Goal: Task Accomplishment & Management: Use online tool/utility

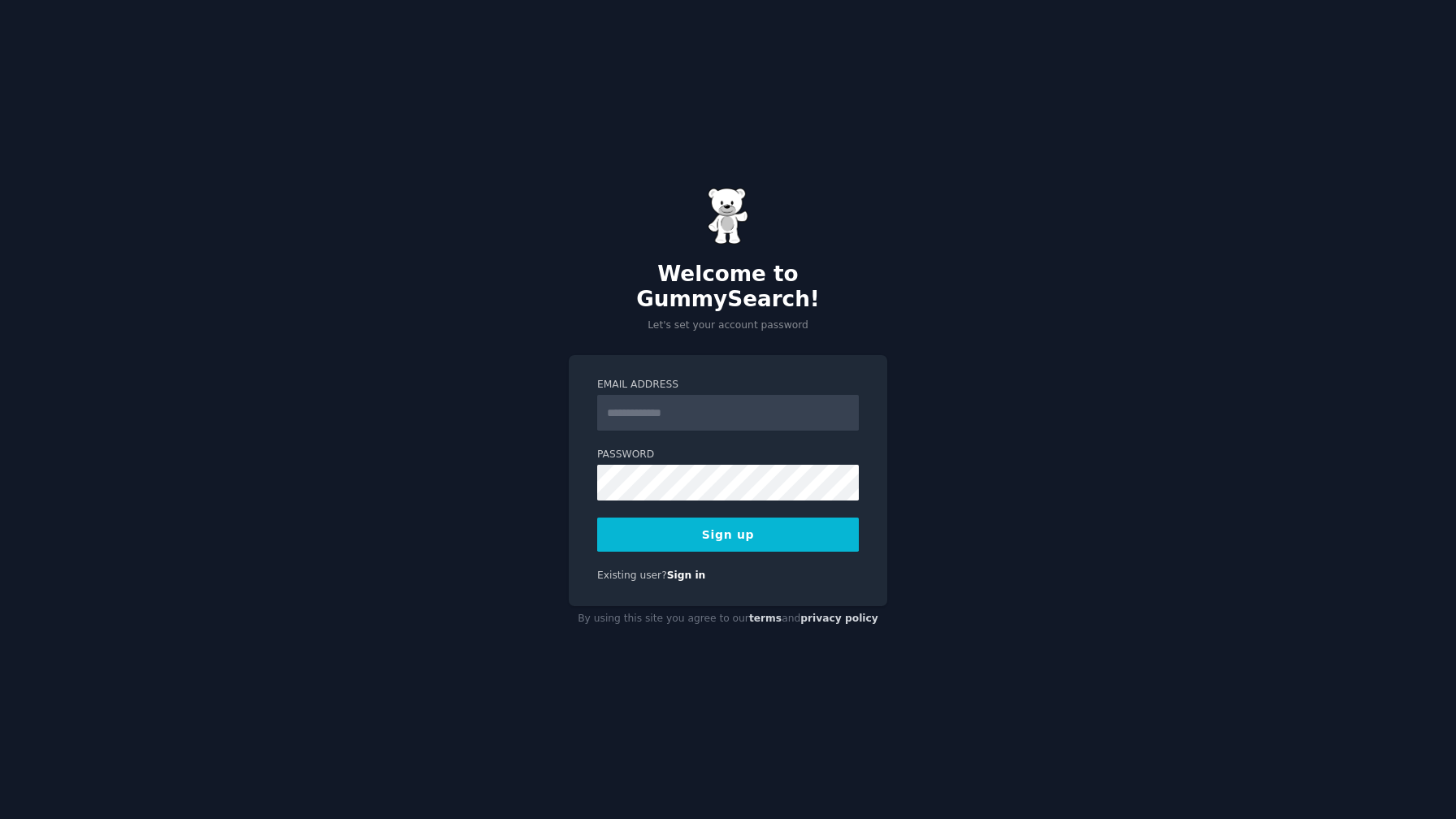
click at [662, 394] on input "Email Address" at bounding box center [728, 412] width 262 height 36
type input "**********"
click at [824, 527] on button "Sign up" at bounding box center [728, 533] width 262 height 34
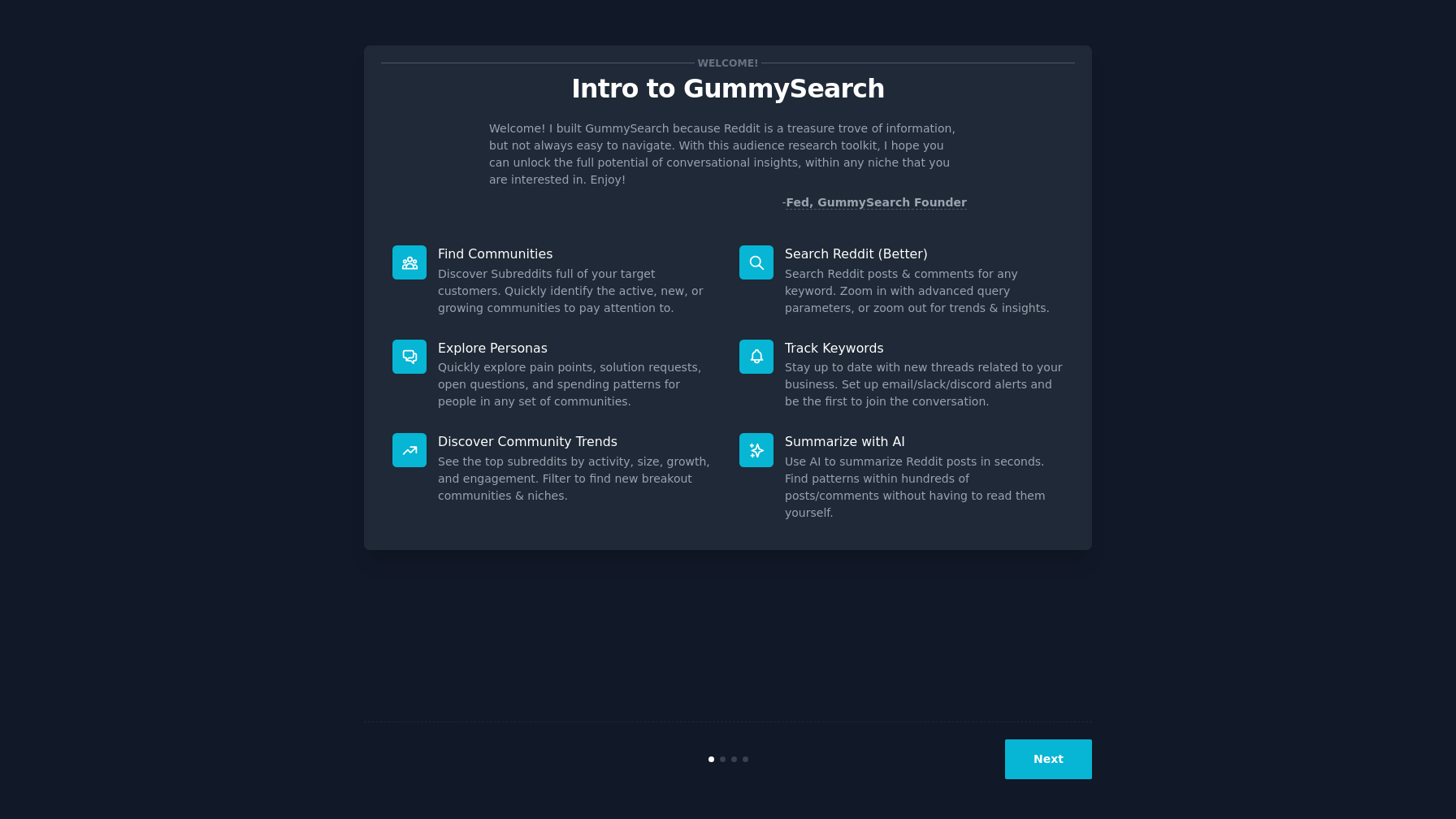
click at [1039, 756] on button "Next" at bounding box center [1048, 759] width 87 height 39
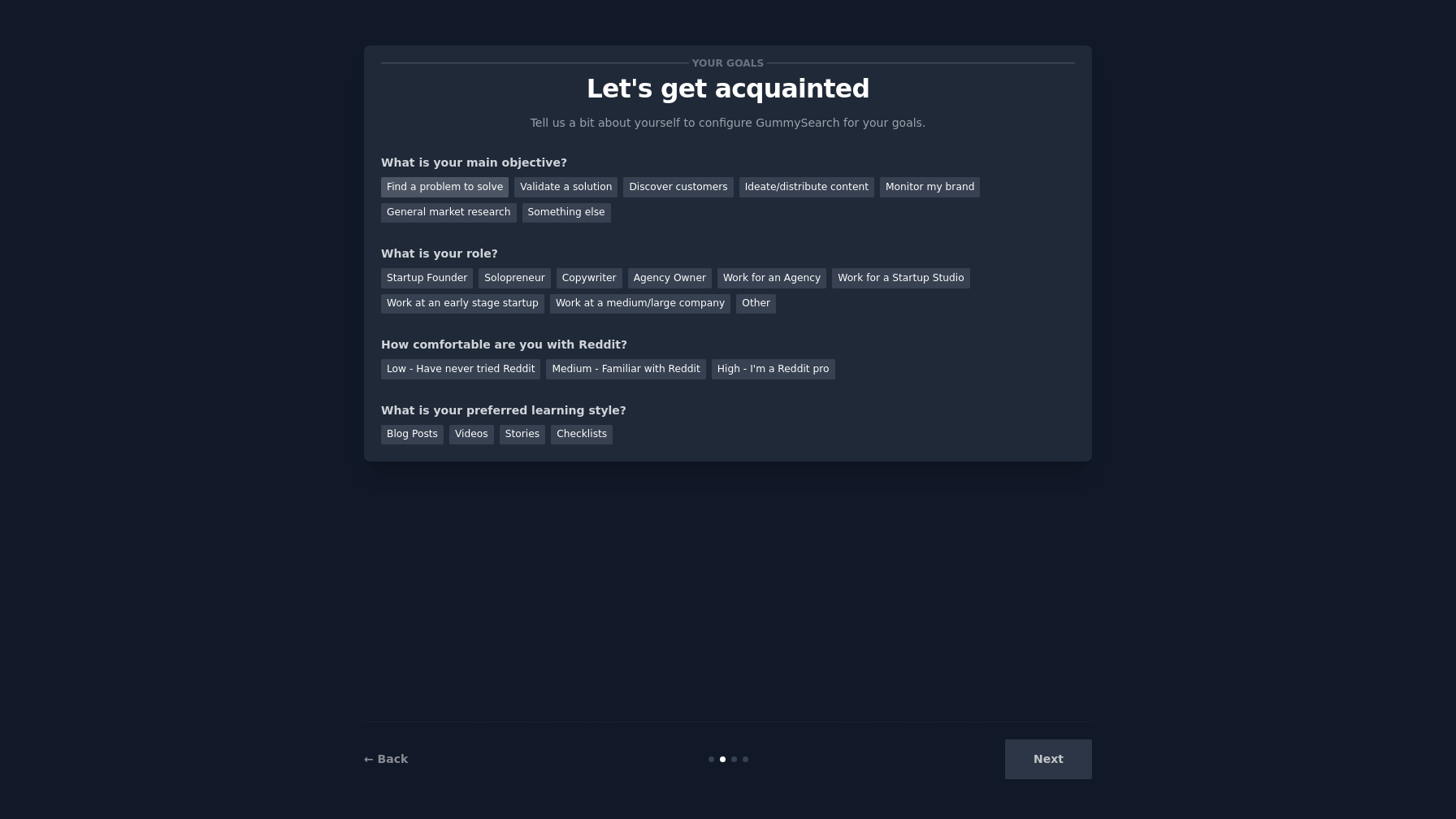
click at [481, 184] on div "Find a problem to solve" at bounding box center [444, 188] width 127 height 20
click at [554, 189] on div "Validate a solution" at bounding box center [566, 188] width 103 height 20
click at [483, 192] on div "Find a problem to solve" at bounding box center [444, 188] width 127 height 20
click at [532, 191] on div "Validate a solution" at bounding box center [566, 188] width 103 height 20
click at [502, 284] on div "Solopreneur" at bounding box center [514, 278] width 71 height 20
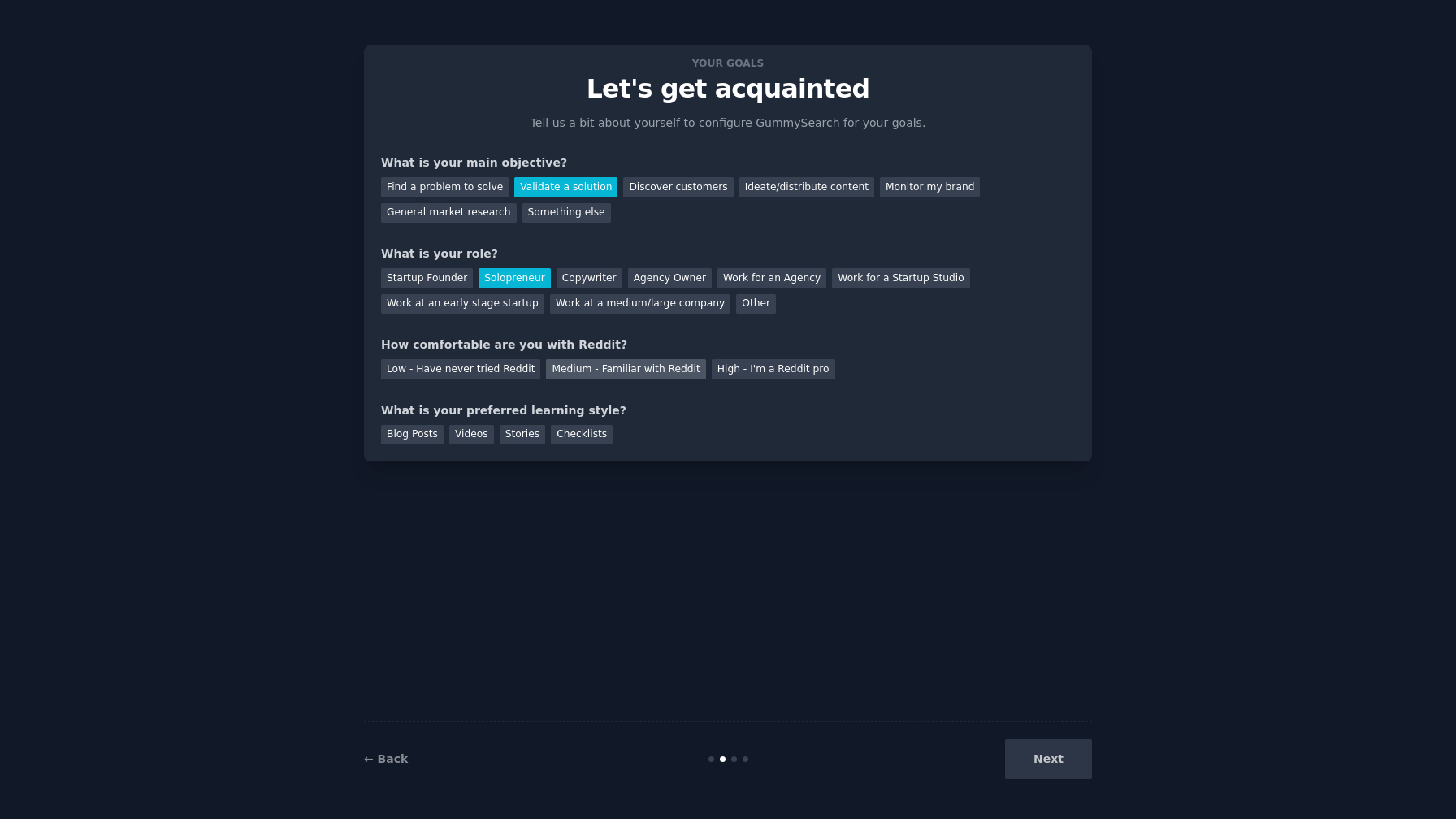
click at [656, 369] on div "Medium - Familiar with Reddit" at bounding box center [626, 369] width 159 height 20
click at [523, 433] on div "Stories" at bounding box center [523, 435] width 46 height 20
click at [554, 415] on div "What is your preferred learning style?" at bounding box center [728, 410] width 694 height 17
click at [554, 432] on div "Checklists" at bounding box center [581, 435] width 61 height 20
click at [1046, 751] on button "Next" at bounding box center [1048, 759] width 87 height 39
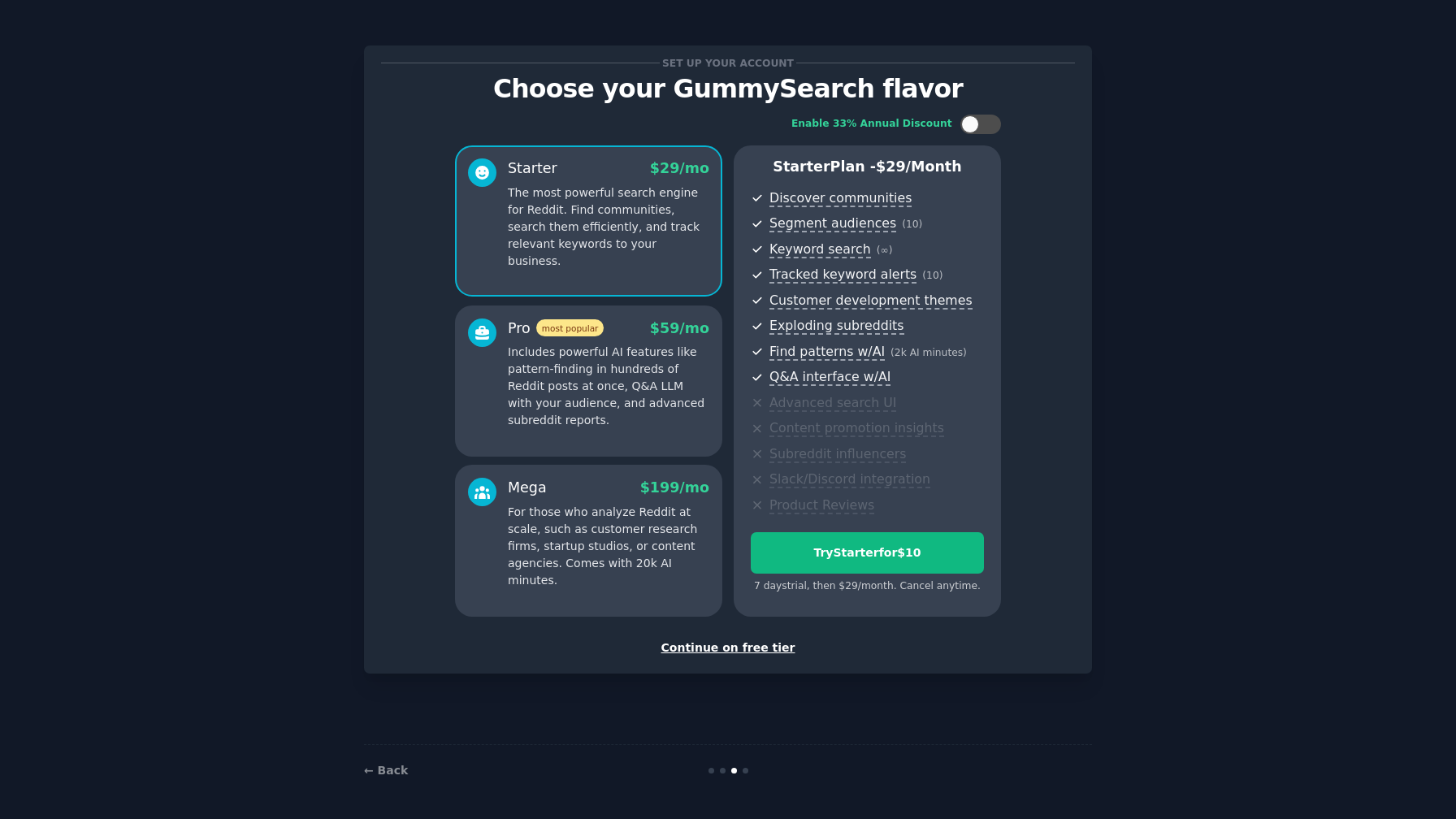
click at [744, 644] on div "Continue on free tier" at bounding box center [728, 648] width 694 height 17
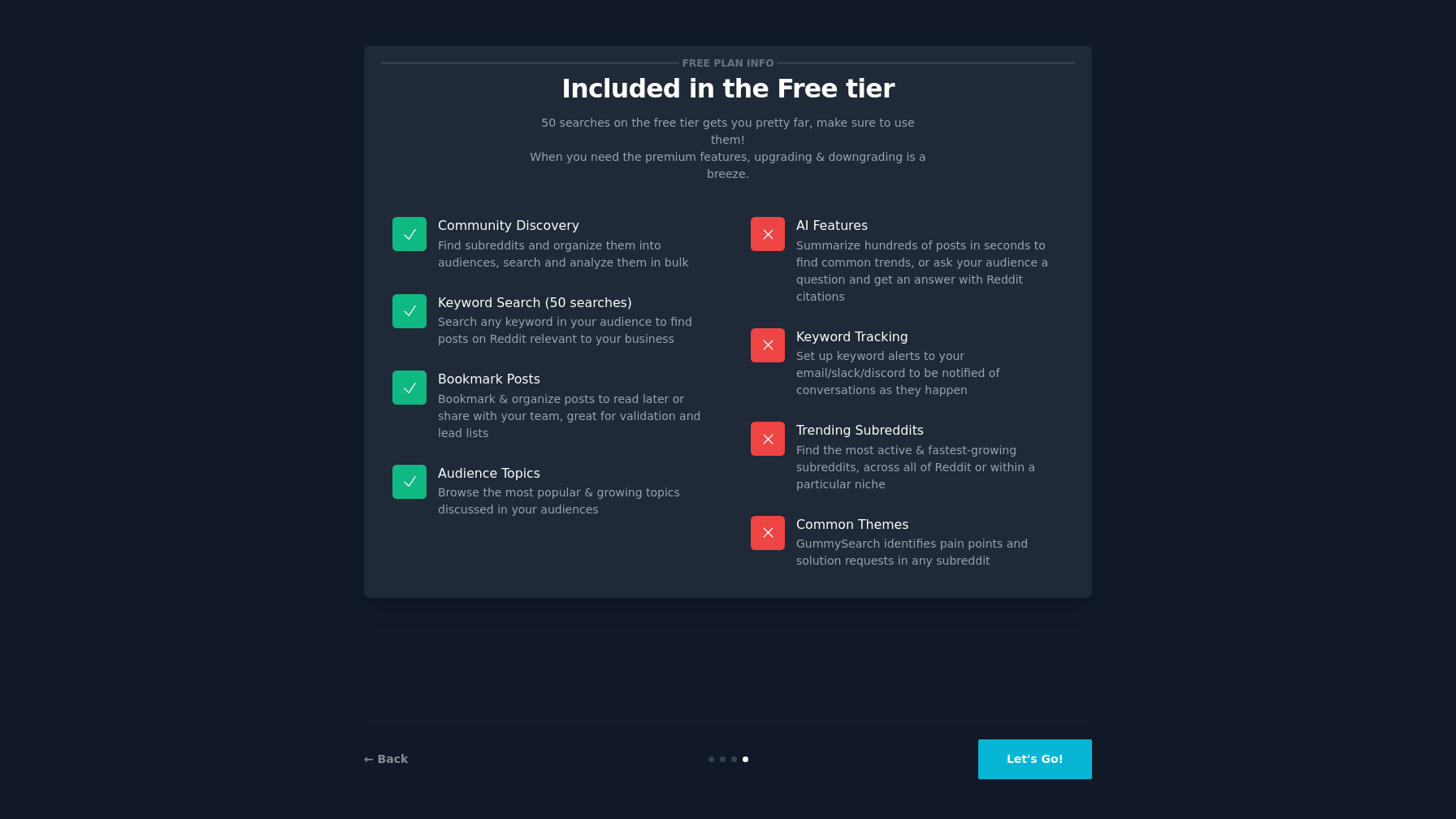
click at [1032, 771] on button "Let's Go!" at bounding box center [1035, 759] width 113 height 39
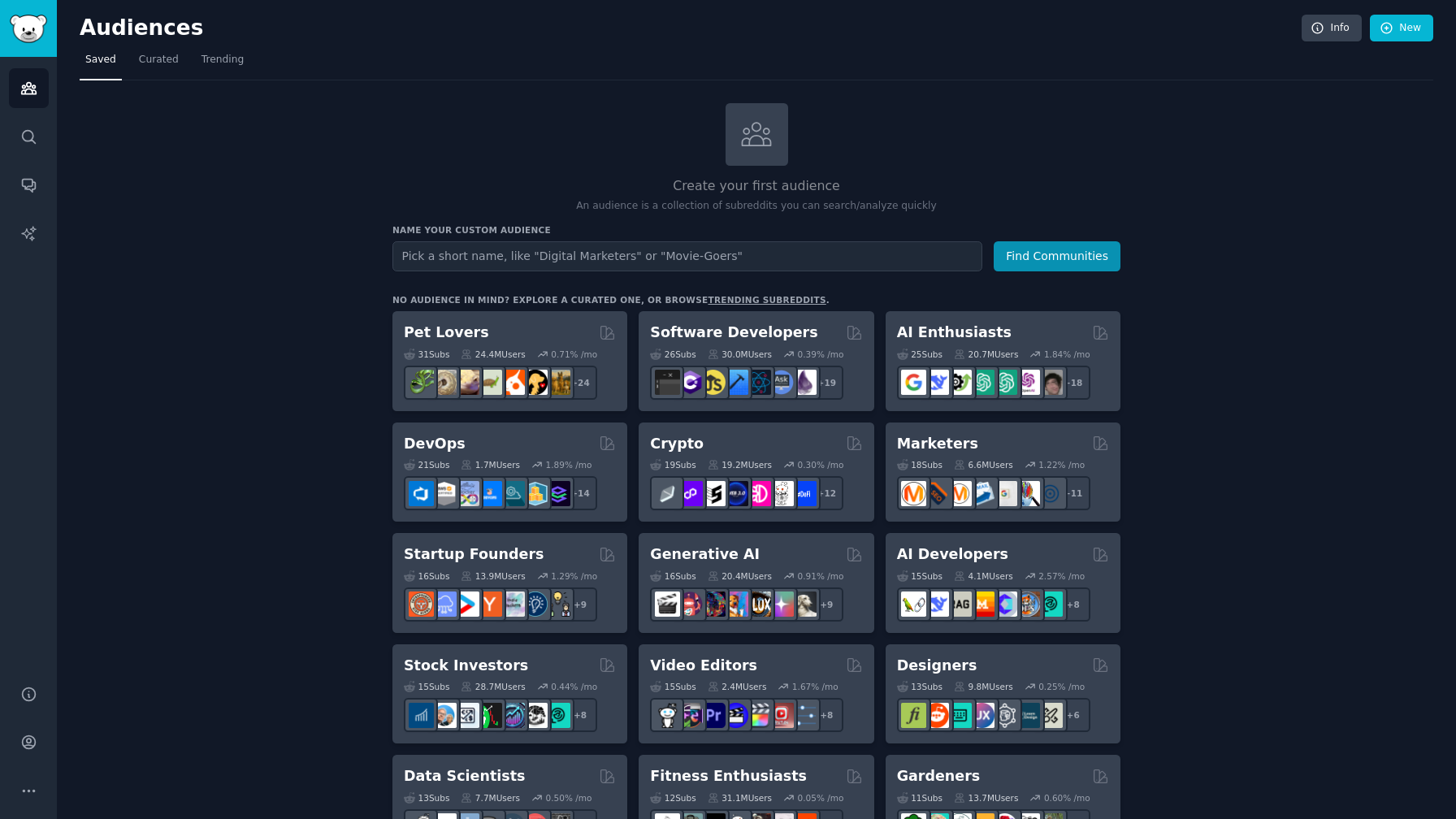
click at [796, 262] on input "text" at bounding box center [687, 256] width 589 height 30
type input "p"
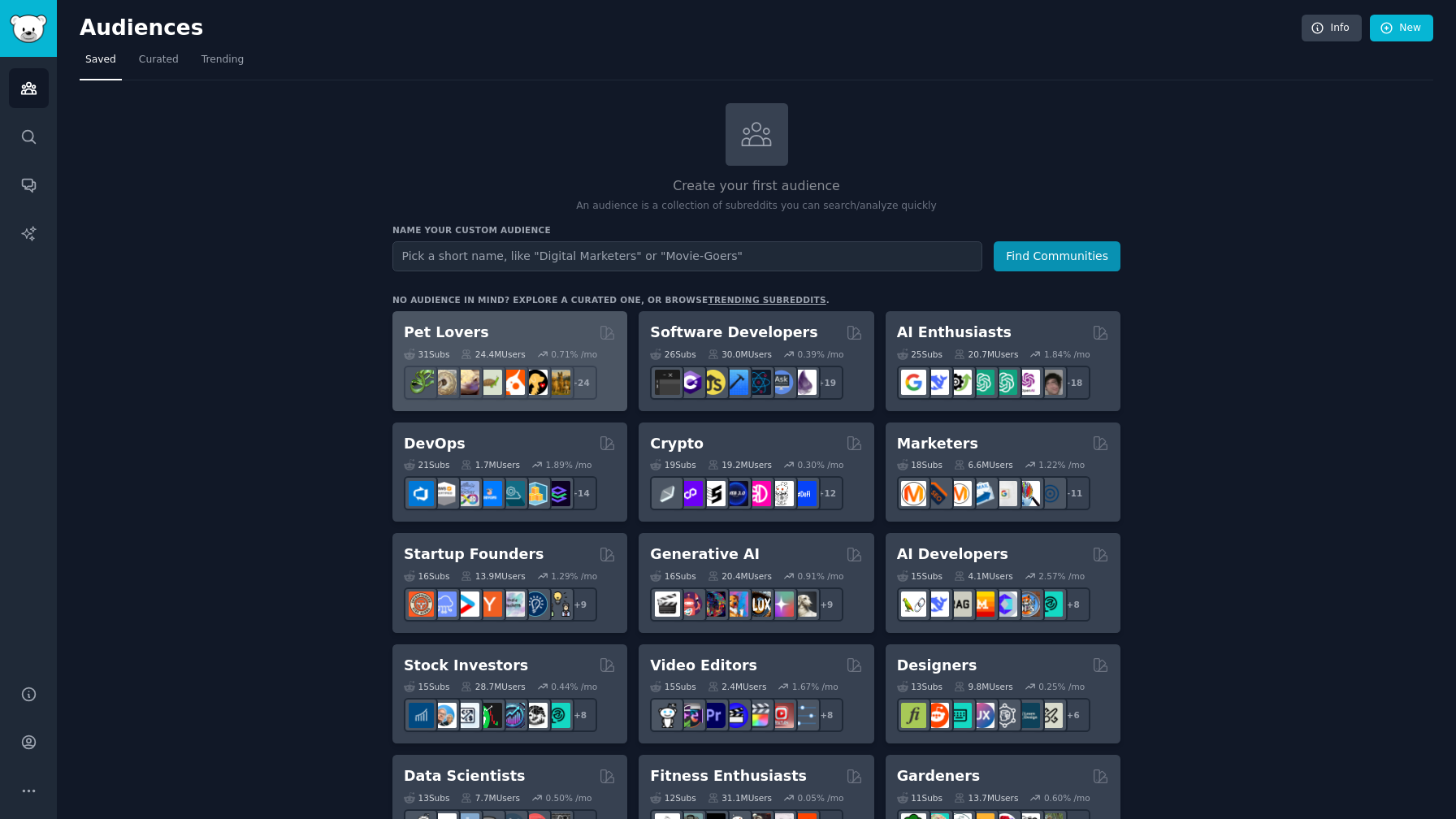
click at [515, 347] on div "31 Sub s 24.4M Users 0.71 % /mo r/cockatiel + 24" at bounding box center [510, 372] width 212 height 57
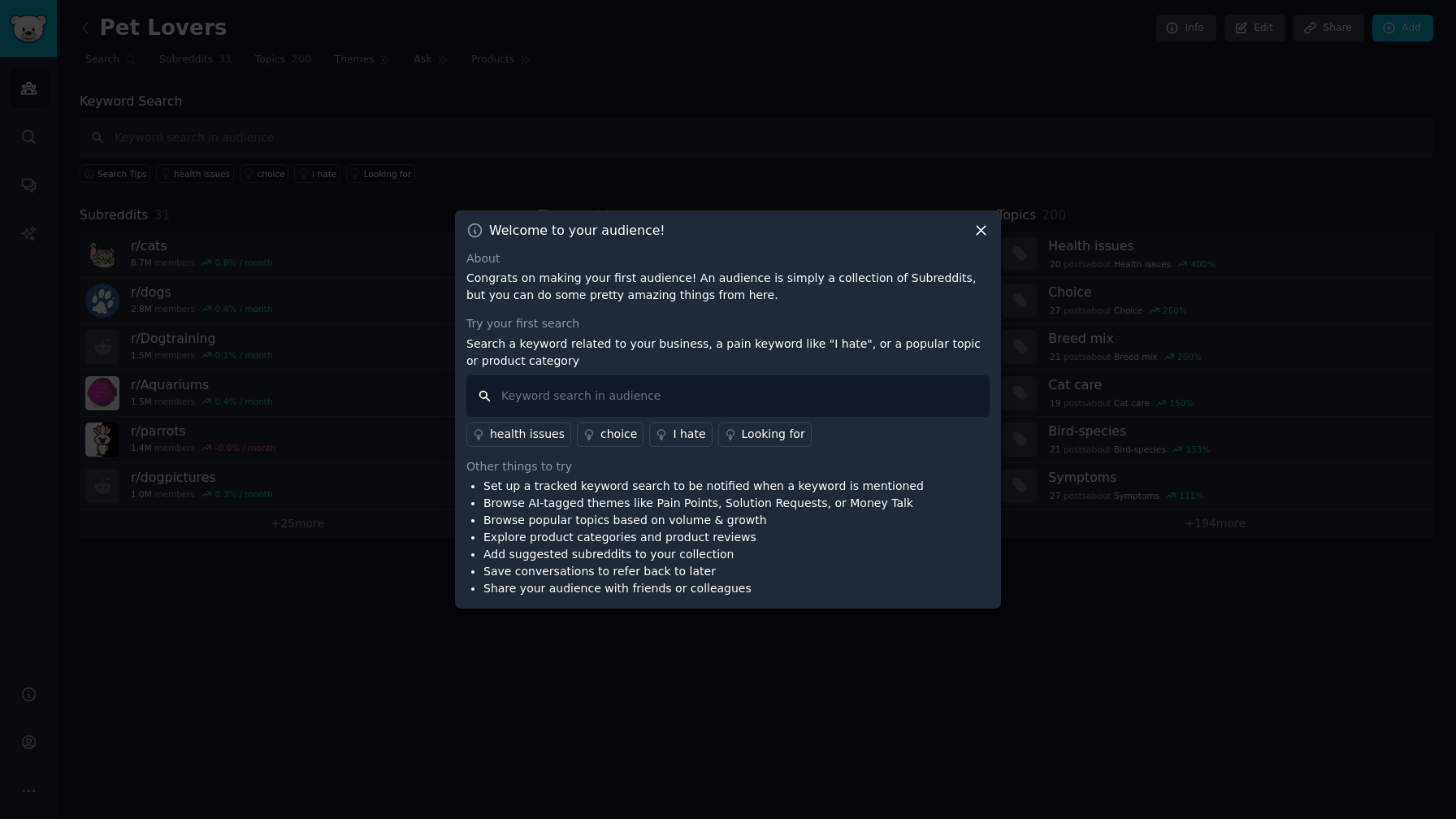
click at [678, 406] on input "text" at bounding box center [728, 395] width 523 height 41
type input "alternative"
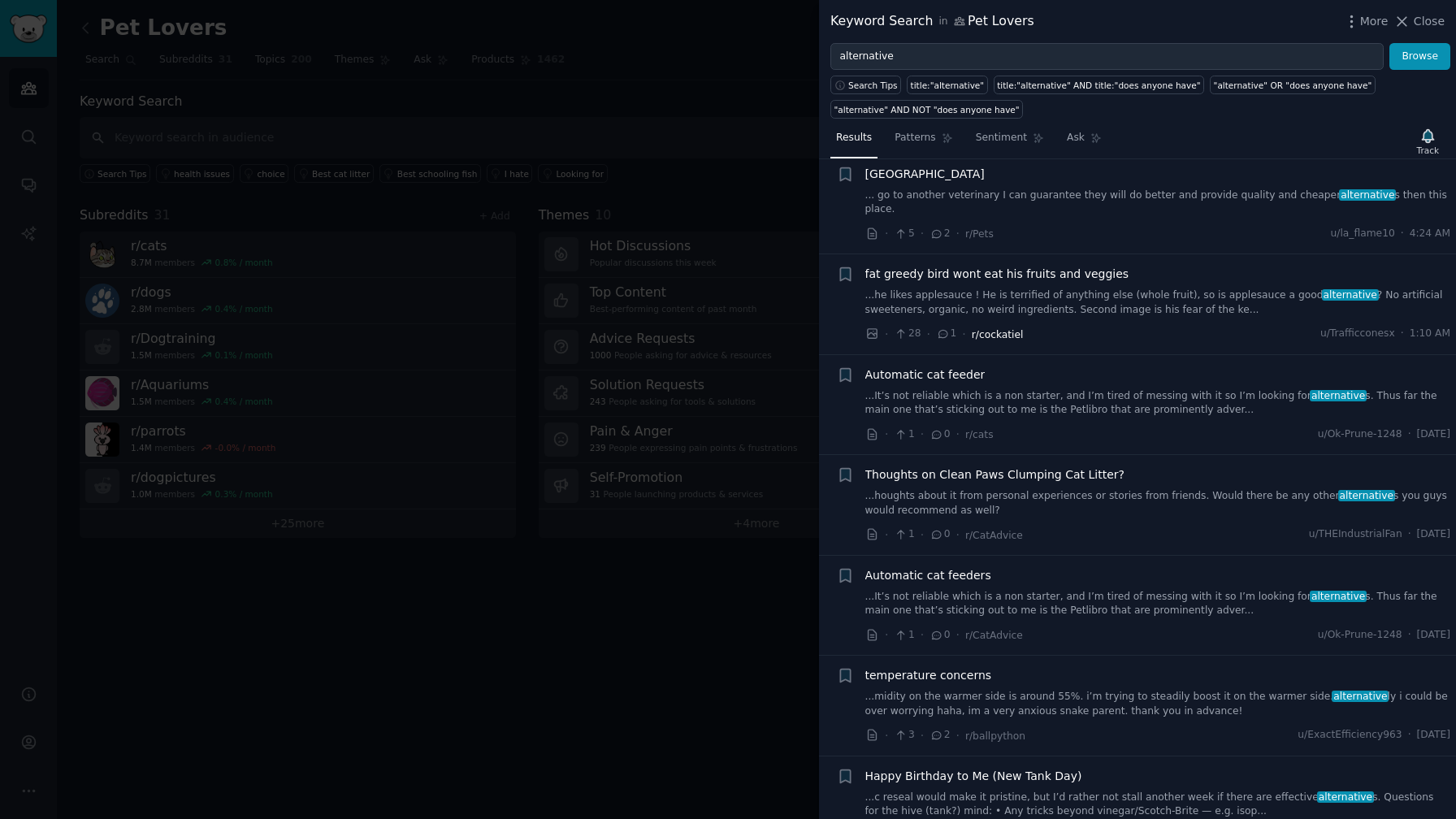
scroll to position [243, 0]
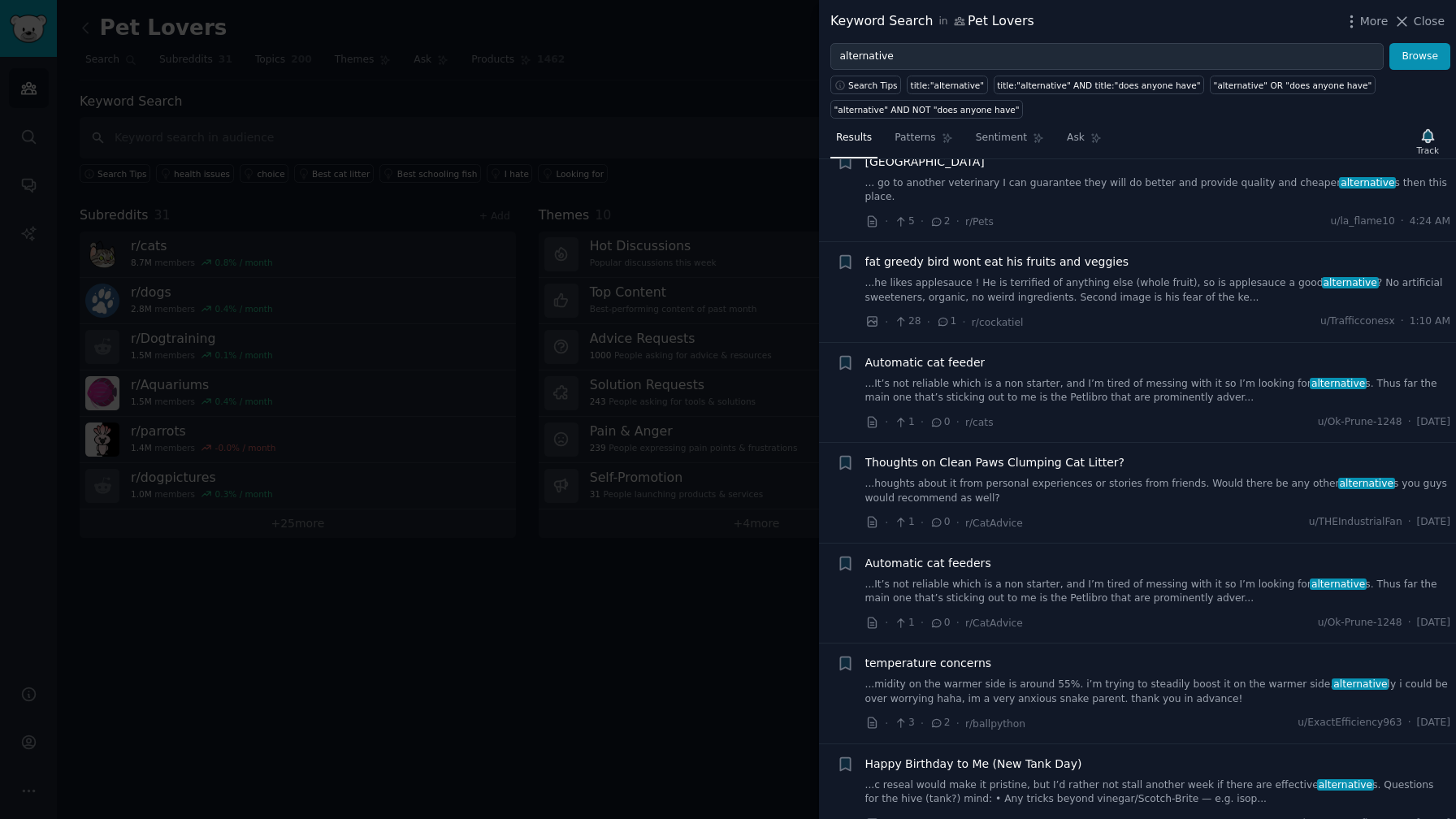
click at [982, 380] on link "...It’s not reliable which is a non starter, and I’m tired of messing with it s…" at bounding box center [1158, 391] width 586 height 28
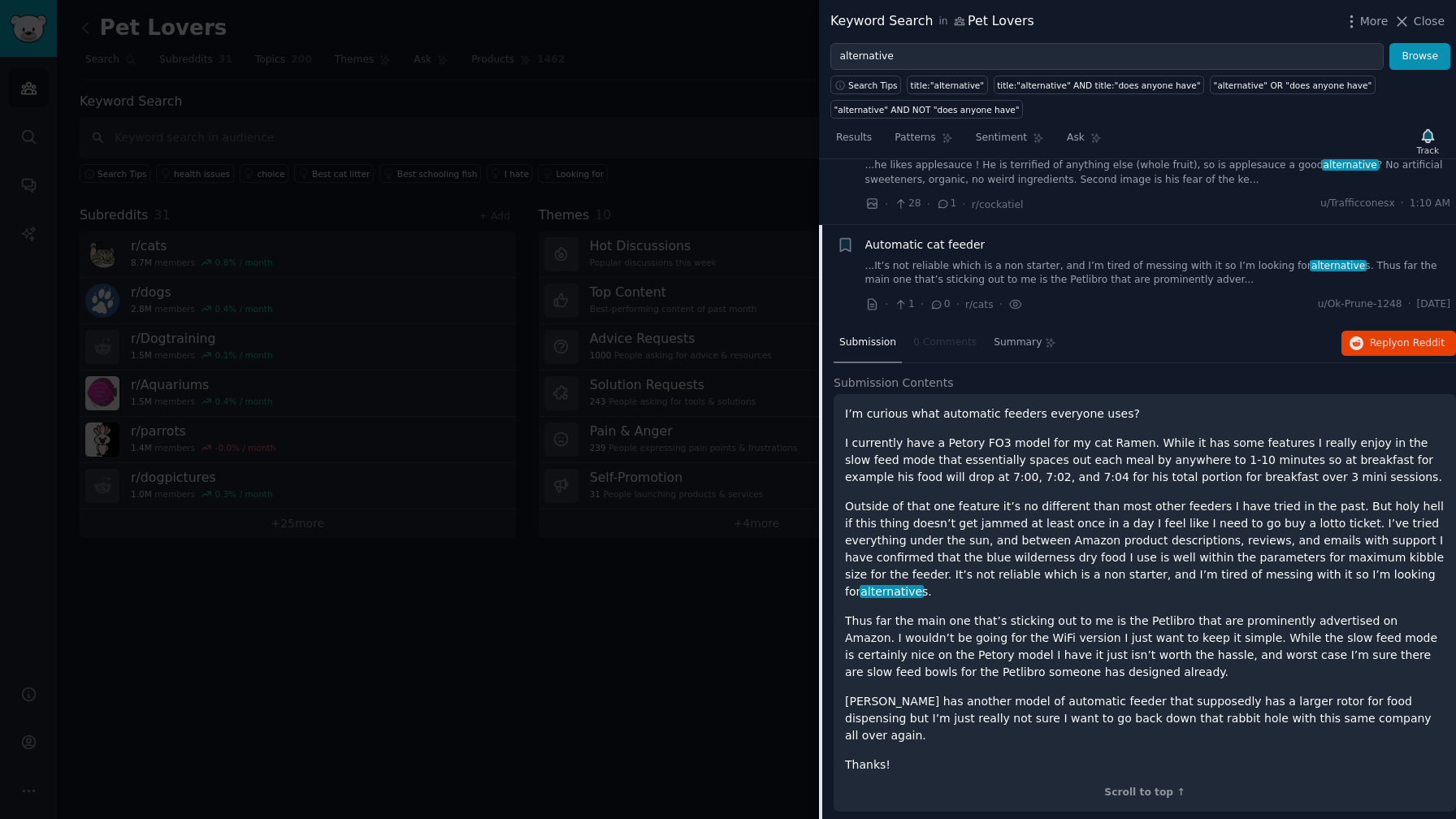
scroll to position [316, 0]
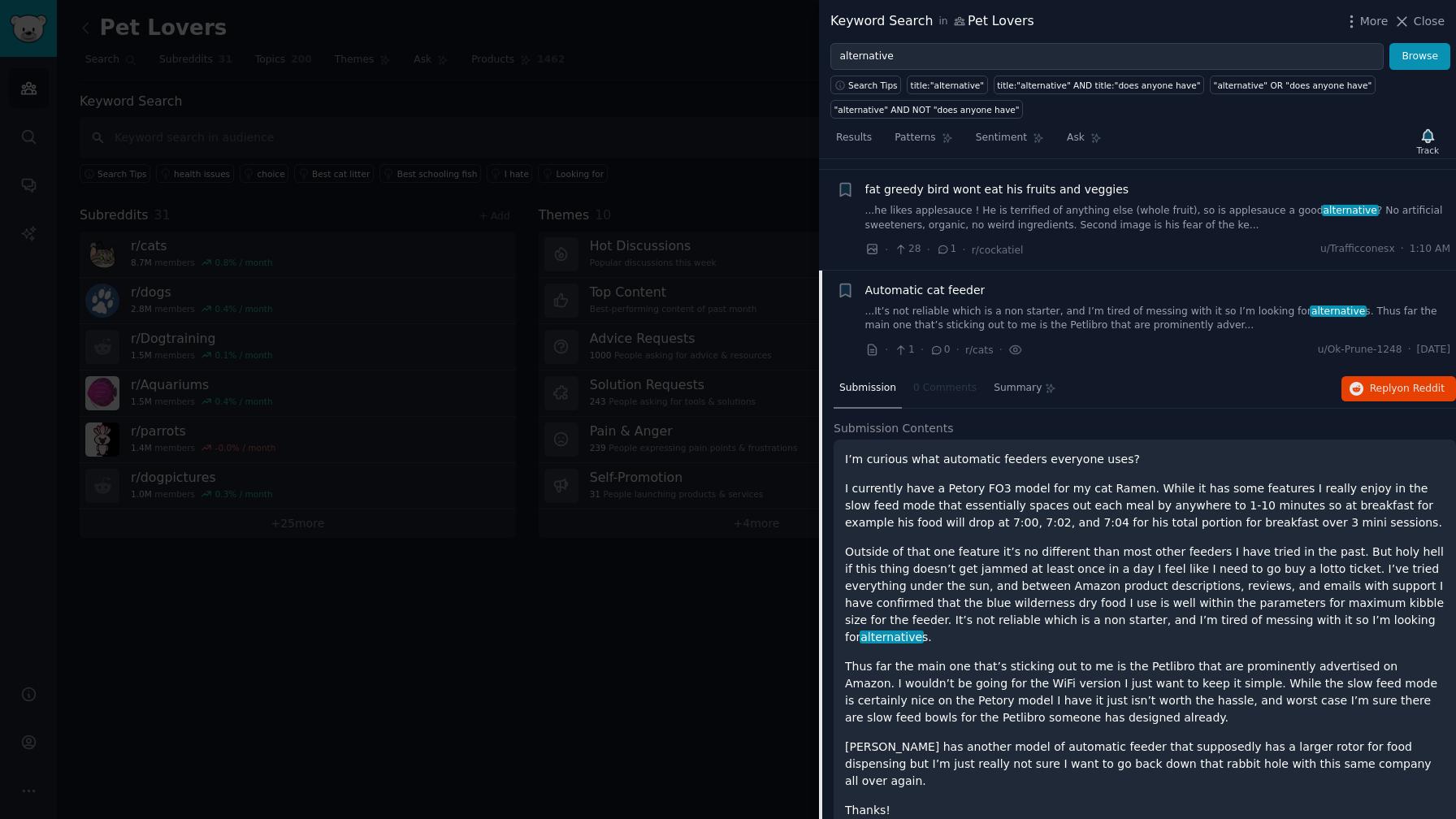
click at [922, 305] on link "...It’s not reliable which is a non starter, and I’m tired of messing with it s…" at bounding box center [1158, 318] width 586 height 28
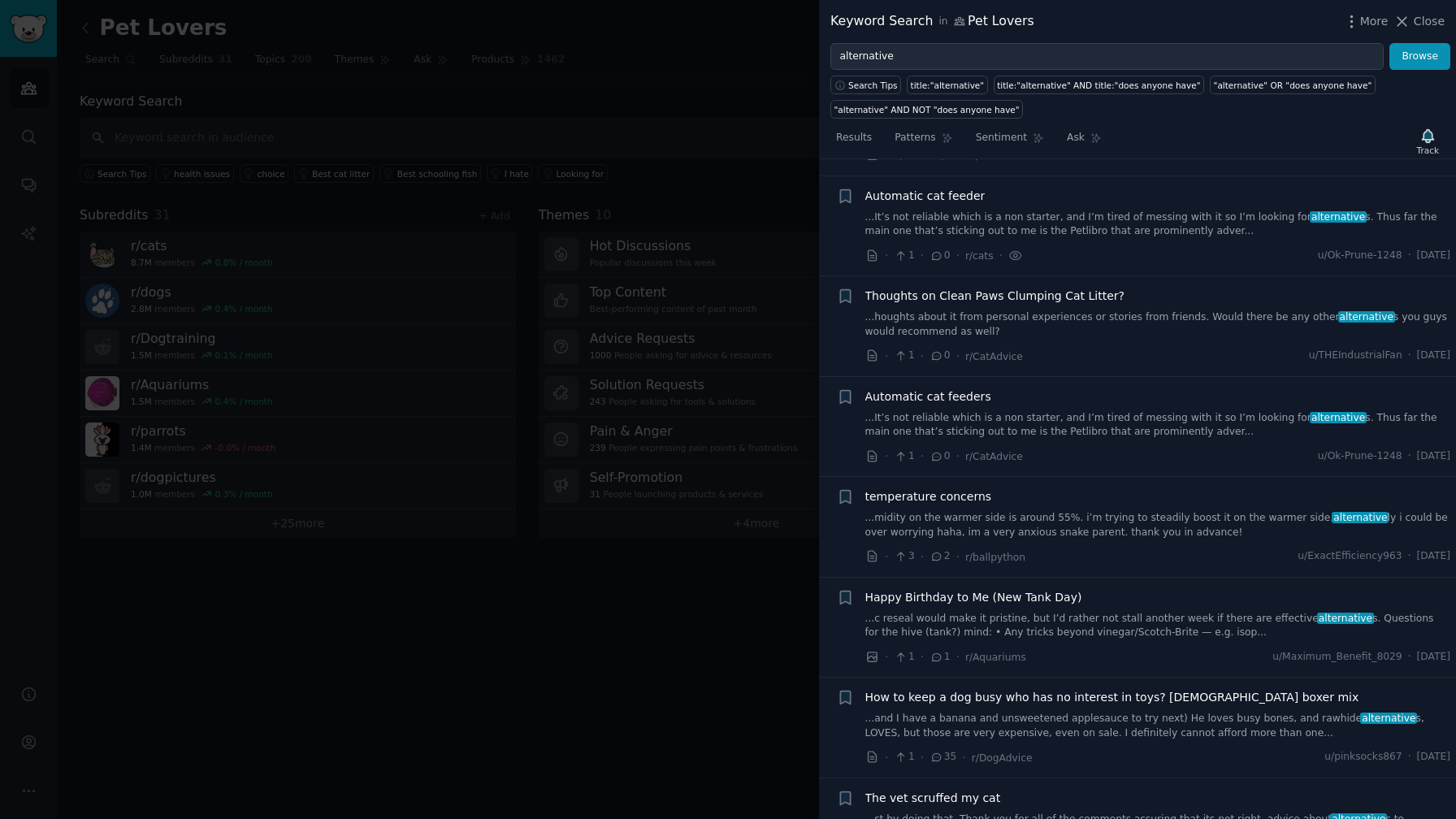
scroll to position [413, 0]
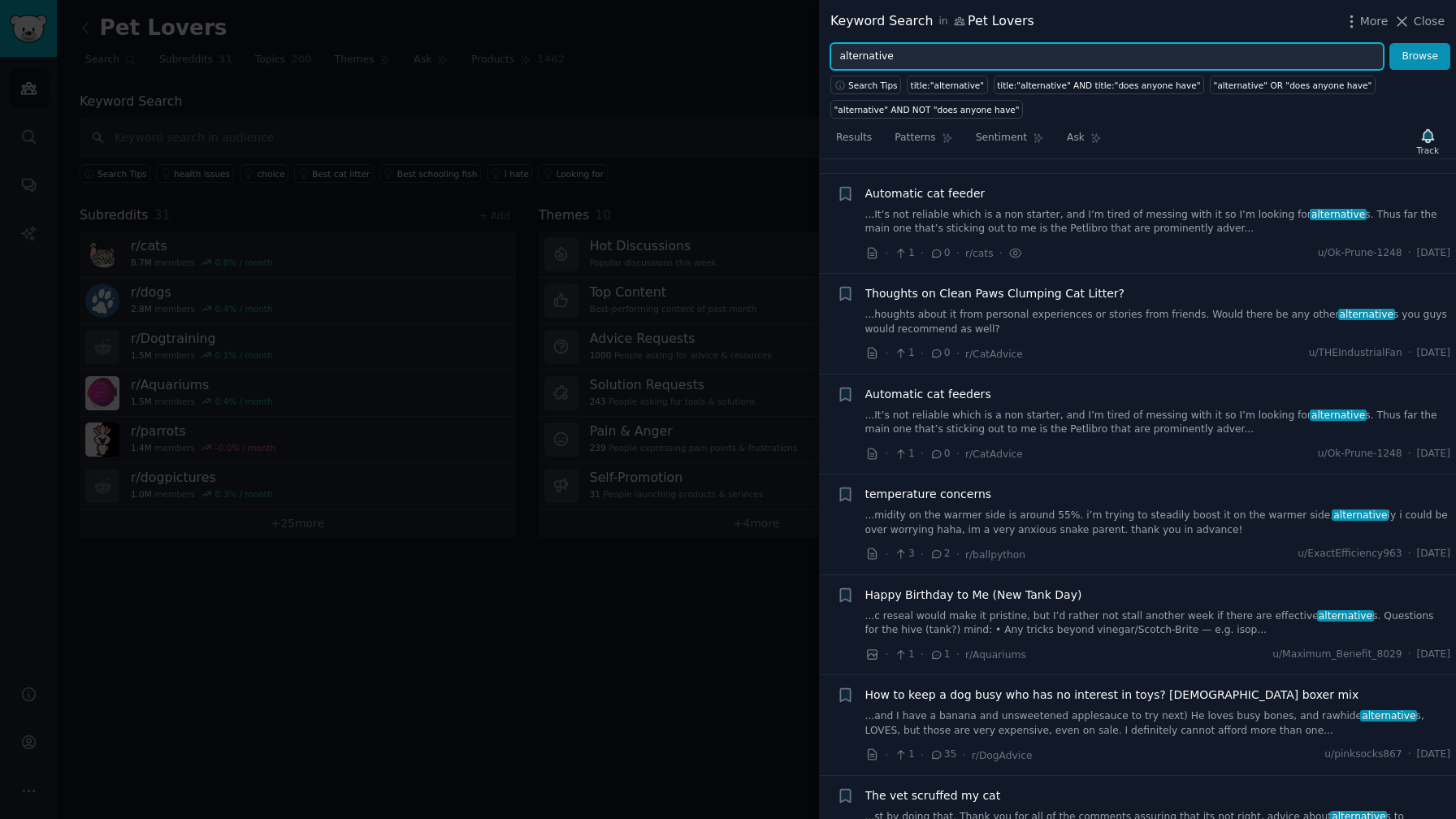
click at [913, 59] on input "alternative" at bounding box center [1106, 57] width 553 height 27
click at [886, 18] on div "Keyword Search in Pet Lovers" at bounding box center [932, 21] width 204 height 20
click at [696, 28] on div at bounding box center [728, 409] width 1456 height 819
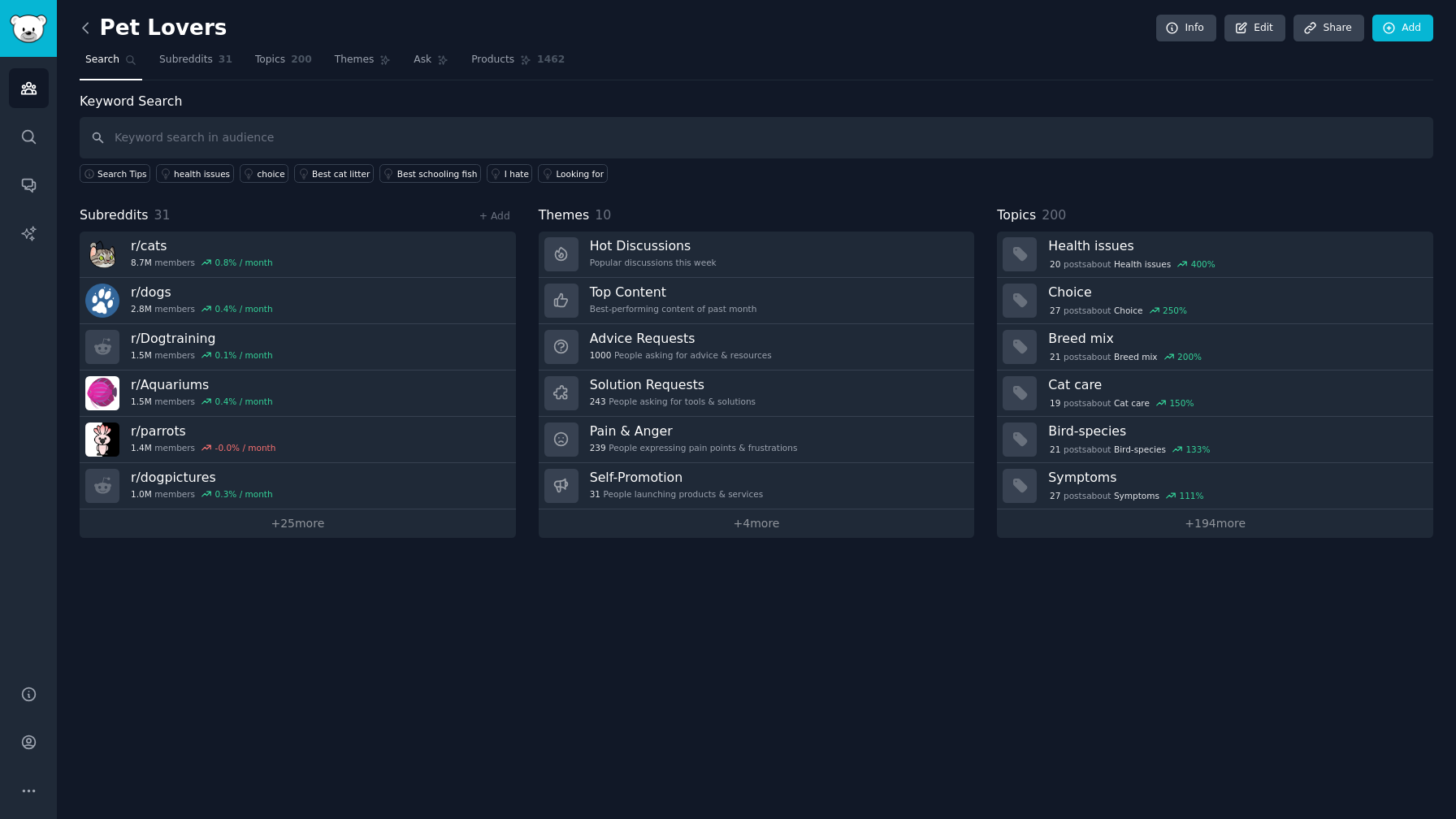
click at [87, 24] on icon at bounding box center [85, 27] width 17 height 17
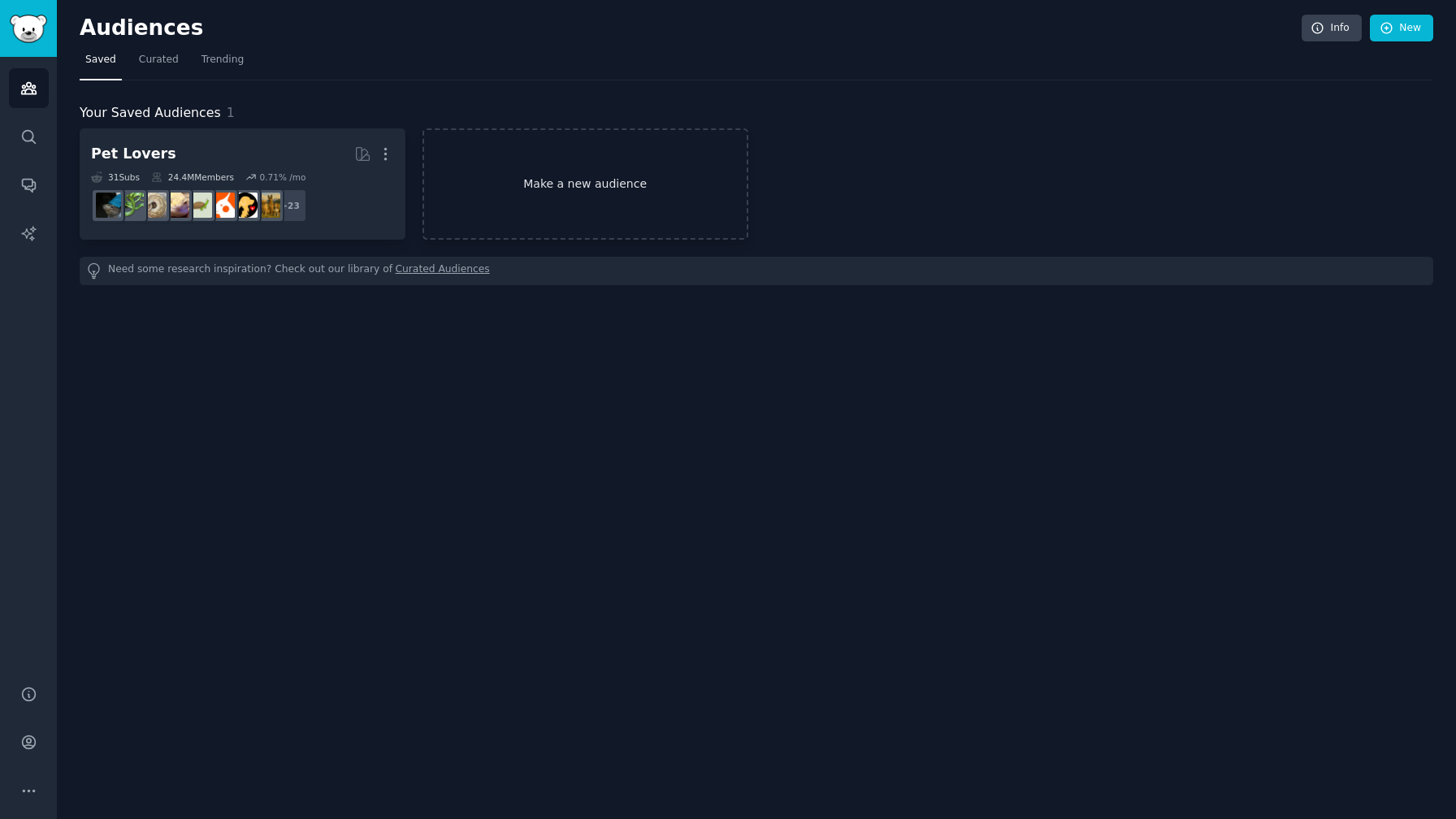
click at [611, 189] on link "Make a new audience" at bounding box center [586, 184] width 326 height 112
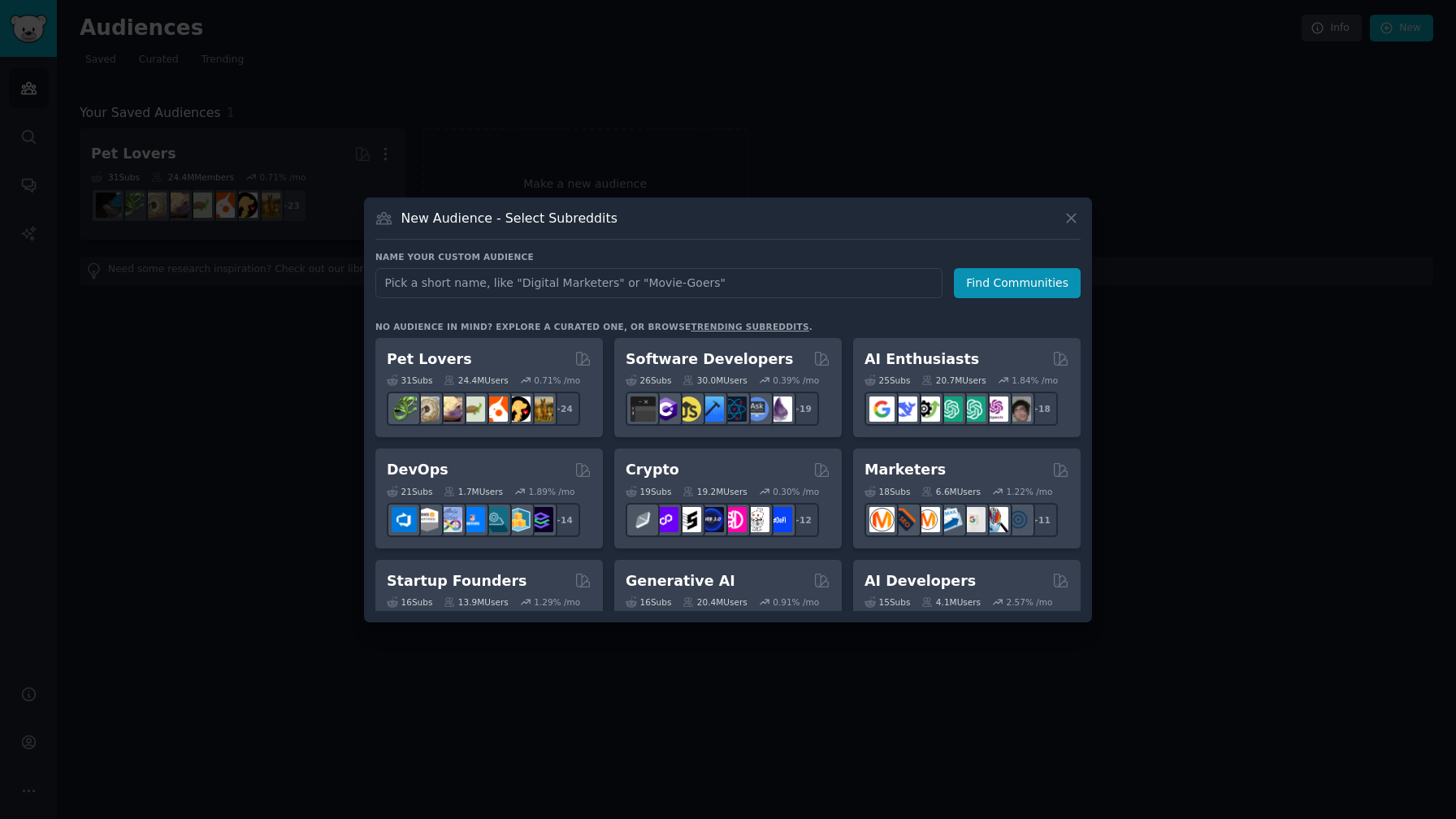
click at [601, 276] on input "text" at bounding box center [659, 283] width 567 height 30
type input "money"
click at [1007, 284] on button "Find Communities" at bounding box center [1017, 283] width 126 height 30
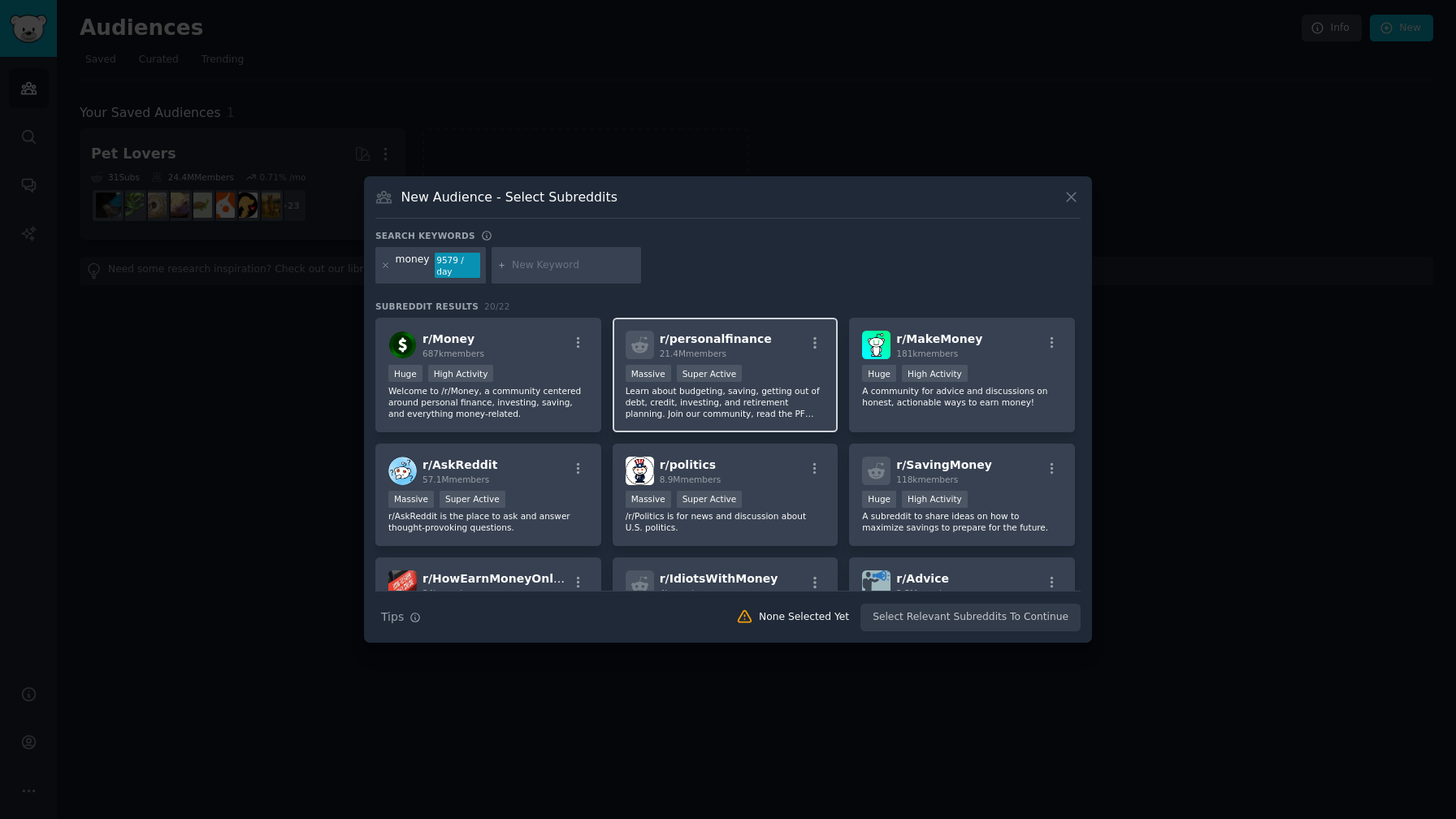
click at [778, 393] on p "Learn about budgeting, saving, getting out of debt, credit, investing, and reti…" at bounding box center [725, 402] width 200 height 34
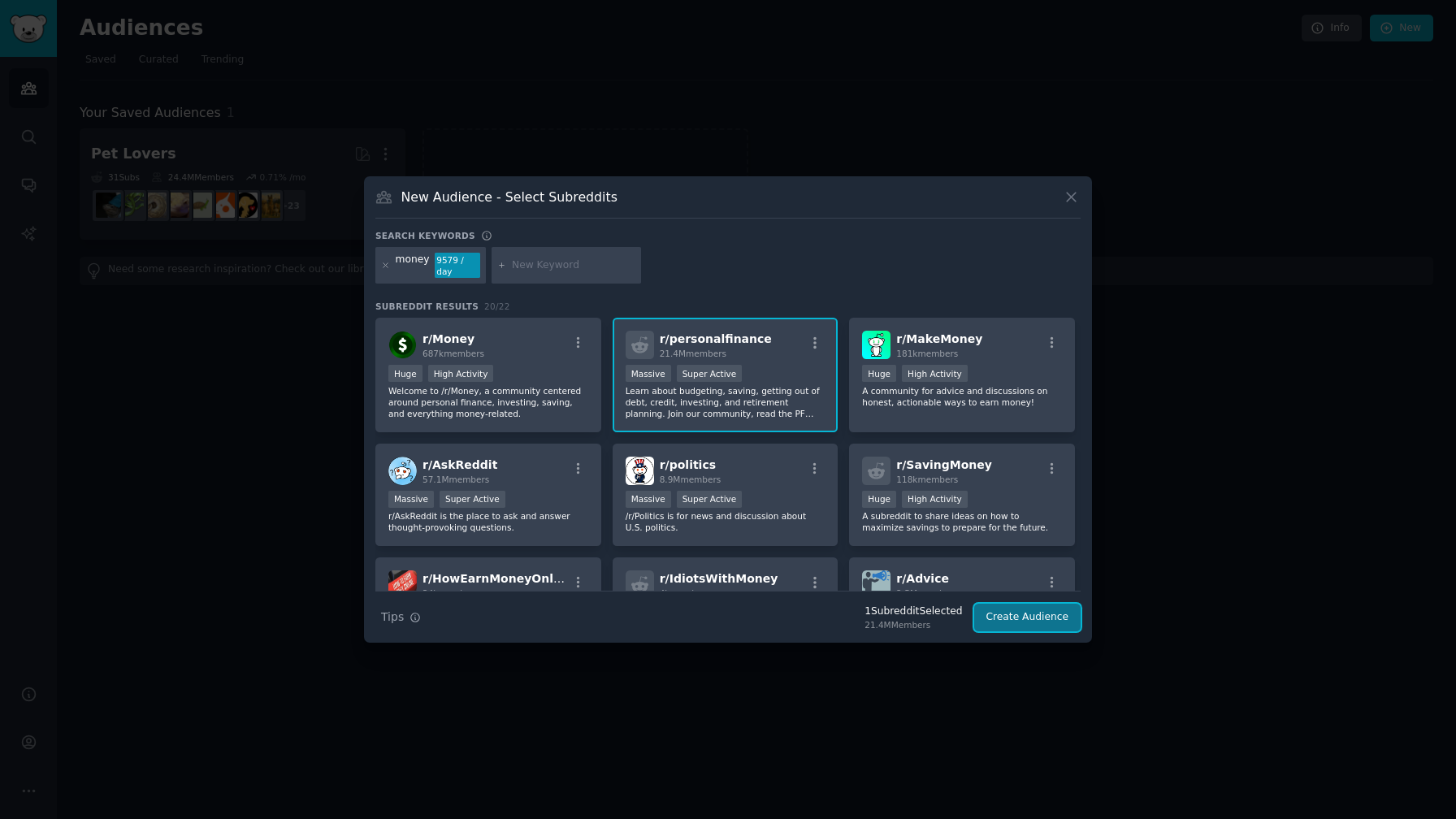
click at [1037, 624] on button "Create Audience" at bounding box center [1027, 618] width 107 height 27
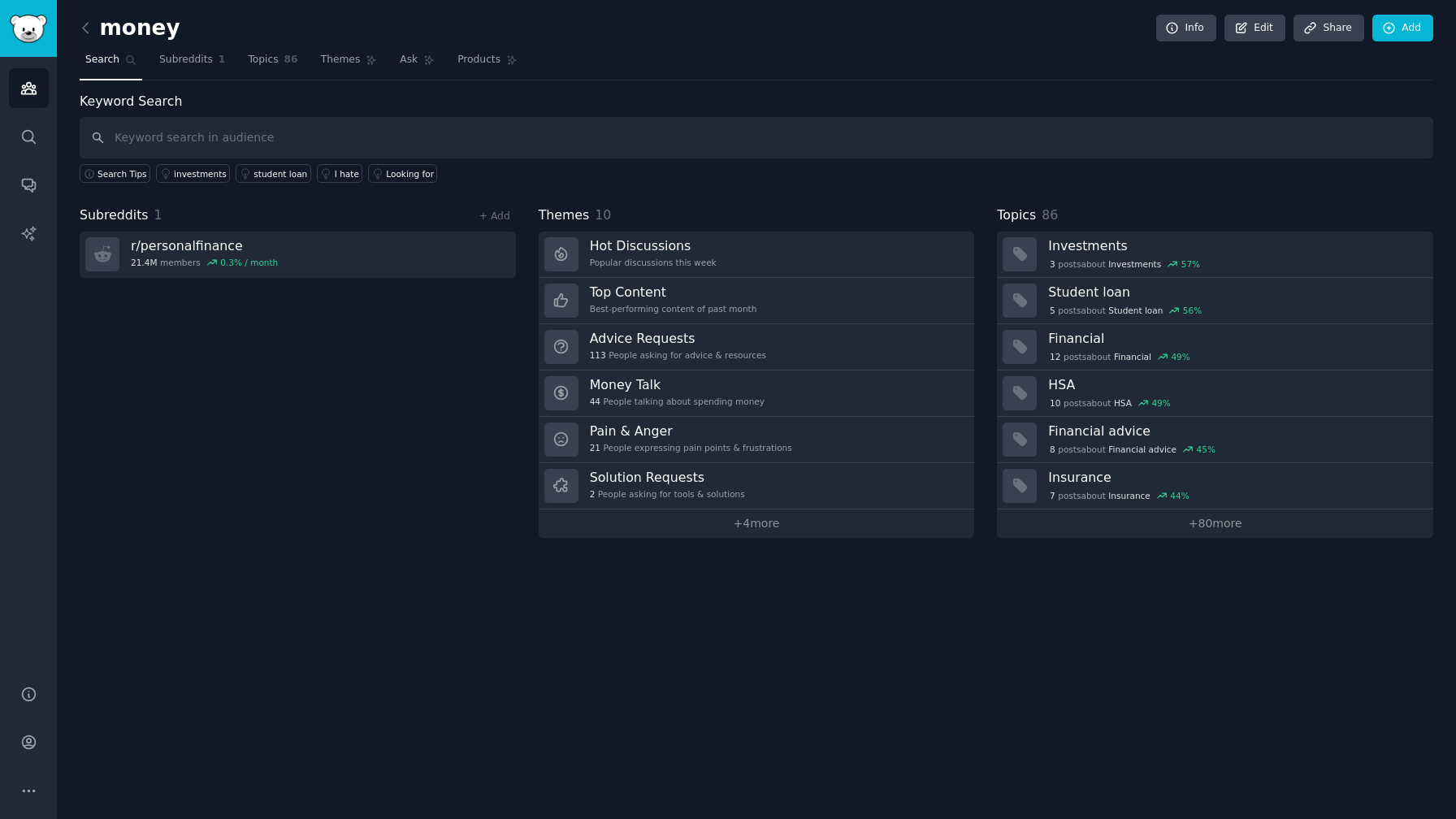
click at [574, 131] on input "text" at bounding box center [756, 137] width 1354 height 41
type input "alternative one money"
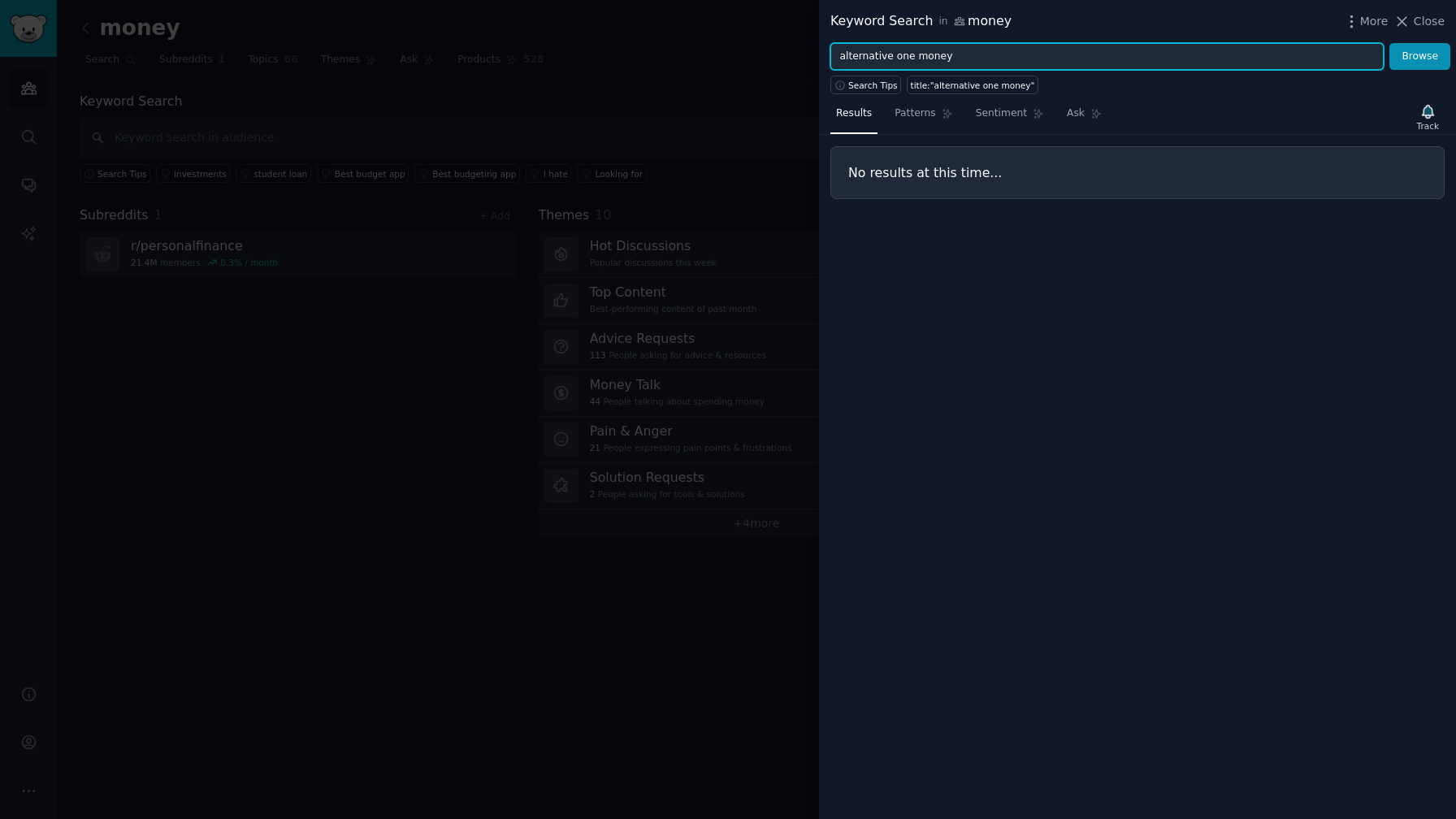
drag, startPoint x: 891, startPoint y: 59, endPoint x: 794, endPoint y: 57, distance: 97.0
click at [794, 57] on div "Keyword Search in money More Close alternative one money Browse Search Tips tit…" at bounding box center [728, 409] width 1456 height 819
click at [1389, 43] on button "Browse" at bounding box center [1419, 57] width 61 height 27
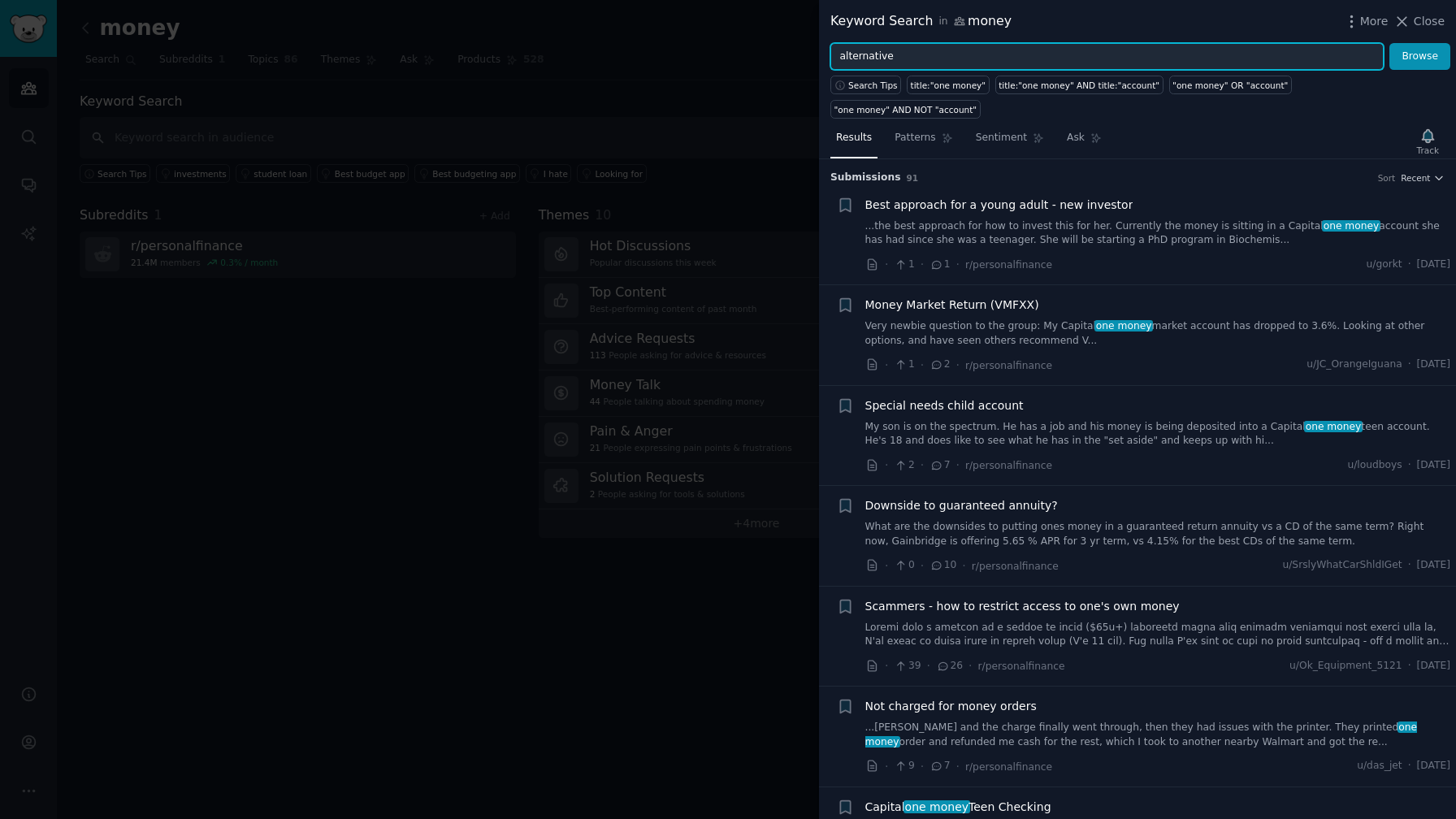
click at [1389, 43] on button "Browse" at bounding box center [1419, 57] width 61 height 27
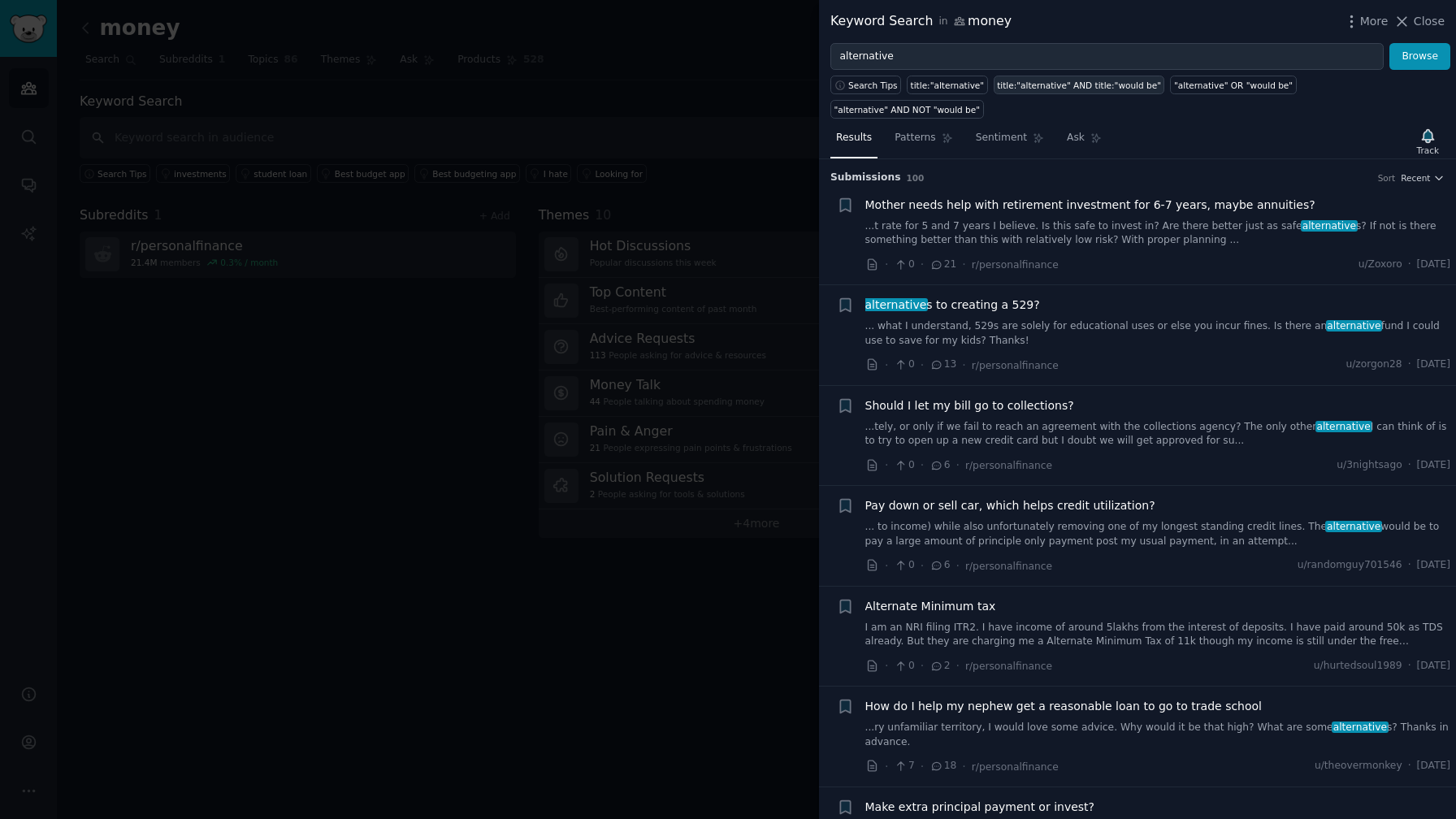
click at [1052, 81] on div "title:"alternative" AND title:"would be"" at bounding box center [1078, 85] width 164 height 11
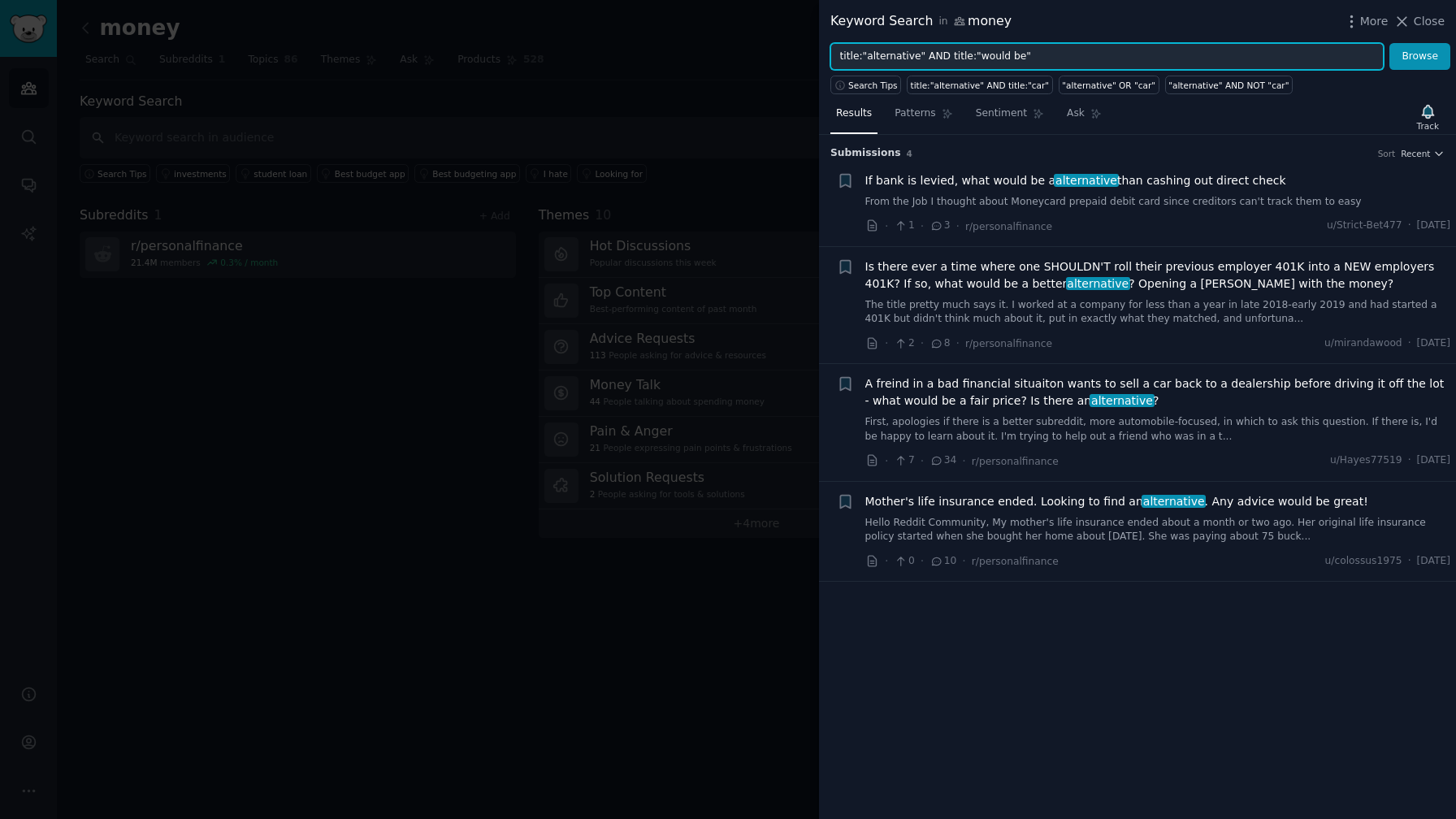
drag, startPoint x: 973, startPoint y: 57, endPoint x: 1011, endPoint y: 58, distance: 38.0
click at [1011, 58] on input "title:"alternative" AND title:"would be"" at bounding box center [1106, 57] width 553 height 27
click at [1389, 43] on button "Browse" at bounding box center [1419, 57] width 61 height 27
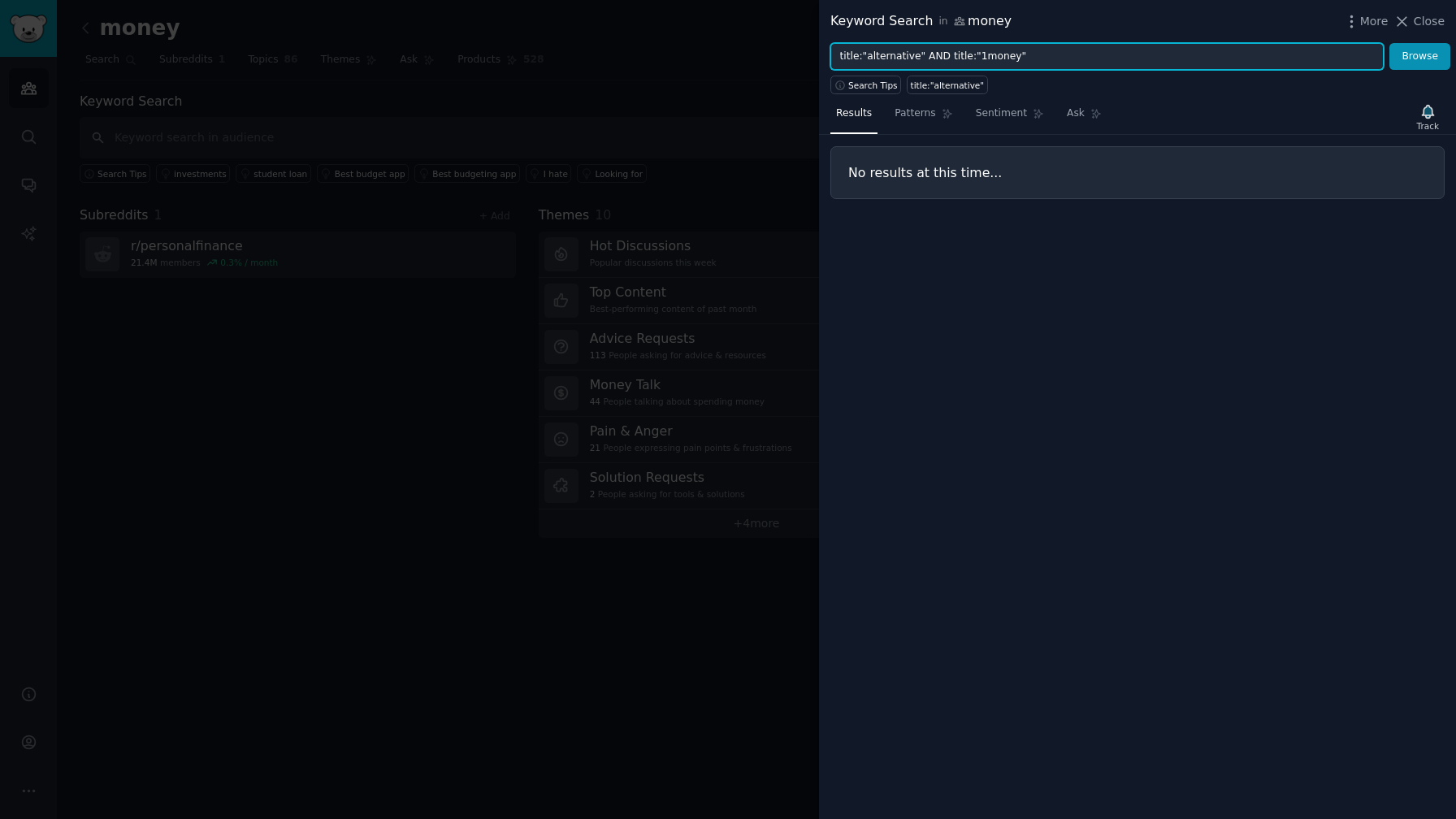
drag, startPoint x: 967, startPoint y: 59, endPoint x: 808, endPoint y: 52, distance: 159.2
click at [808, 52] on div "Keyword Search in money More Close title:"alternative" AND title:"1money" Brows…" at bounding box center [728, 409] width 1456 height 819
click at [885, 61] on input ""1money"" at bounding box center [1106, 57] width 553 height 27
click at [846, 58] on input ""1money" at bounding box center [1106, 57] width 553 height 27
click at [1389, 43] on button "Browse" at bounding box center [1419, 57] width 61 height 27
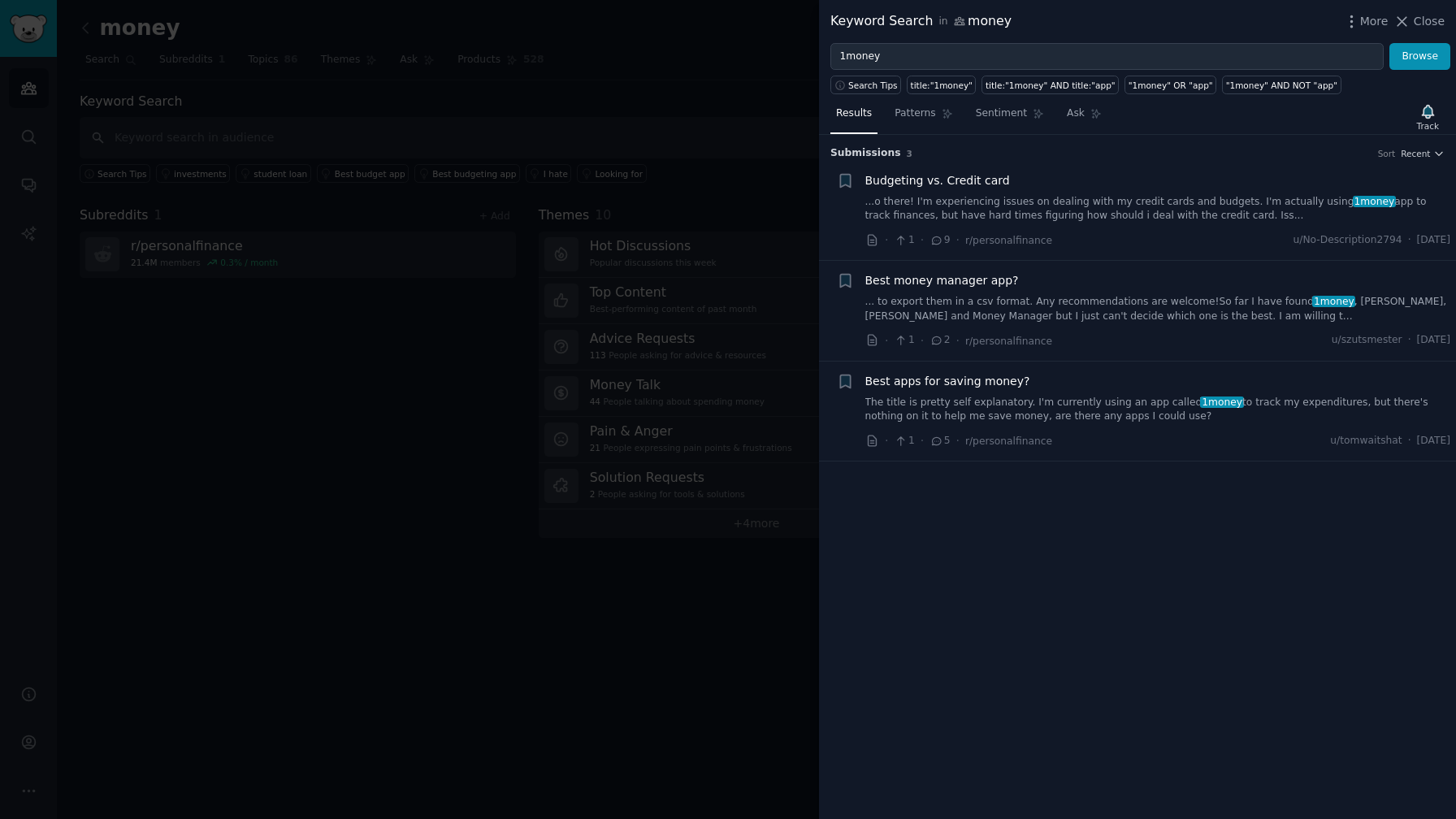
click at [1108, 392] on div "Best apps for saving money? The title is pretty self explanatory. I'm currently…" at bounding box center [1158, 398] width 586 height 51
click at [1075, 406] on link "The title is pretty self explanatory. I'm currently using an app called 1money …" at bounding box center [1158, 409] width 586 height 28
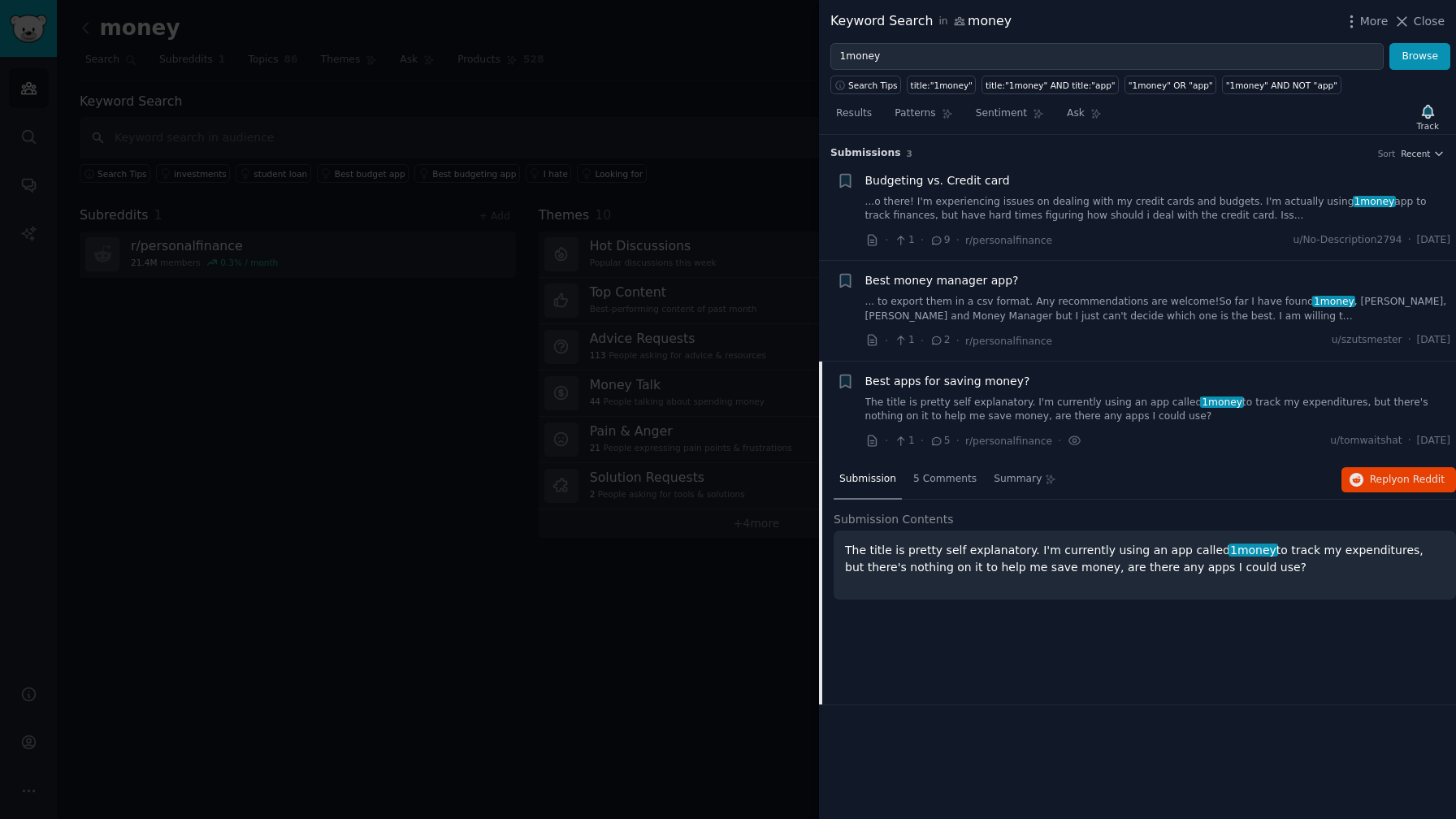
click at [1073, 566] on p "The title is pretty self explanatory. I'm currently using an app called 1money …" at bounding box center [1144, 558] width 599 height 34
click at [944, 489] on div "5 Comments" at bounding box center [945, 480] width 75 height 39
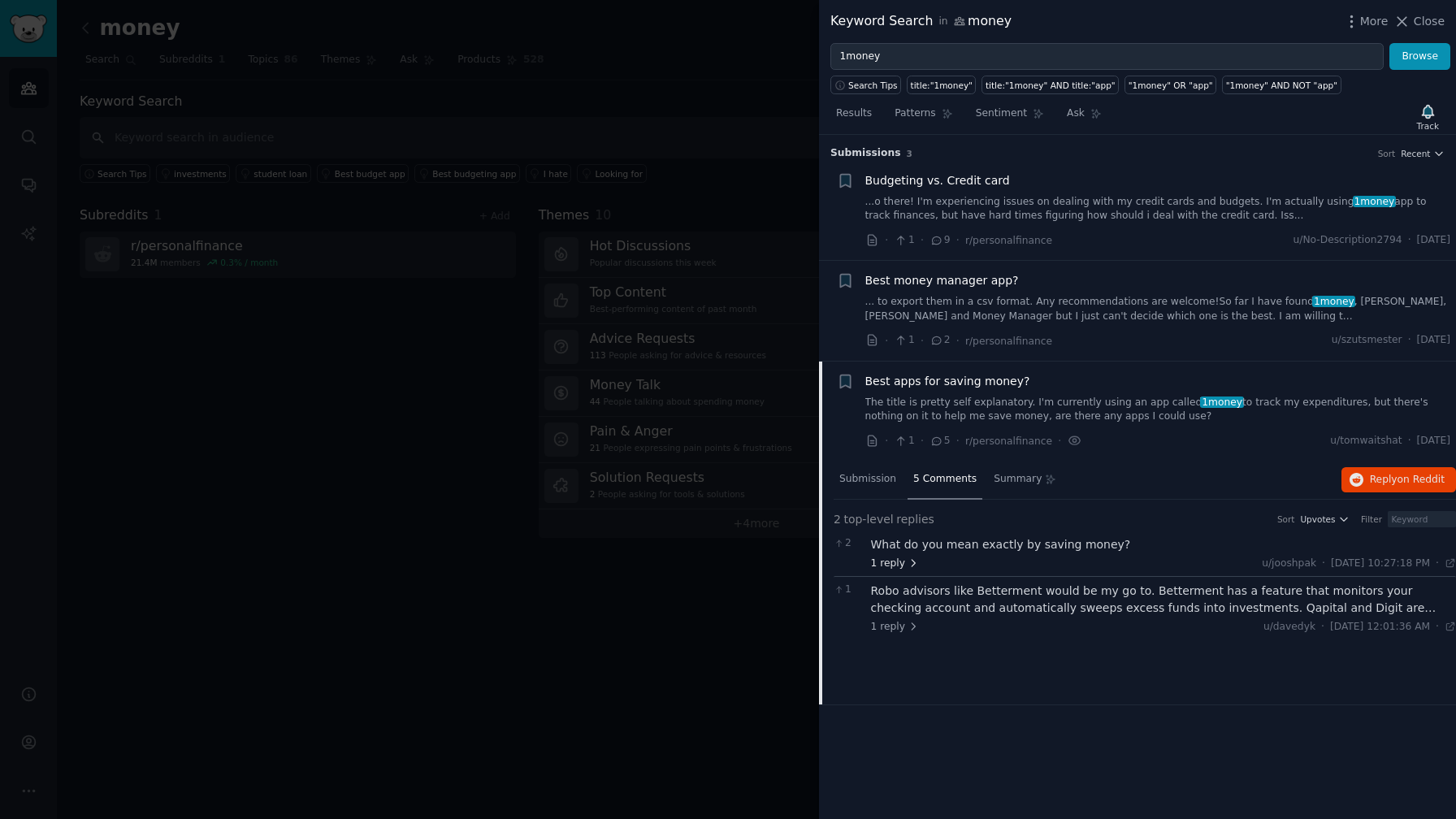
click at [912, 566] on icon at bounding box center [914, 563] width 4 height 6
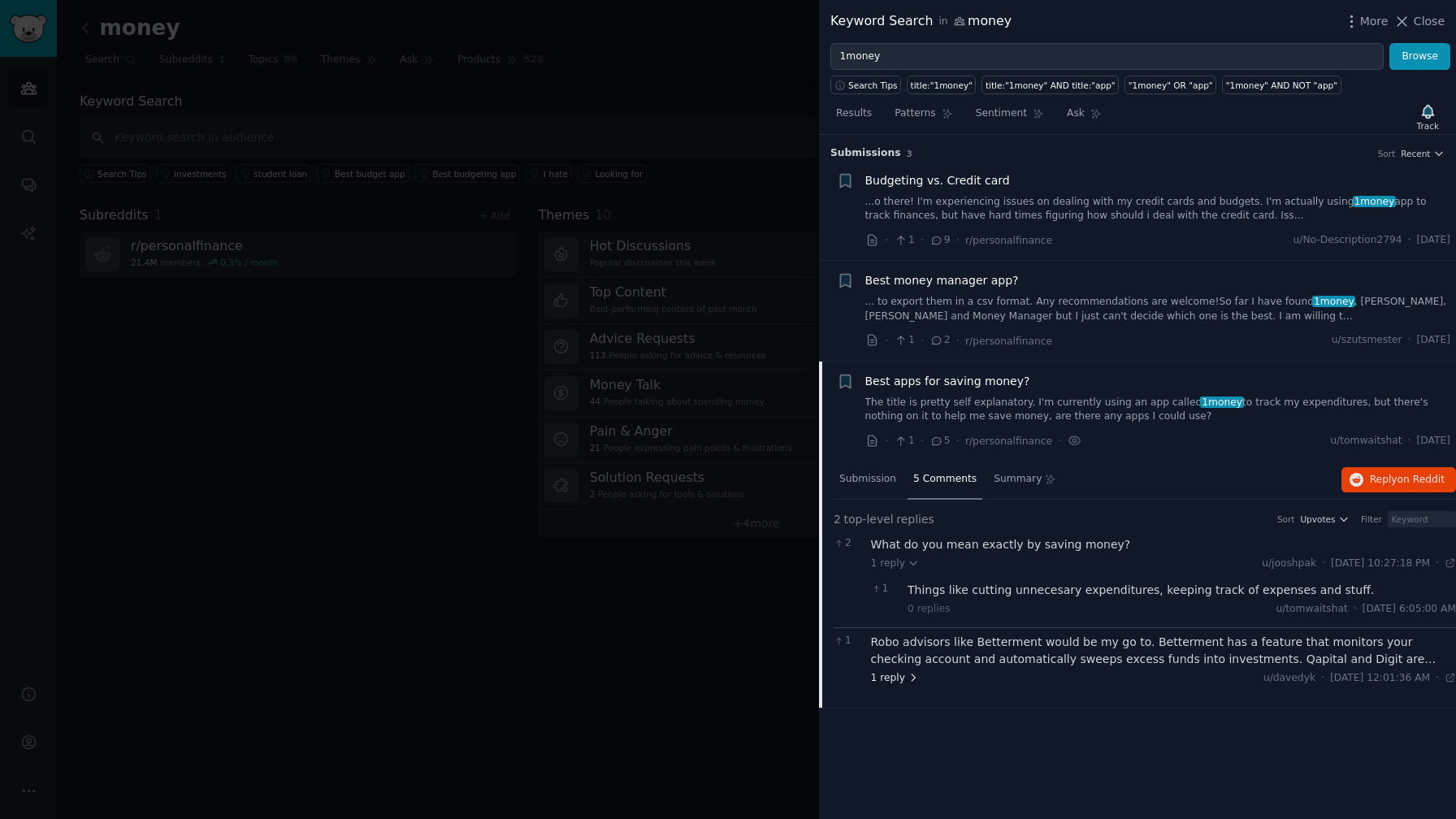
click at [914, 677] on icon at bounding box center [913, 677] width 11 height 11
click at [1015, 305] on link "... to export them in a csv format. Any recommendations are welcome! ​ So far I…" at bounding box center [1158, 308] width 586 height 28
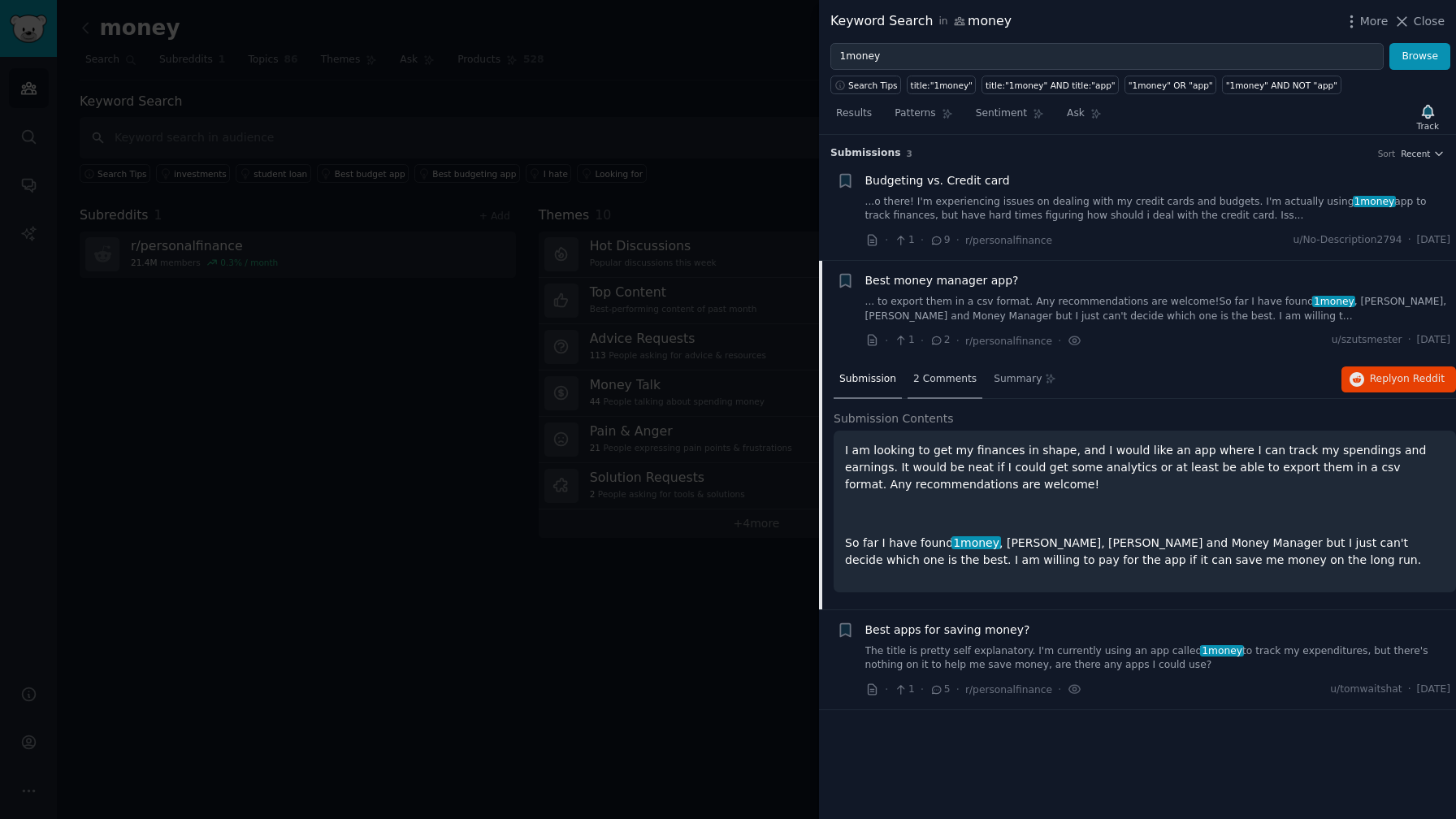
click at [918, 382] on span "2 Comments" at bounding box center [944, 380] width 63 height 15
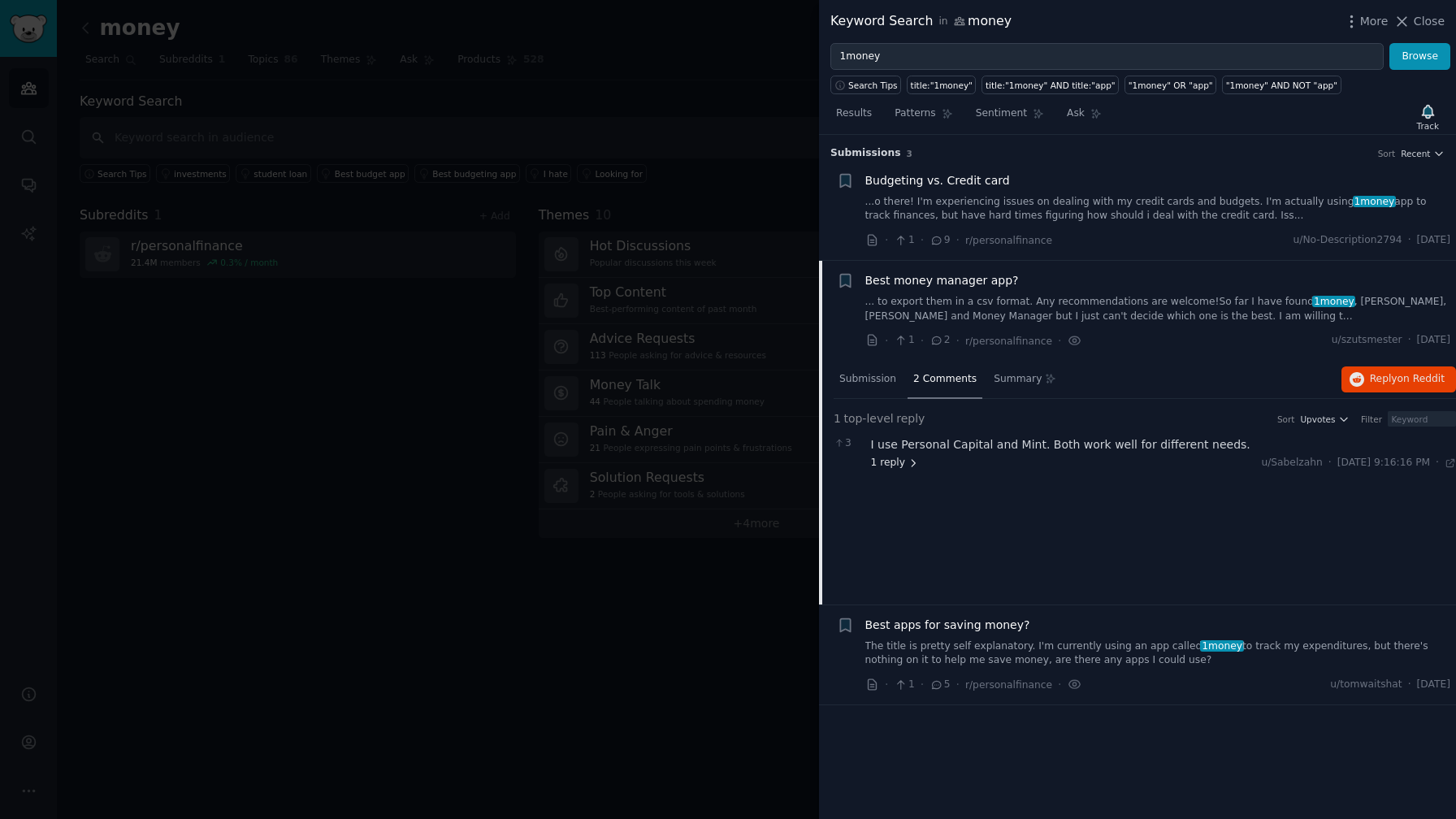
click at [912, 465] on icon at bounding box center [914, 462] width 4 height 6
click at [910, 465] on icon at bounding box center [912, 463] width 6 height 4
click at [868, 389] on div "Submission" at bounding box center [868, 380] width 69 height 39
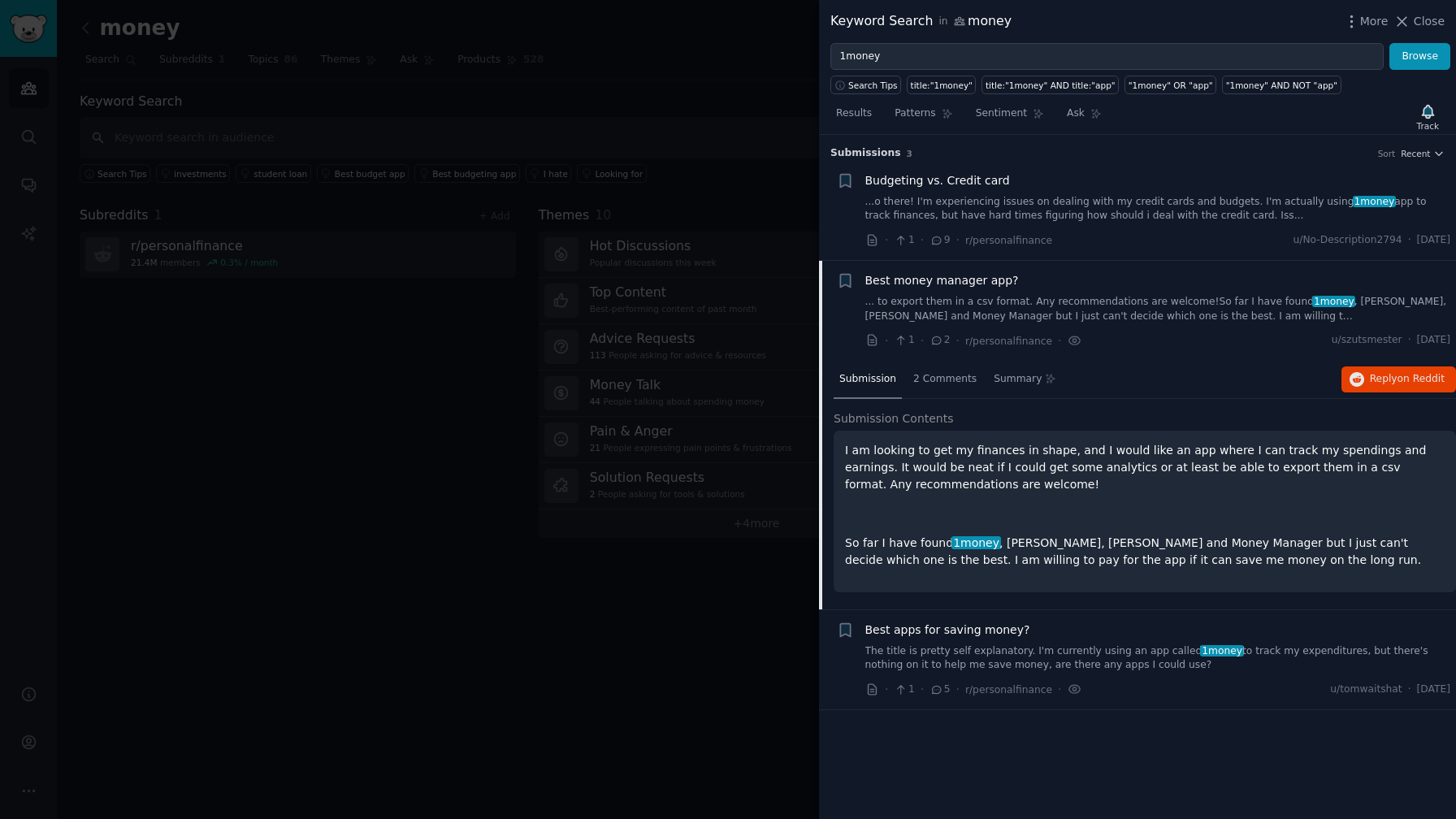
click at [930, 198] on link "...o there! I'm experiencing issues on dealing with my credit cards and budgets…" at bounding box center [1158, 209] width 586 height 28
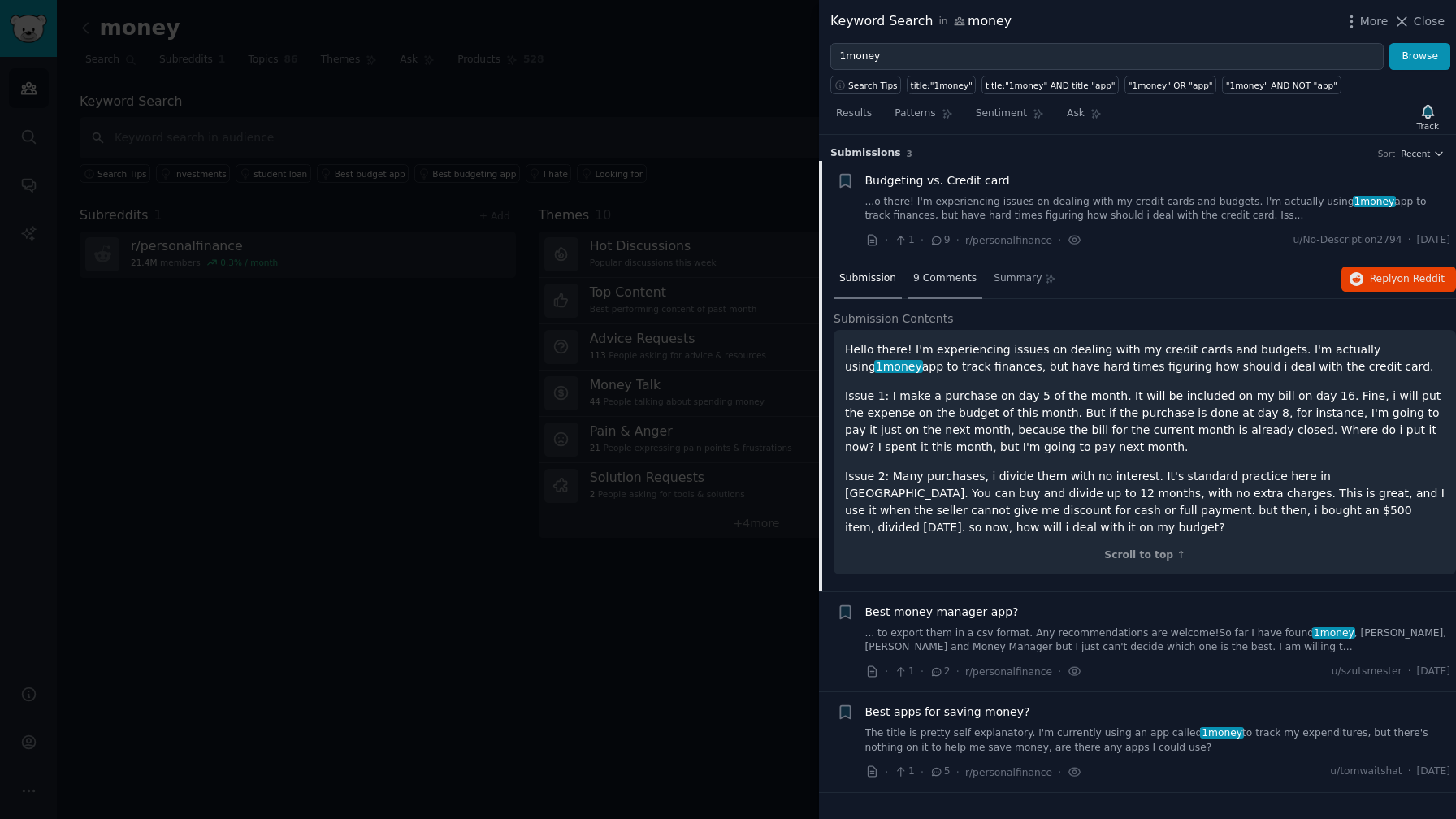
click at [939, 283] on span "9 Comments" at bounding box center [944, 278] width 63 height 15
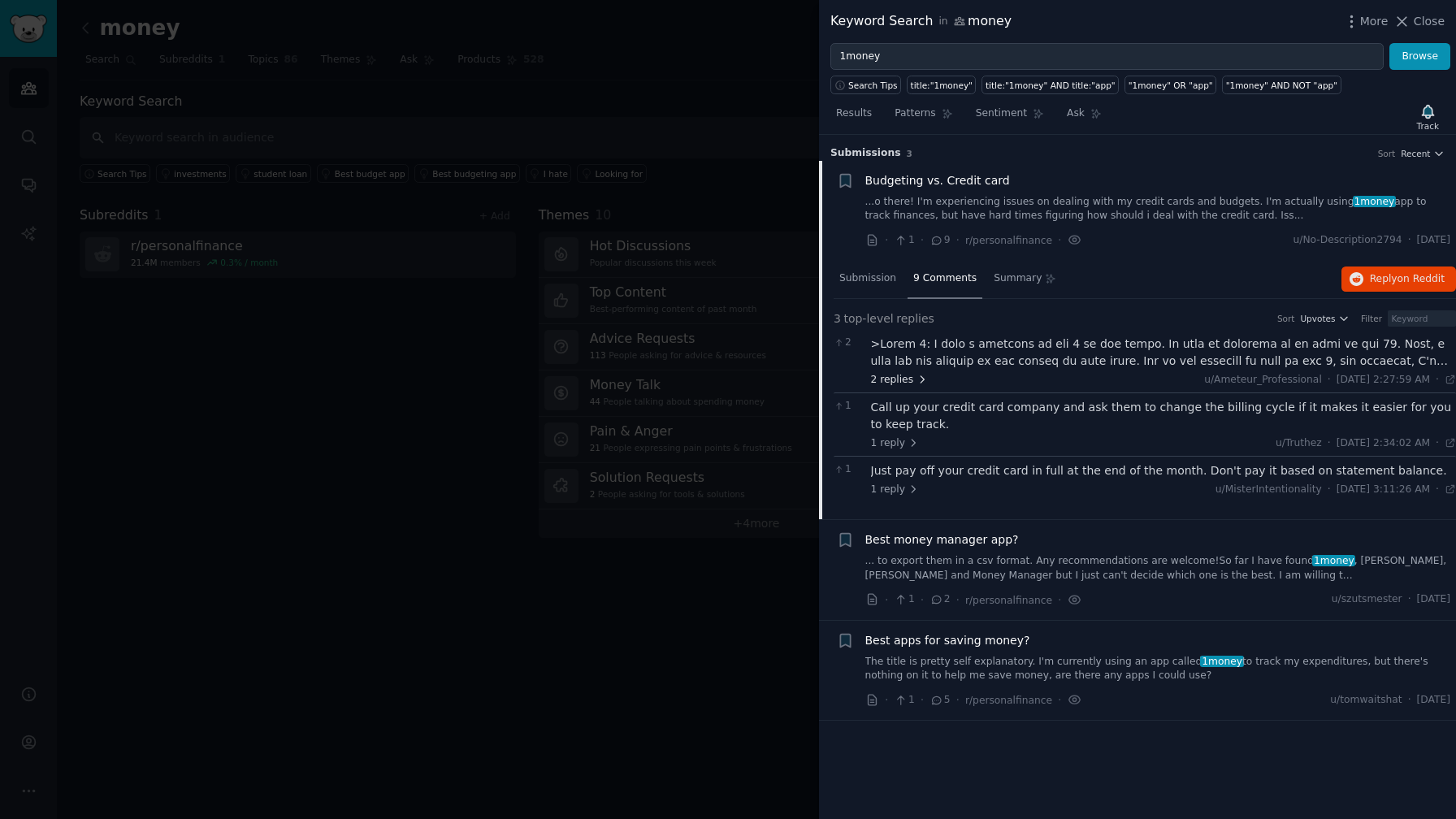
click at [908, 383] on span "2 replies" at bounding box center [900, 380] width 57 height 15
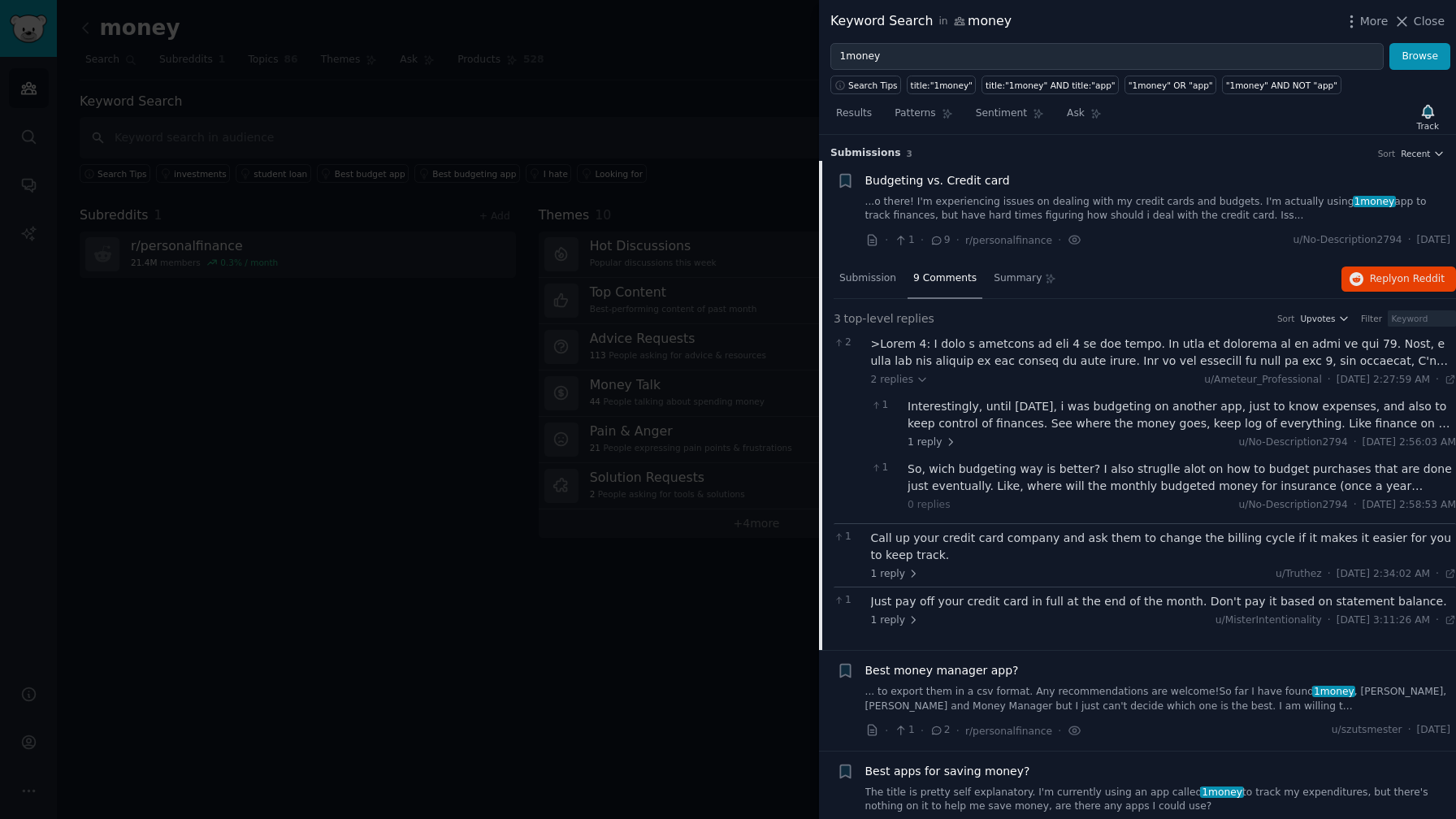
click at [965, 415] on div "Interestingly, until [DATE], i was budgeting on another app, just to know expen…" at bounding box center [1181, 415] width 548 height 34
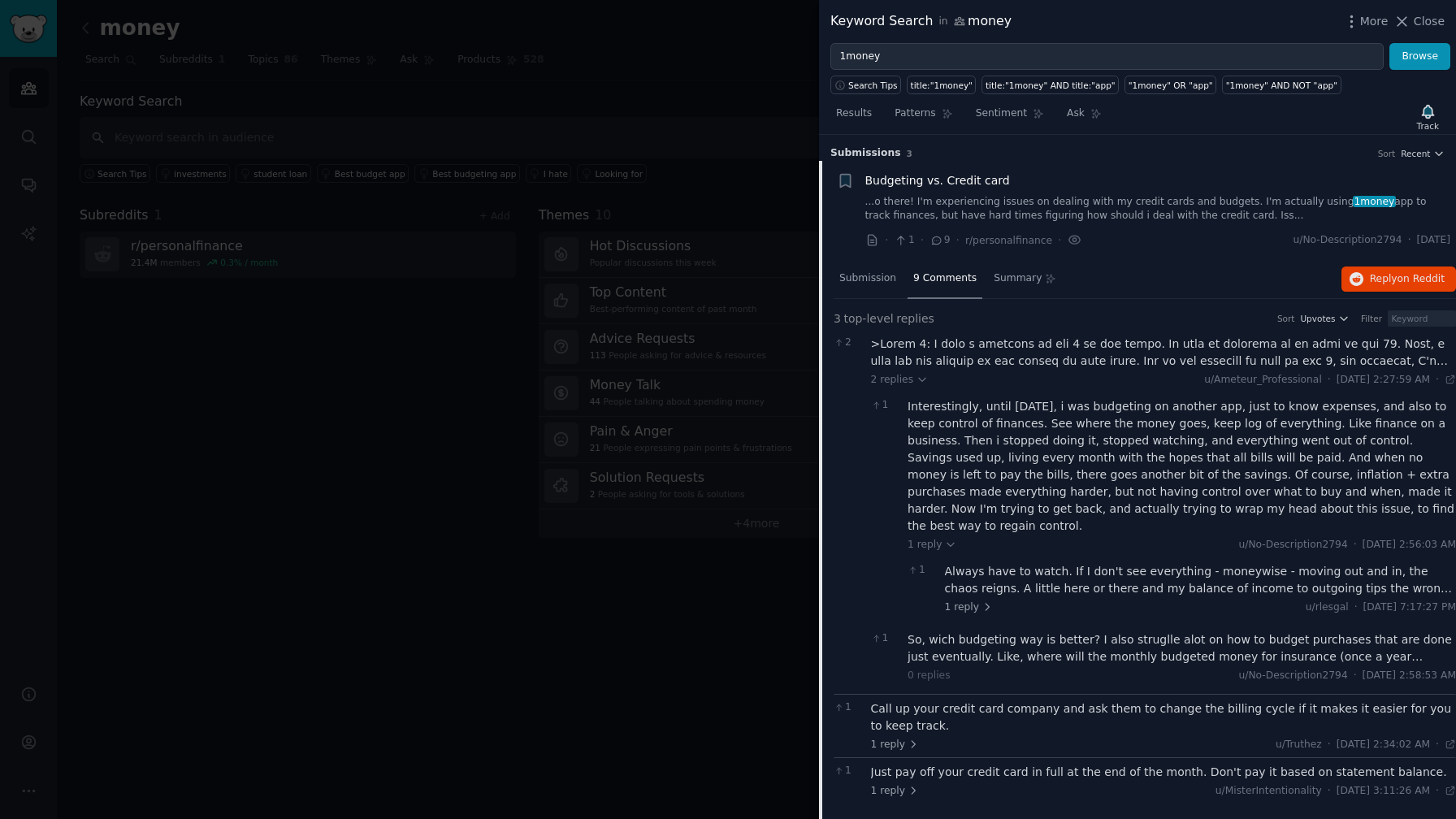
click at [965, 178] on span "Budgeting vs. Credit card" at bounding box center [937, 180] width 145 height 17
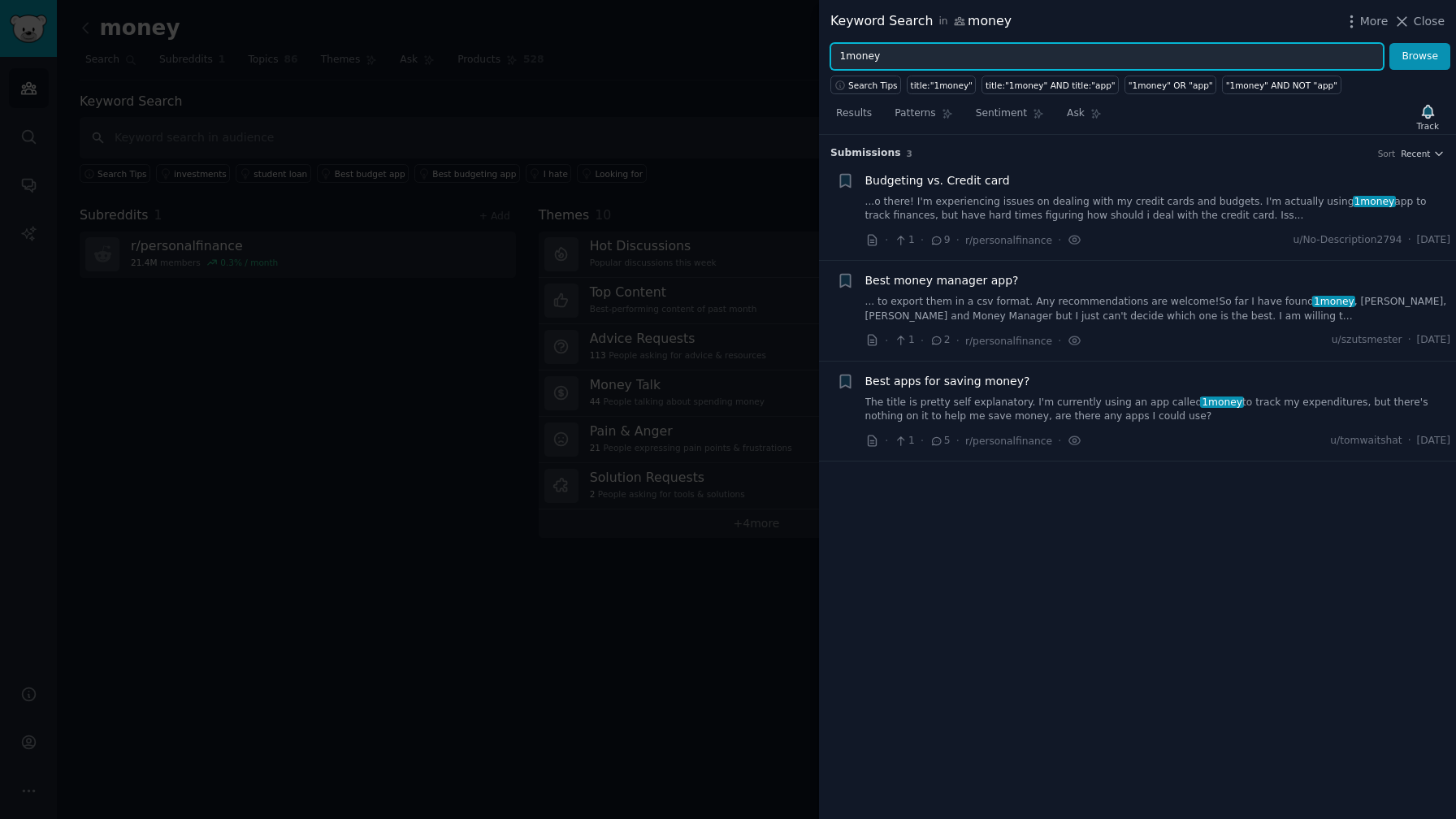
click at [921, 45] on input "1money" at bounding box center [1106, 57] width 553 height 27
type input "application"
click at [1389, 43] on button "Browse" at bounding box center [1419, 57] width 61 height 27
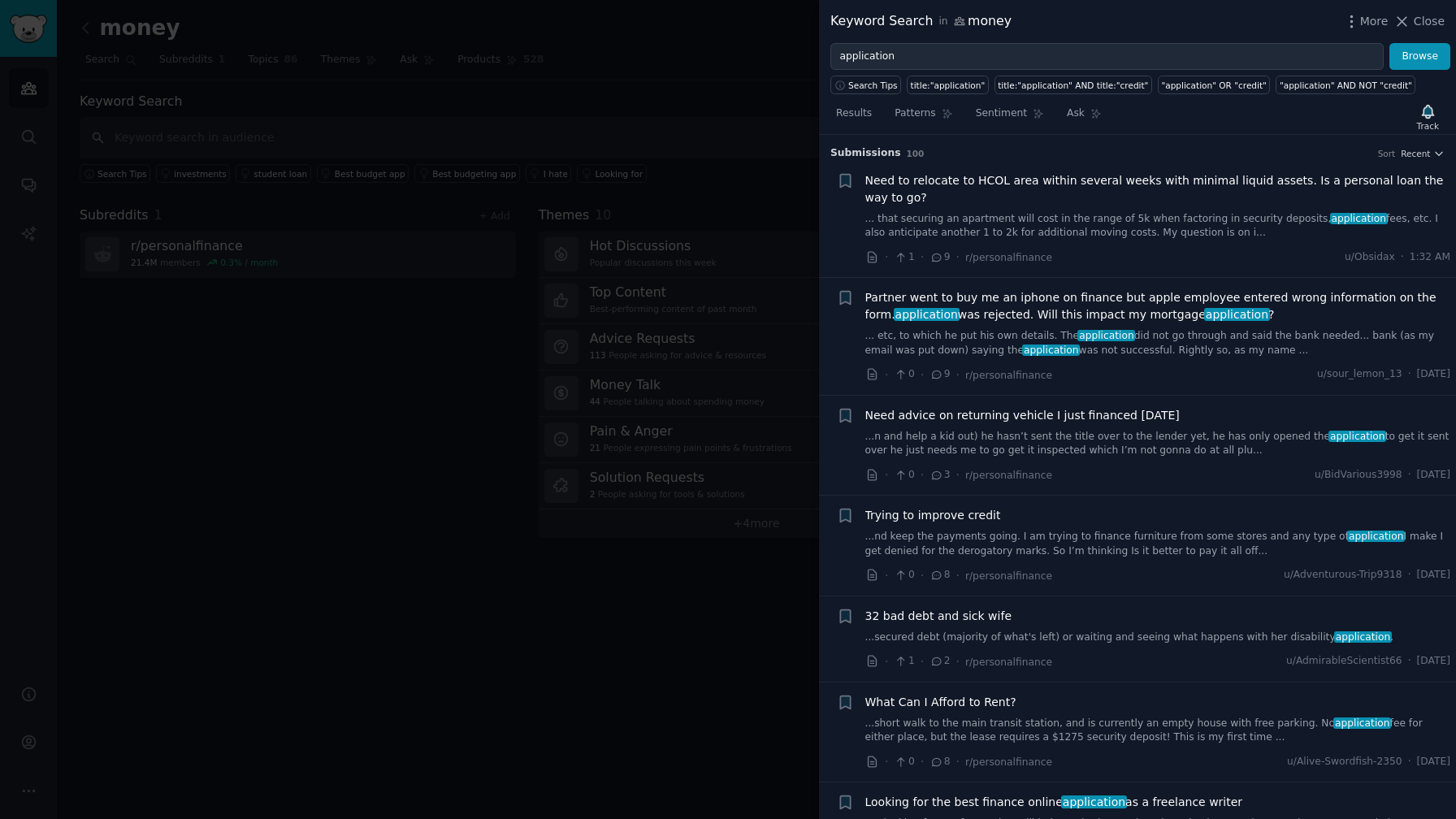
click at [740, 83] on div at bounding box center [728, 409] width 1456 height 819
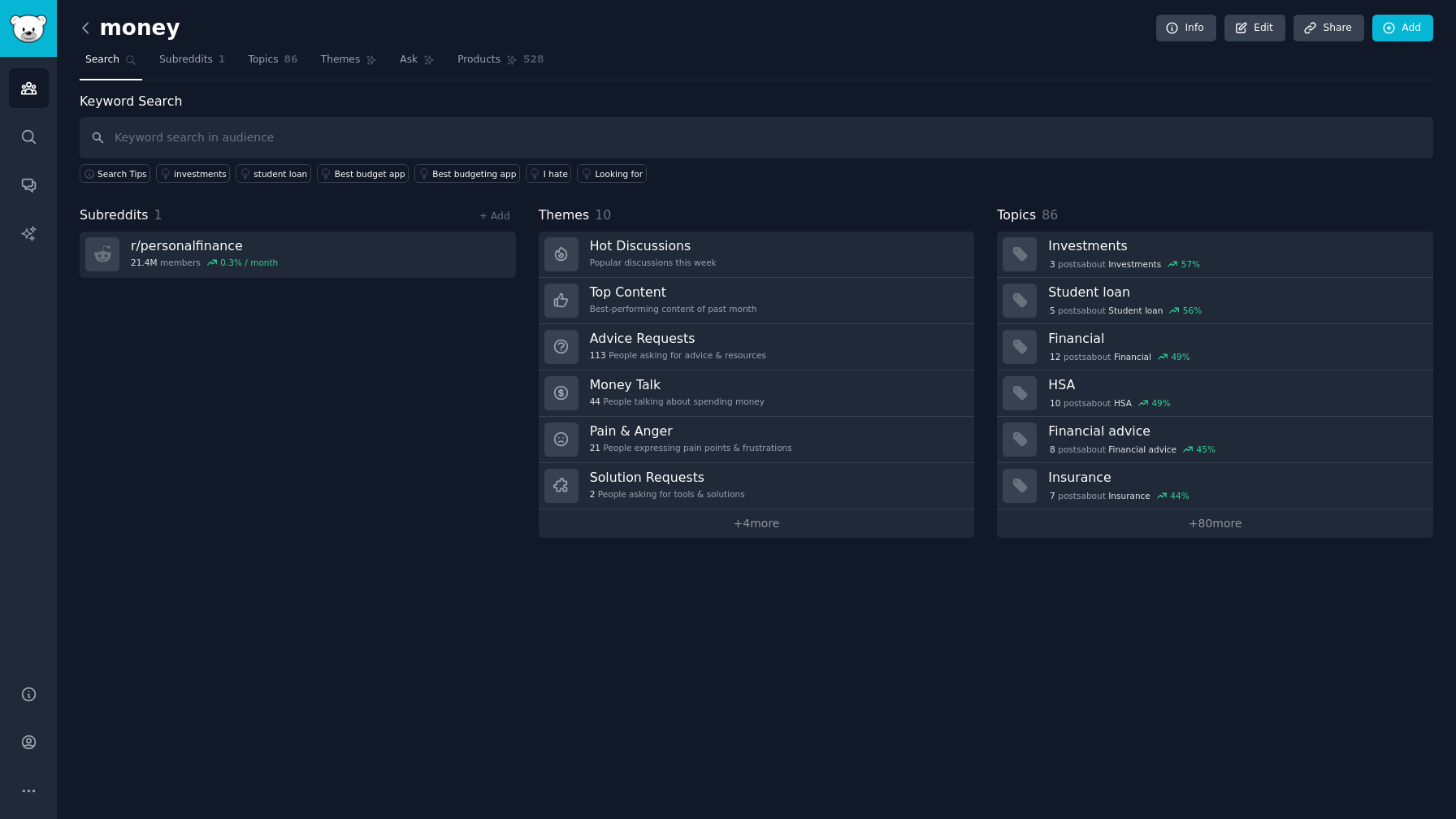
click at [91, 32] on icon at bounding box center [85, 27] width 17 height 17
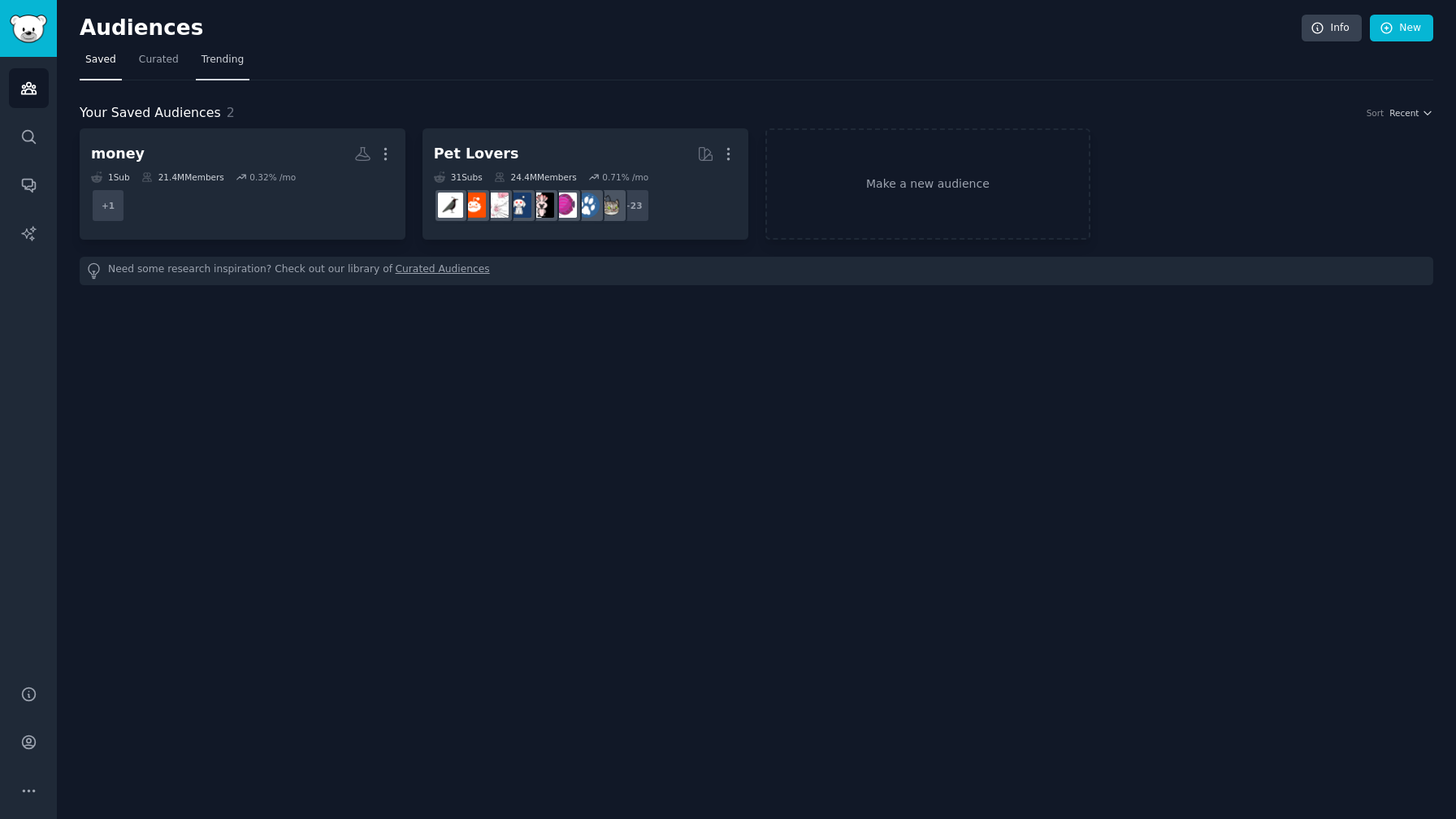
click at [222, 64] on span "Trending" at bounding box center [222, 60] width 42 height 15
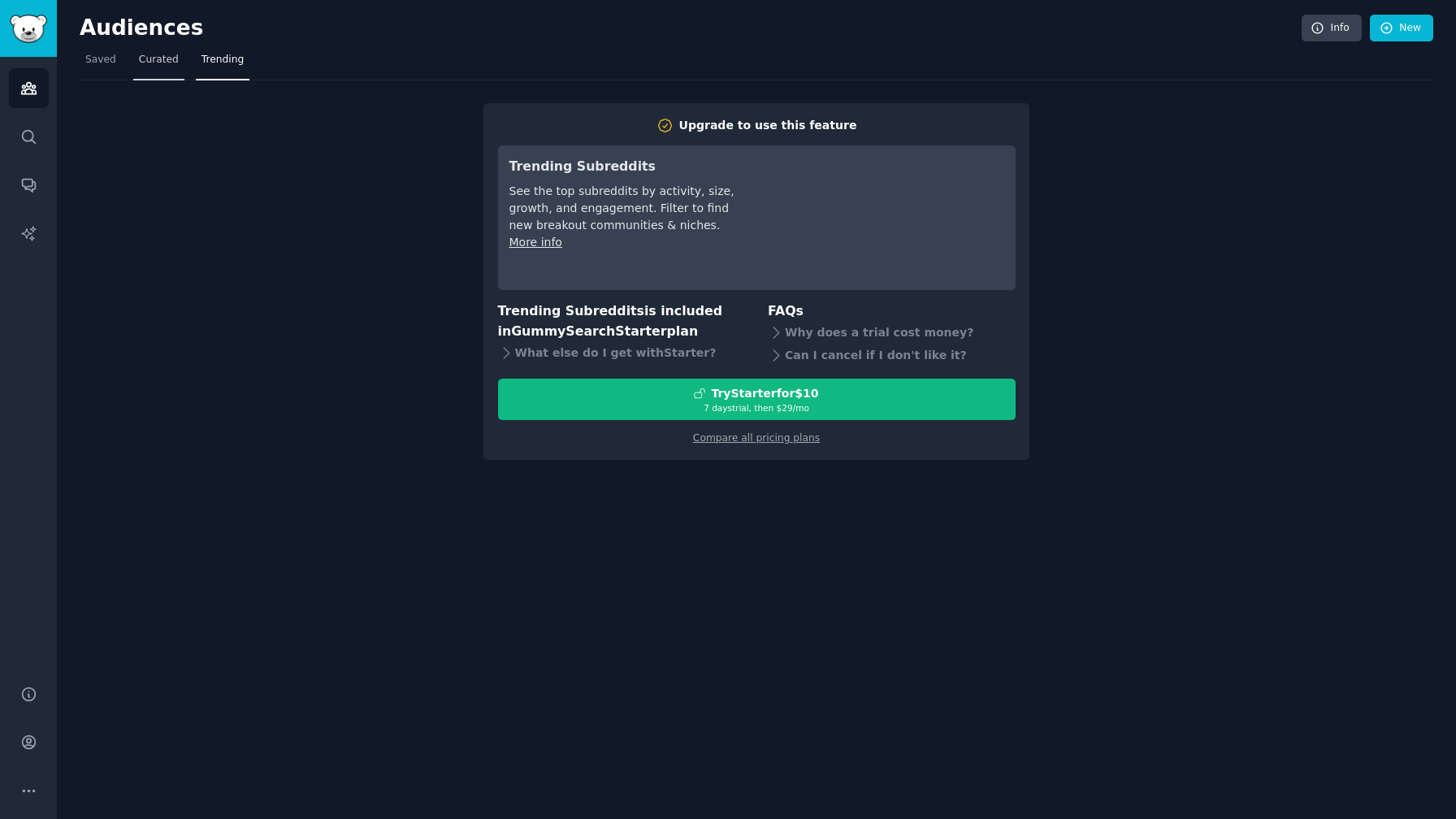
click at [178, 66] on link "Curated" at bounding box center [159, 63] width 51 height 33
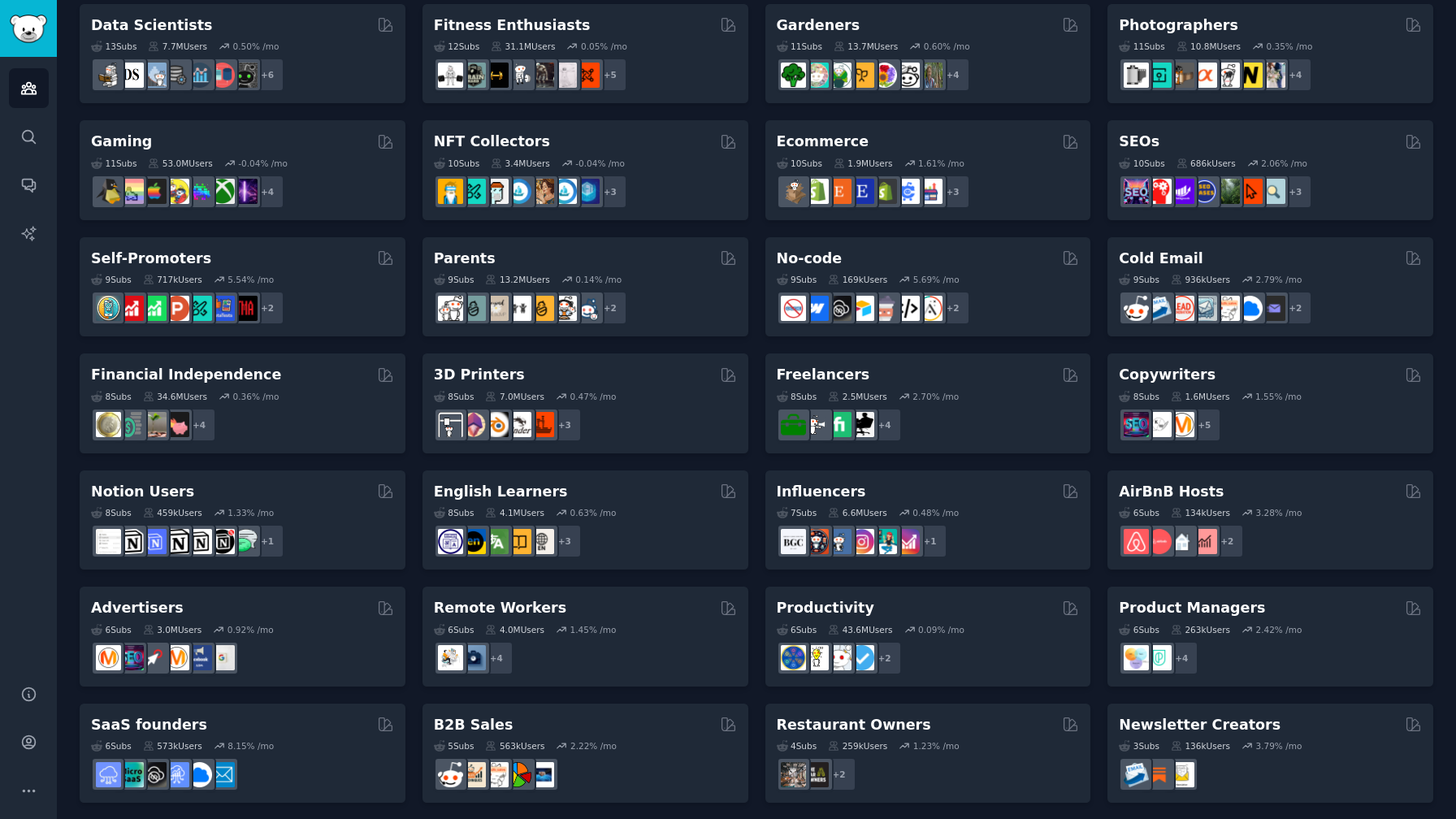
scroll to position [480, 0]
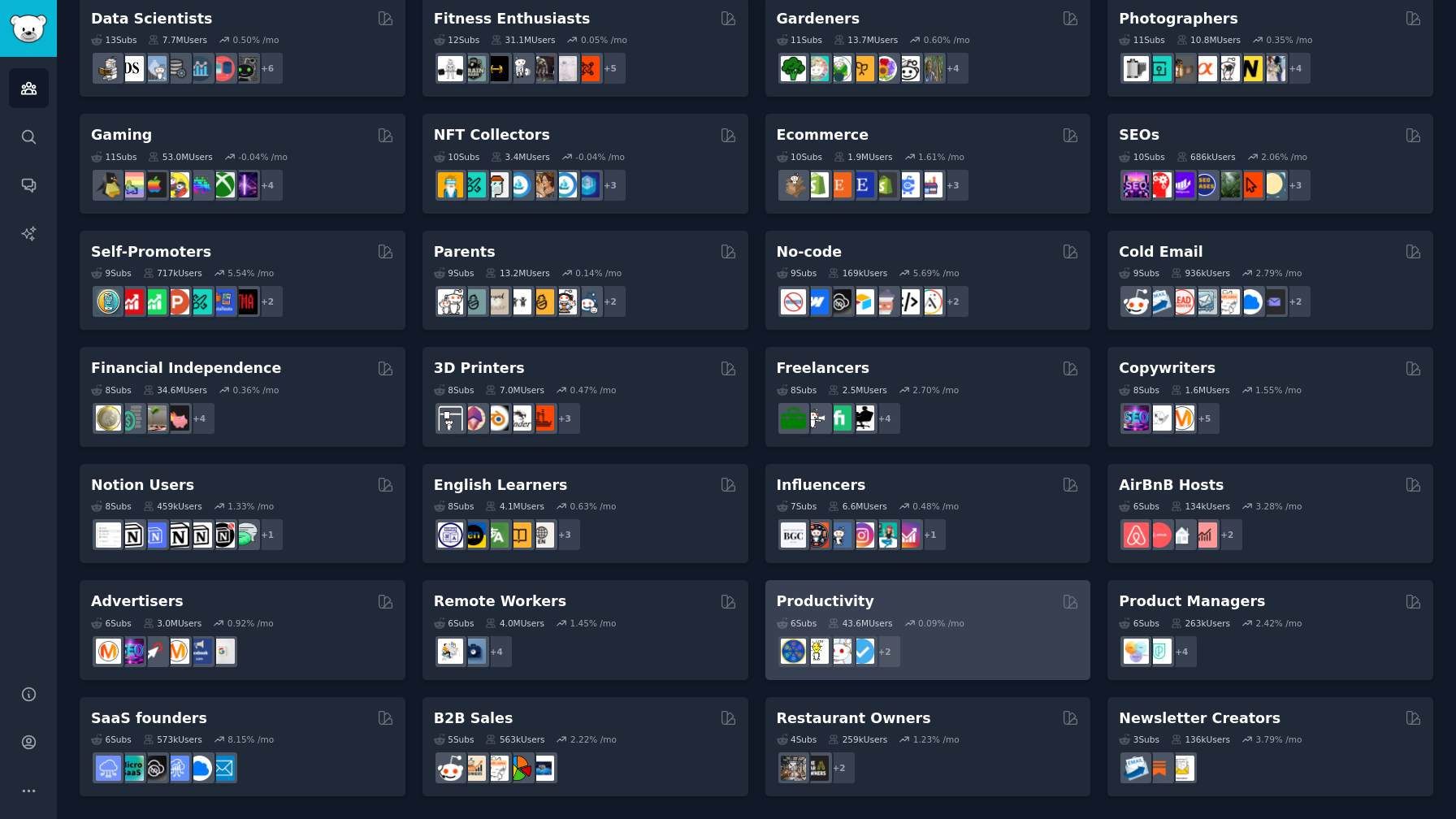
click at [901, 601] on div "Productivity" at bounding box center [928, 601] width 303 height 20
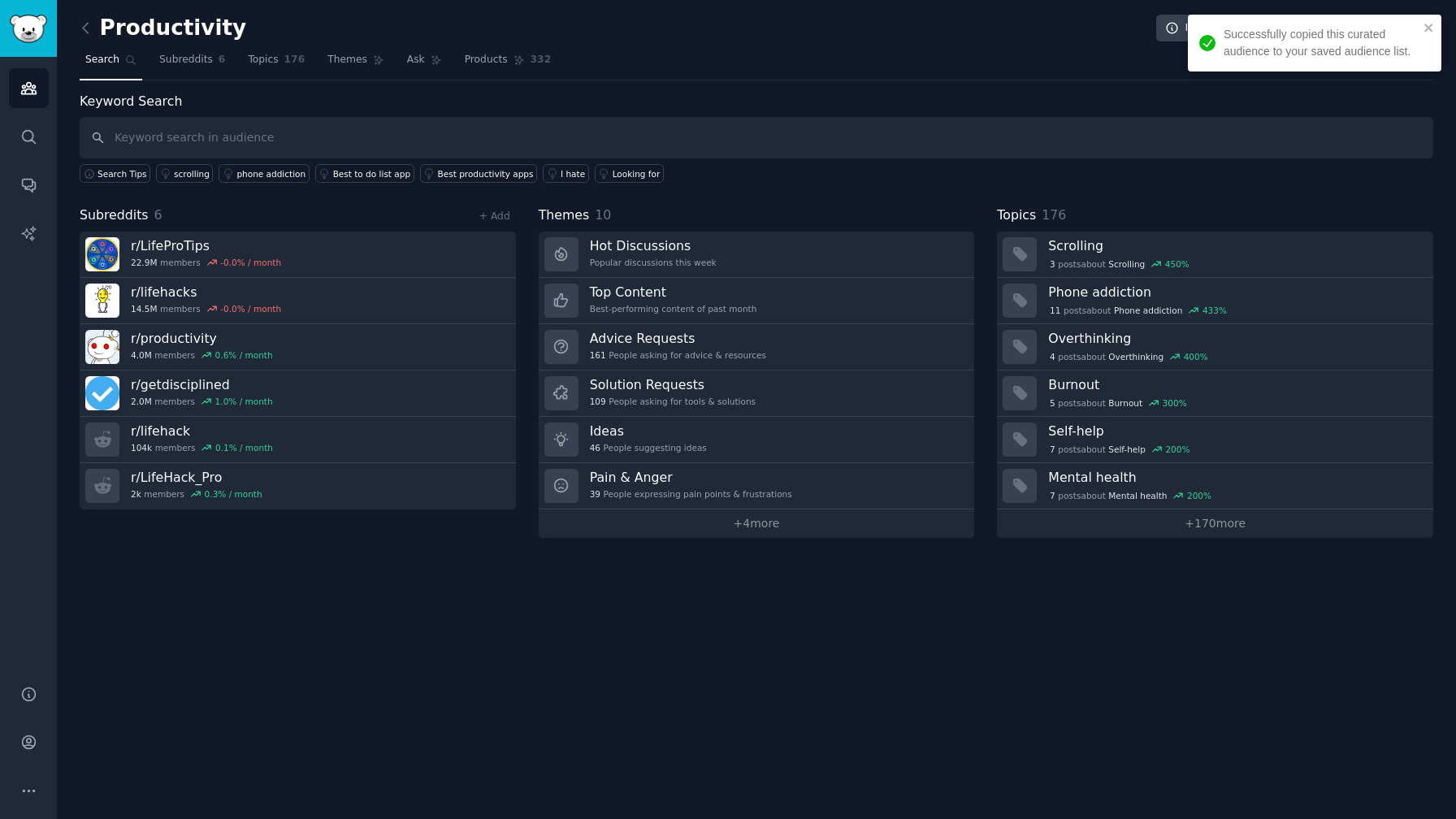
click at [436, 131] on input "text" at bounding box center [756, 137] width 1354 height 41
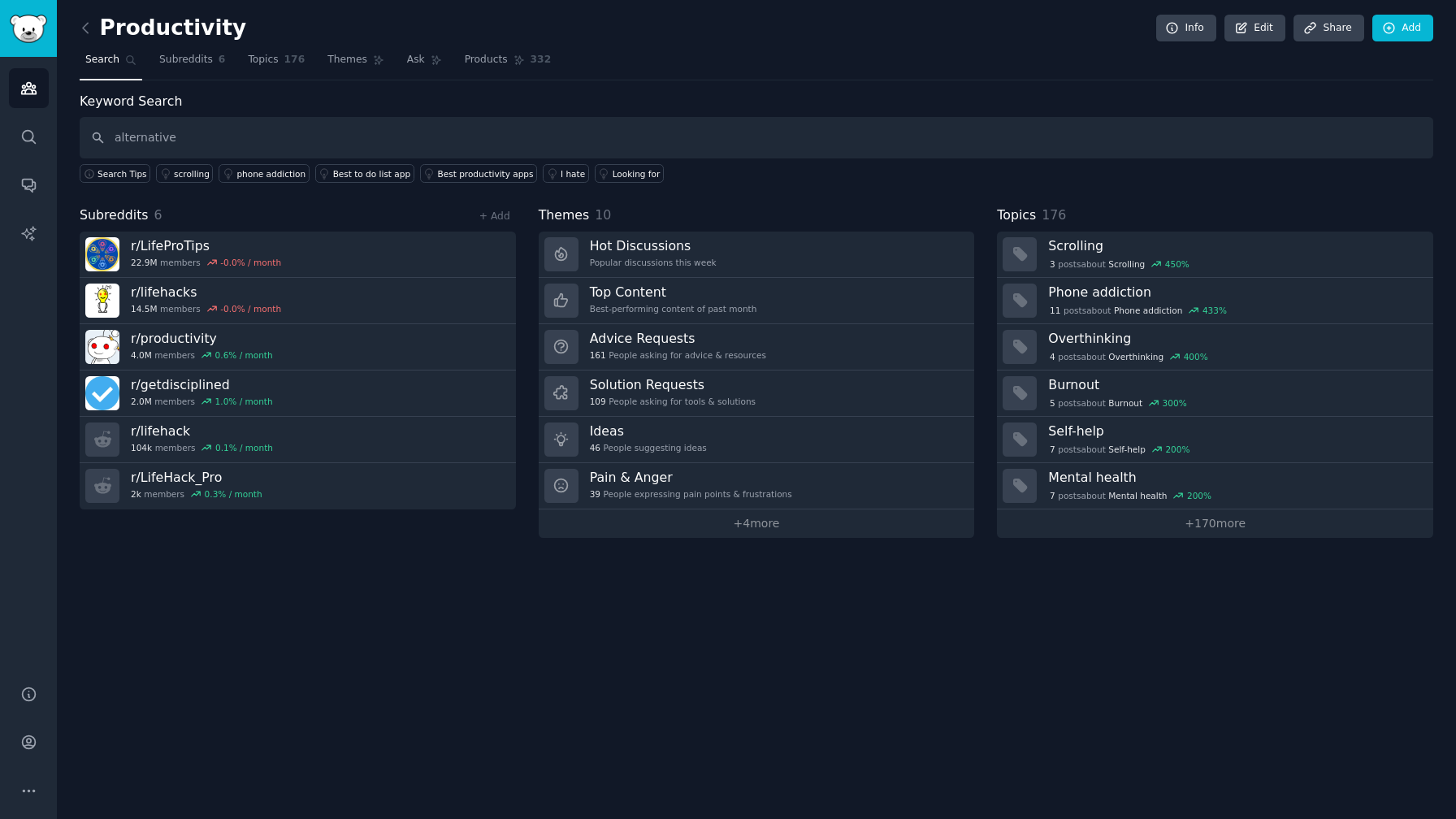
type input "alternative"
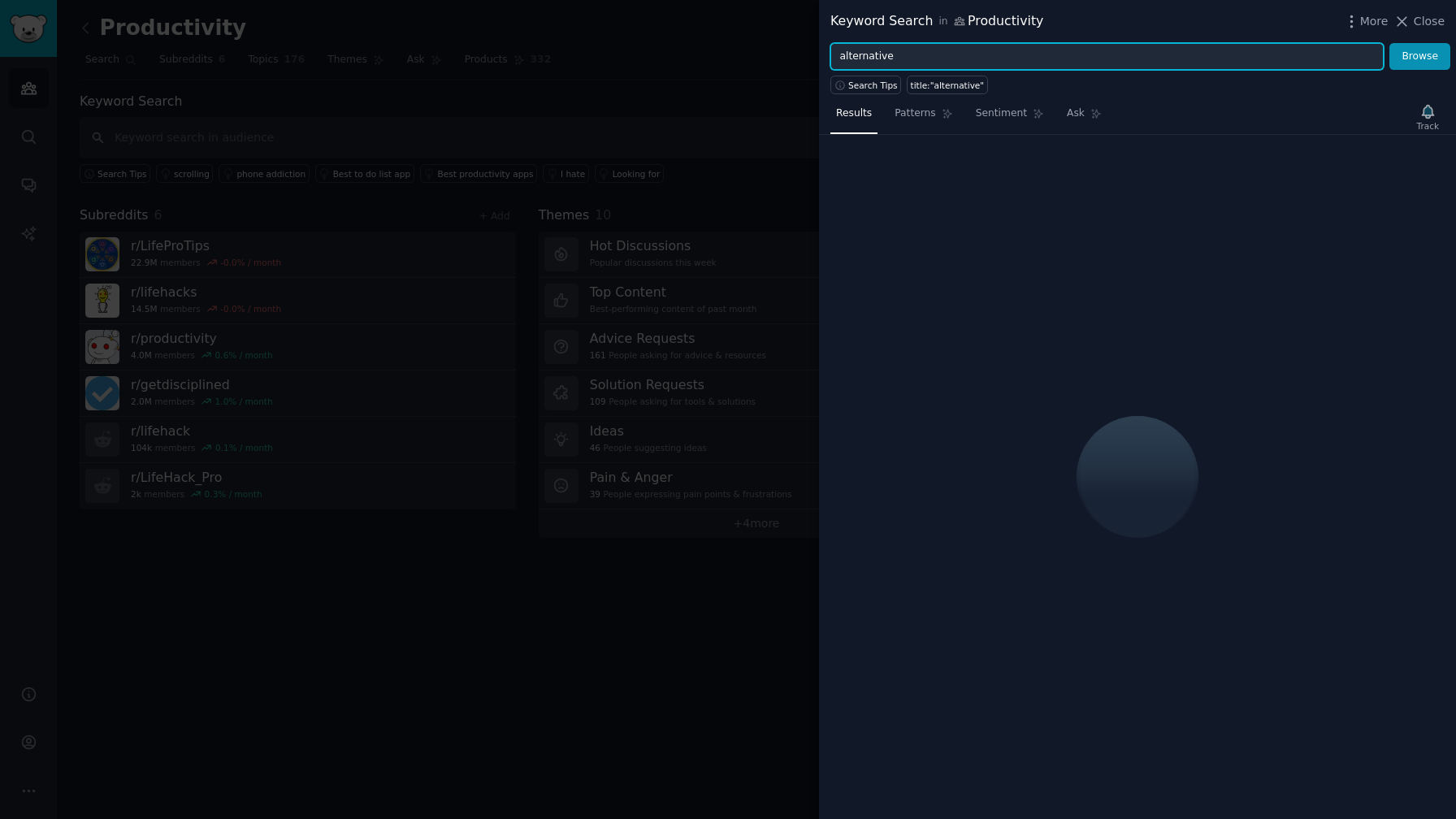
click at [911, 53] on input "alternative" at bounding box center [1106, 57] width 553 height 27
type input "alternative to"
click at [1389, 43] on button "Browse" at bounding box center [1419, 57] width 61 height 27
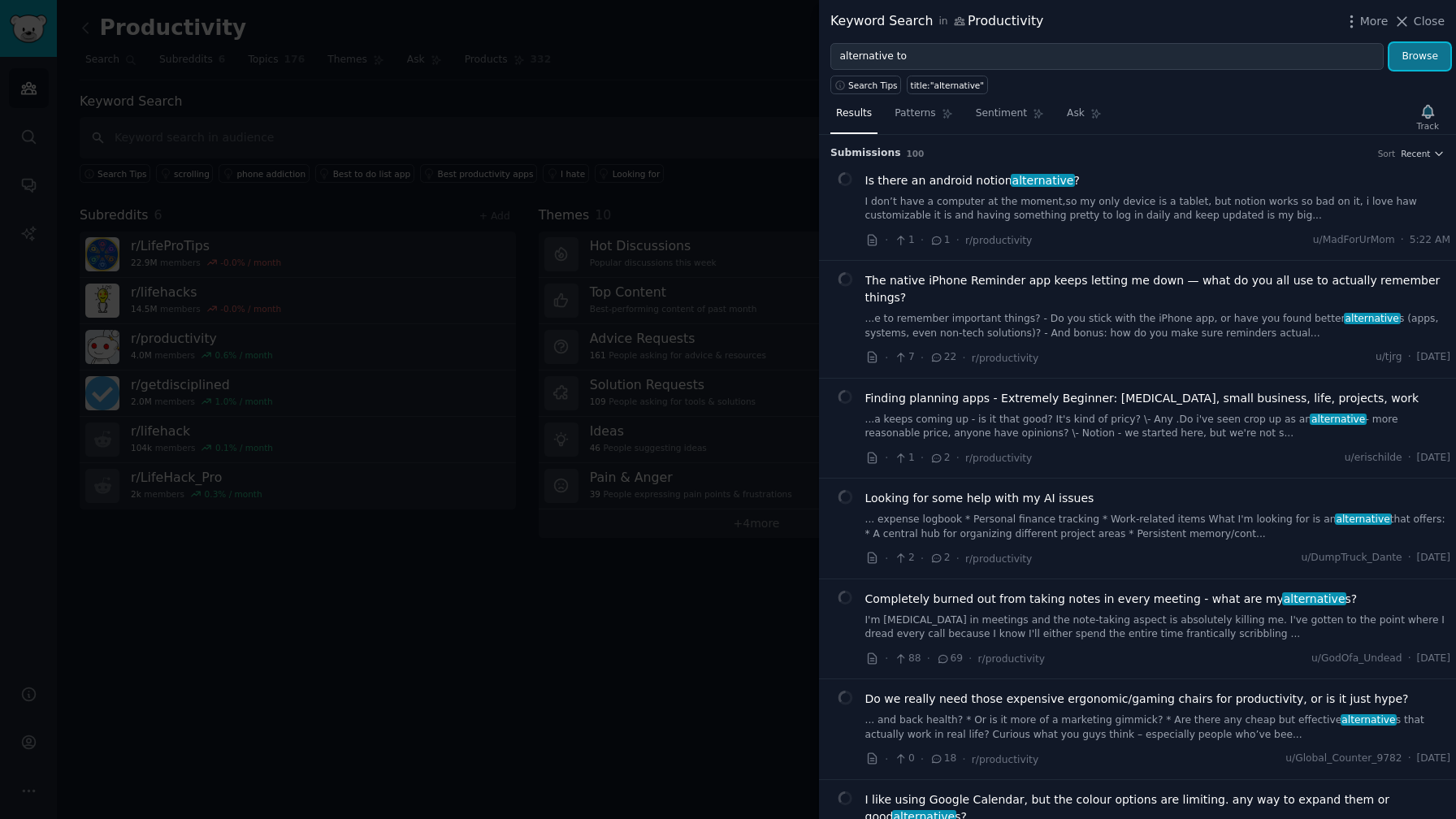
click at [1425, 57] on button "Browse" at bounding box center [1419, 57] width 61 height 27
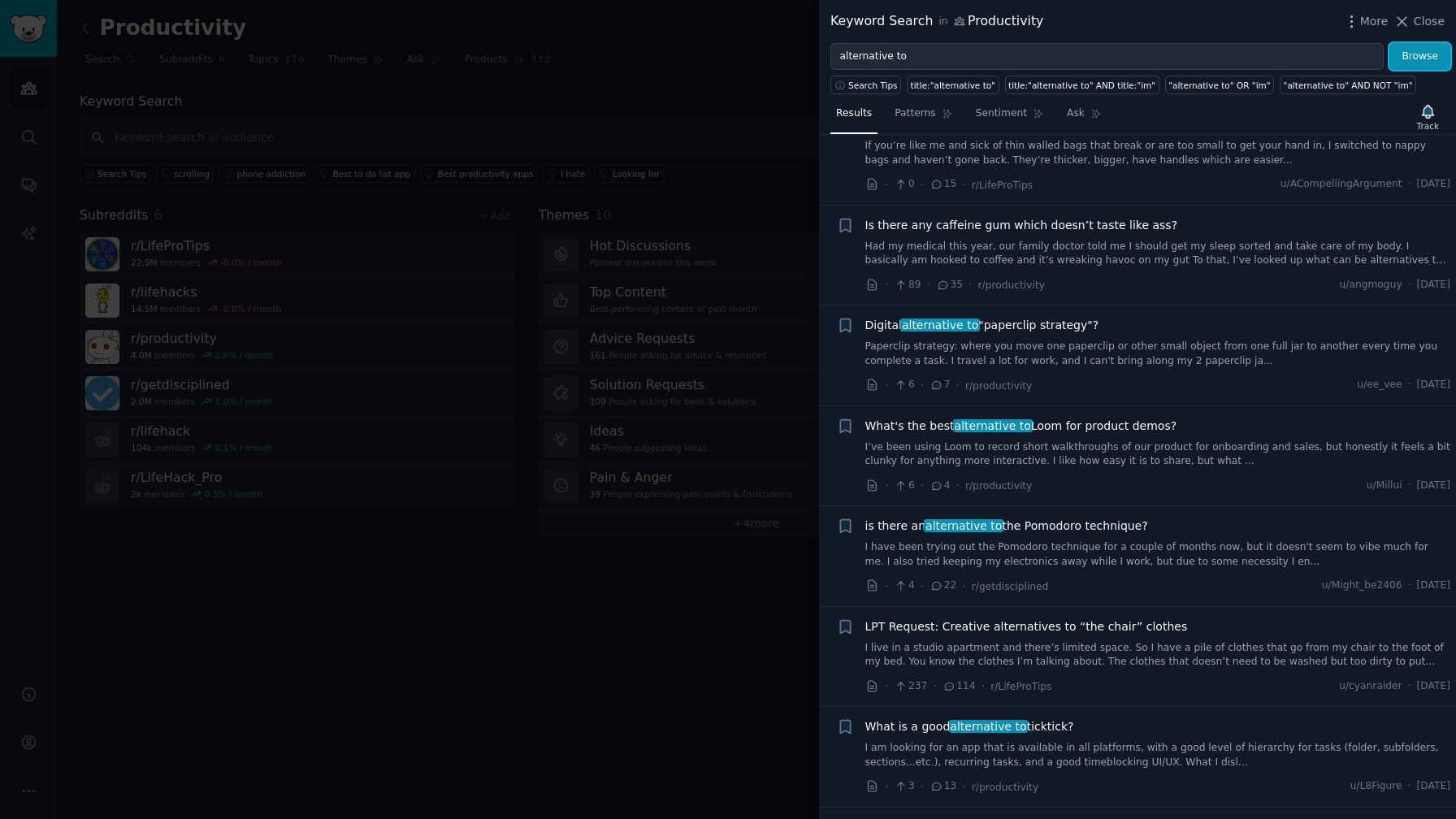
scroll to position [1063, 0]
click at [1168, 438] on link "I’ve been using Loom to record short walkthroughs of our product for onboarding…" at bounding box center [1158, 452] width 586 height 28
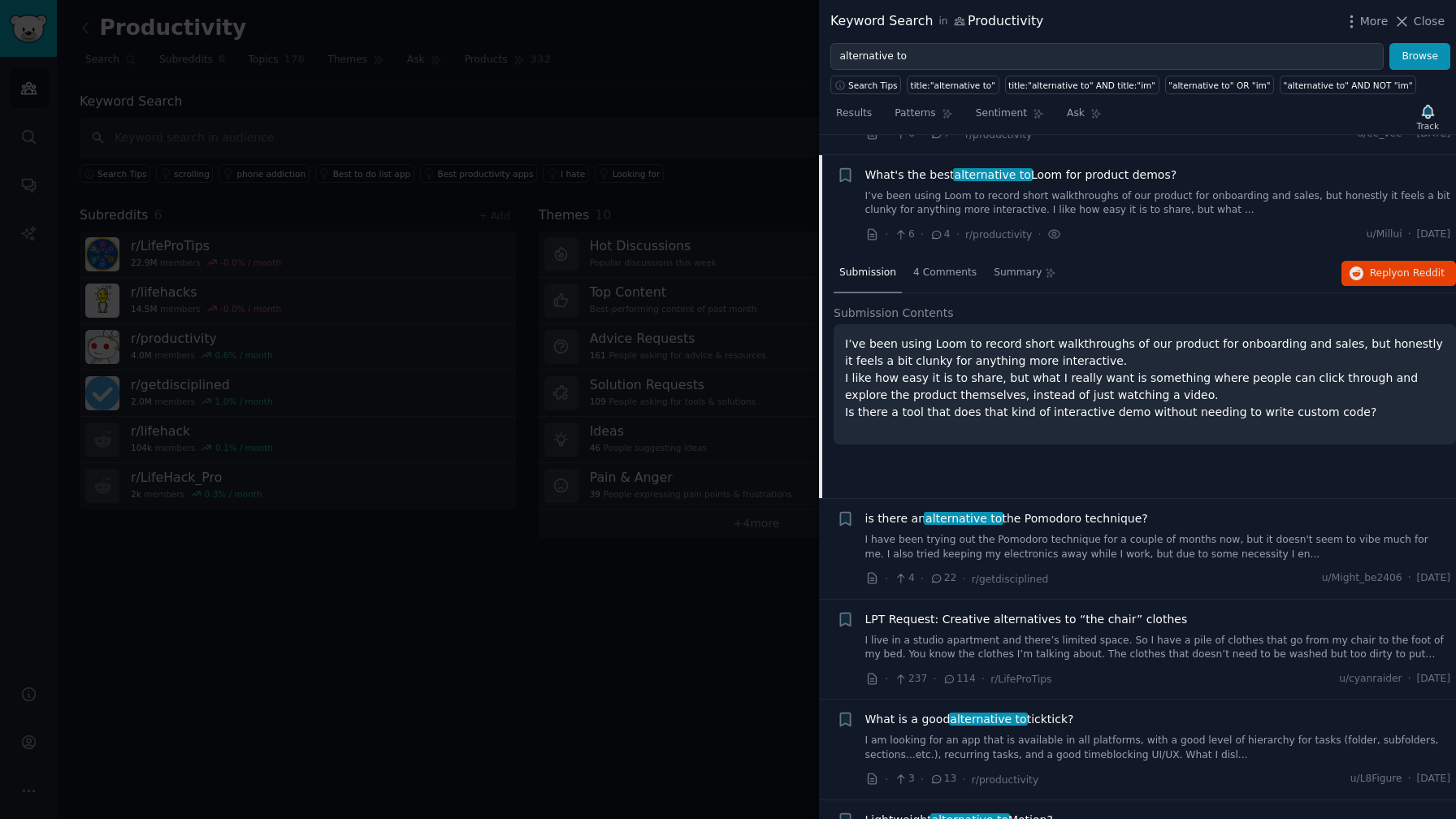
scroll to position [1315, 0]
click at [958, 264] on span "4 Comments" at bounding box center [944, 271] width 63 height 15
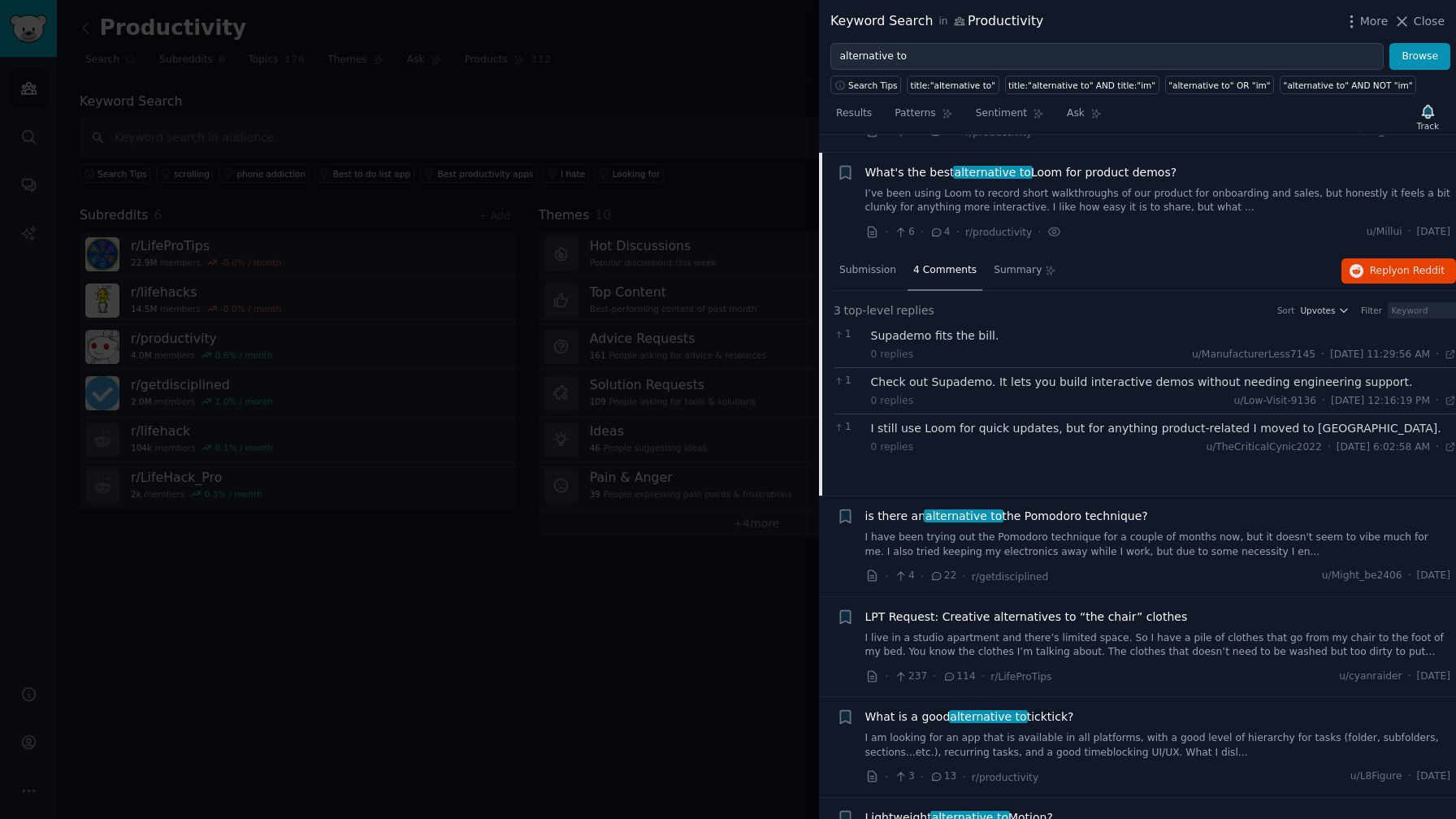
click at [985, 328] on div "Supademo fits the bill." at bounding box center [1164, 336] width 586 height 17
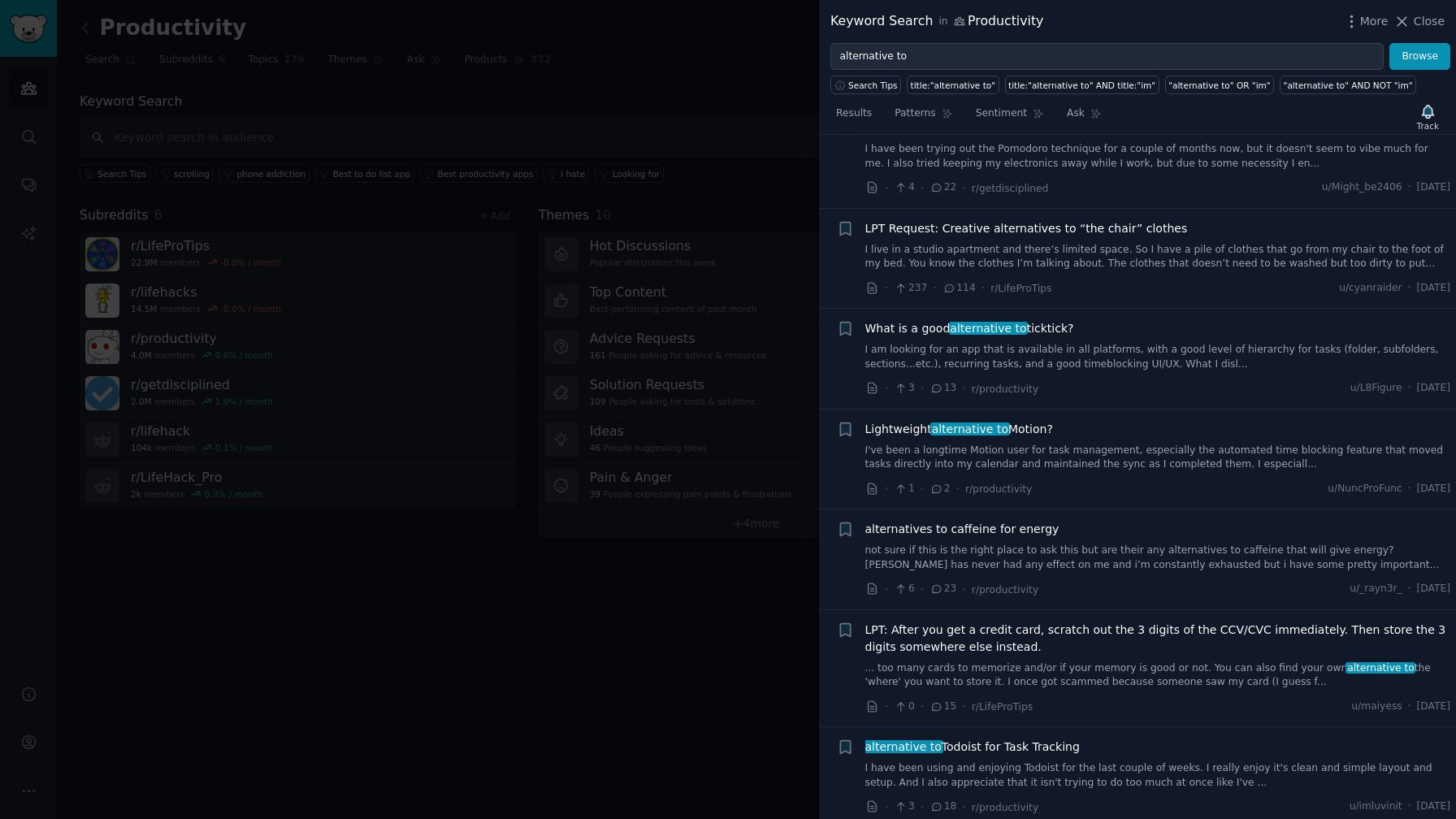
scroll to position [1741, 0]
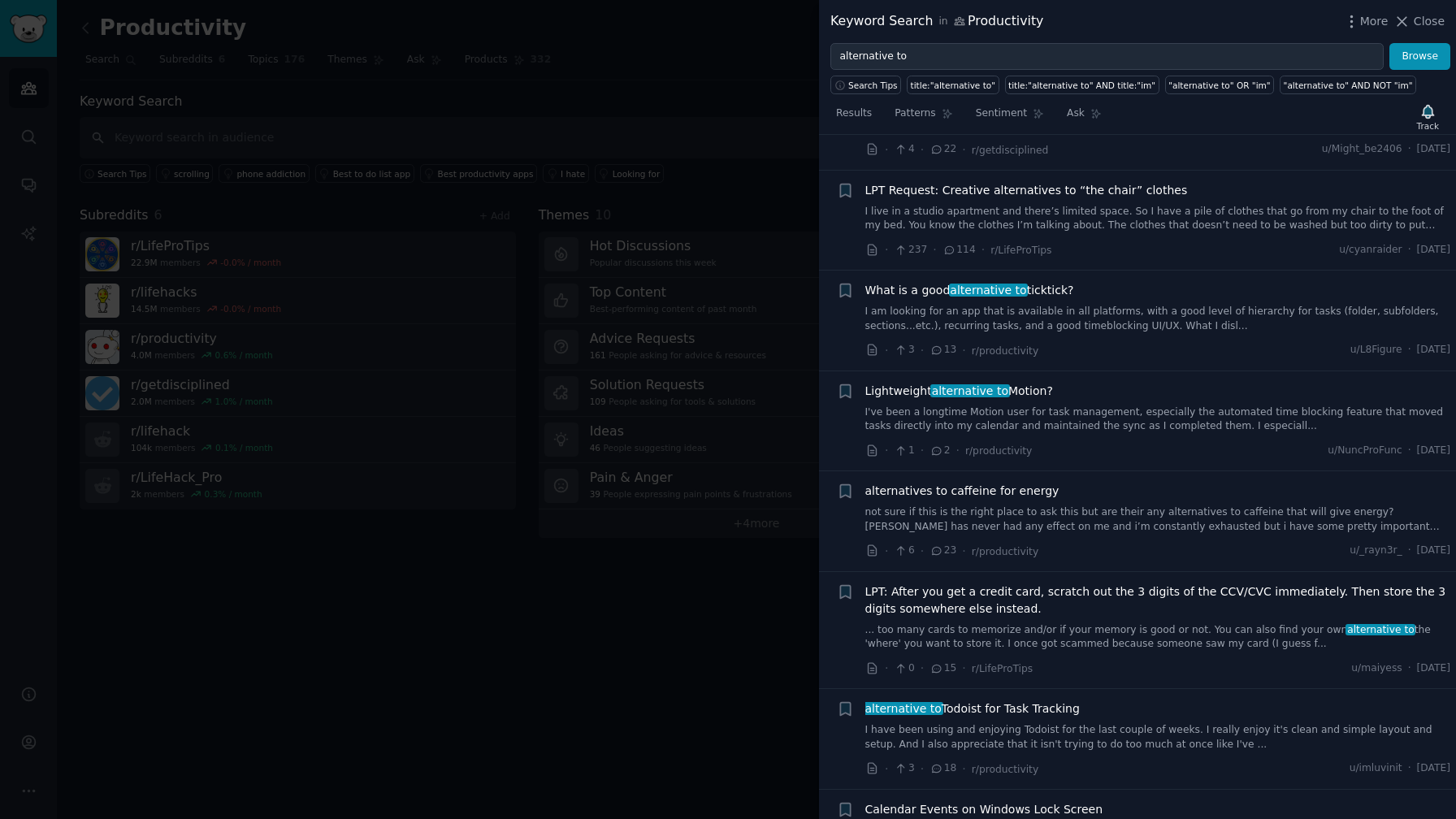
click at [1057, 285] on div "What is a good alternative to ticktick? I am looking for an app that is availab…" at bounding box center [1158, 307] width 586 height 51
click at [1041, 305] on link "I am looking for an app that is available in all platforms, with a good level o…" at bounding box center [1158, 318] width 586 height 28
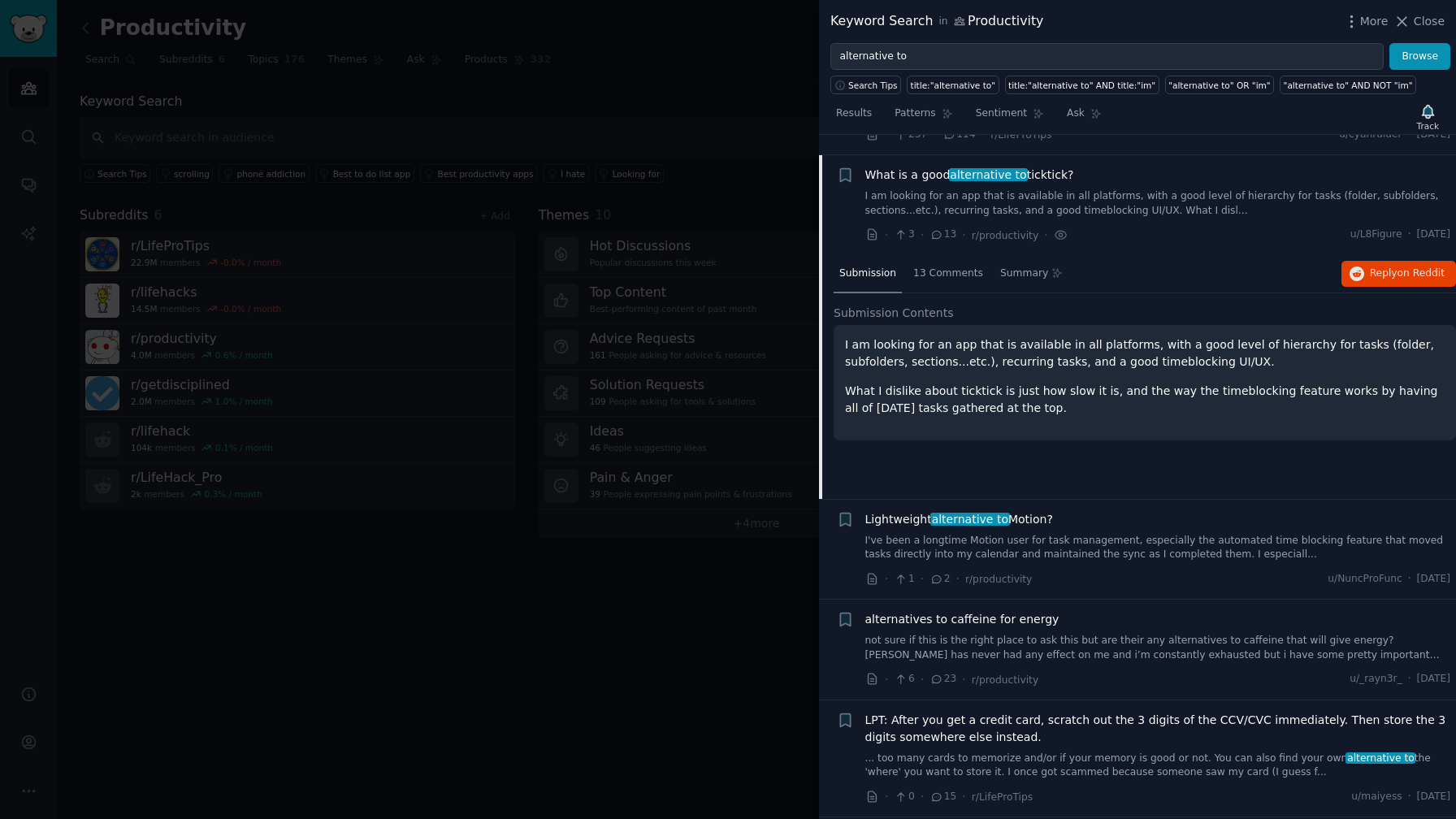
scroll to position [1616, 0]
click at [950, 264] on span "13 Comments" at bounding box center [948, 271] width 70 height 15
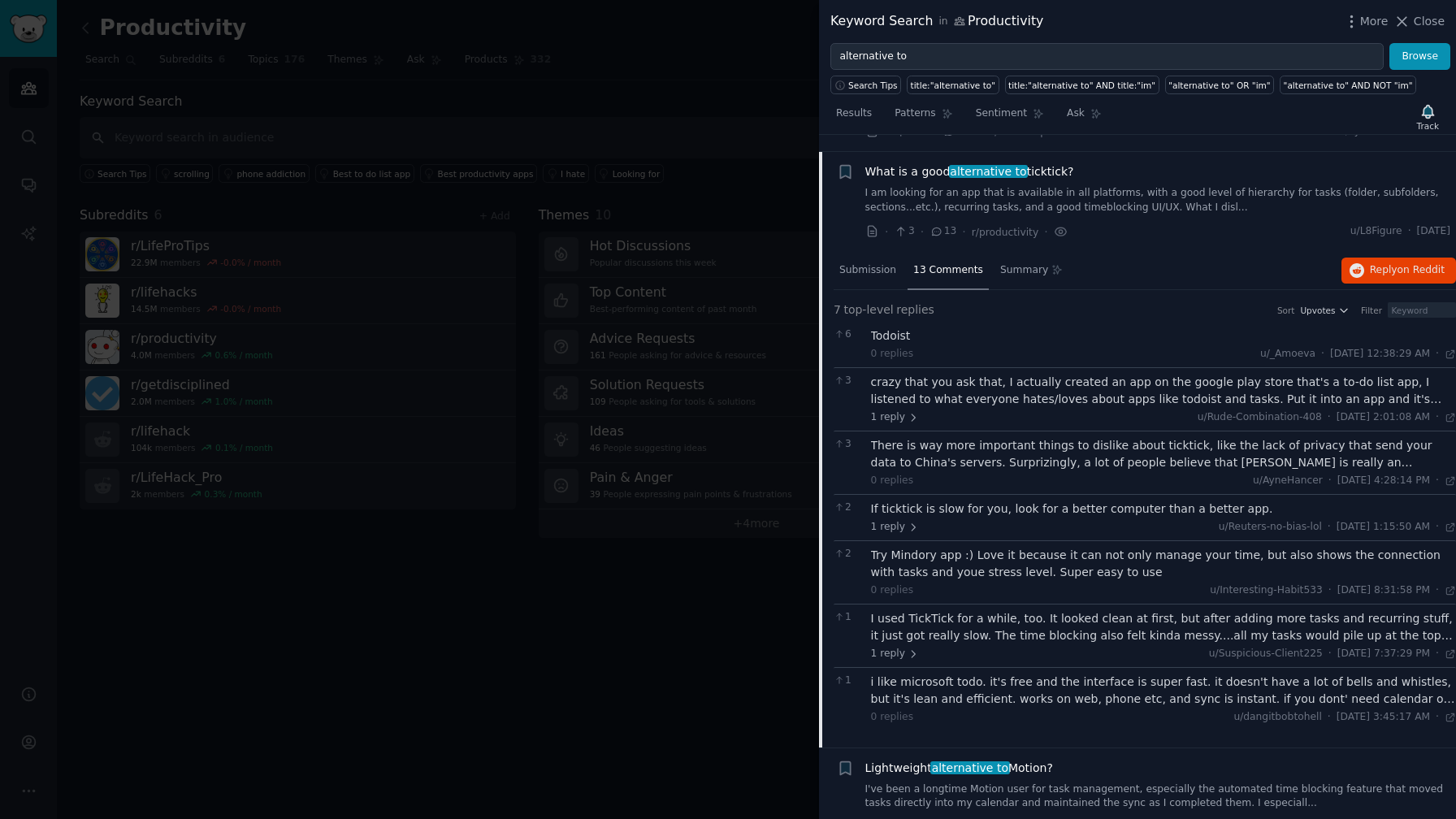
click at [993, 647] on div "1 reply u/Suspicious-Client225 · [DATE] 7:37:29 PM Tue 7/8/2025 ·" at bounding box center [1164, 654] width 586 height 15
click at [957, 604] on div "1 I used TickTick for a while, too. It looked clean at first, but after adding …" at bounding box center [1145, 635] width 622 height 63
click at [907, 625] on div "I used TickTick for a while, too. It looked clean at first, but after adding mo…" at bounding box center [1164, 627] width 586 height 34
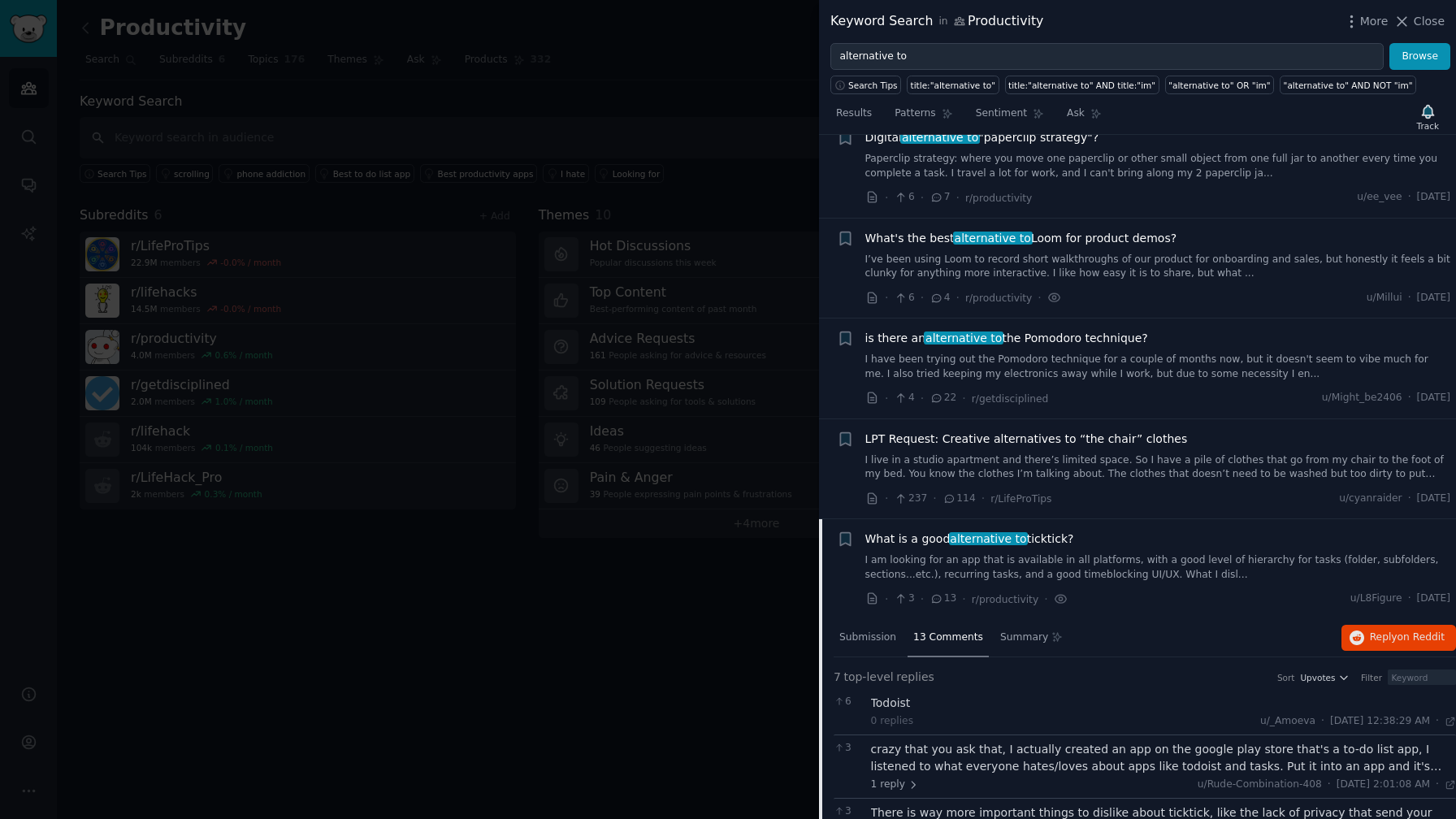
scroll to position [1196, 0]
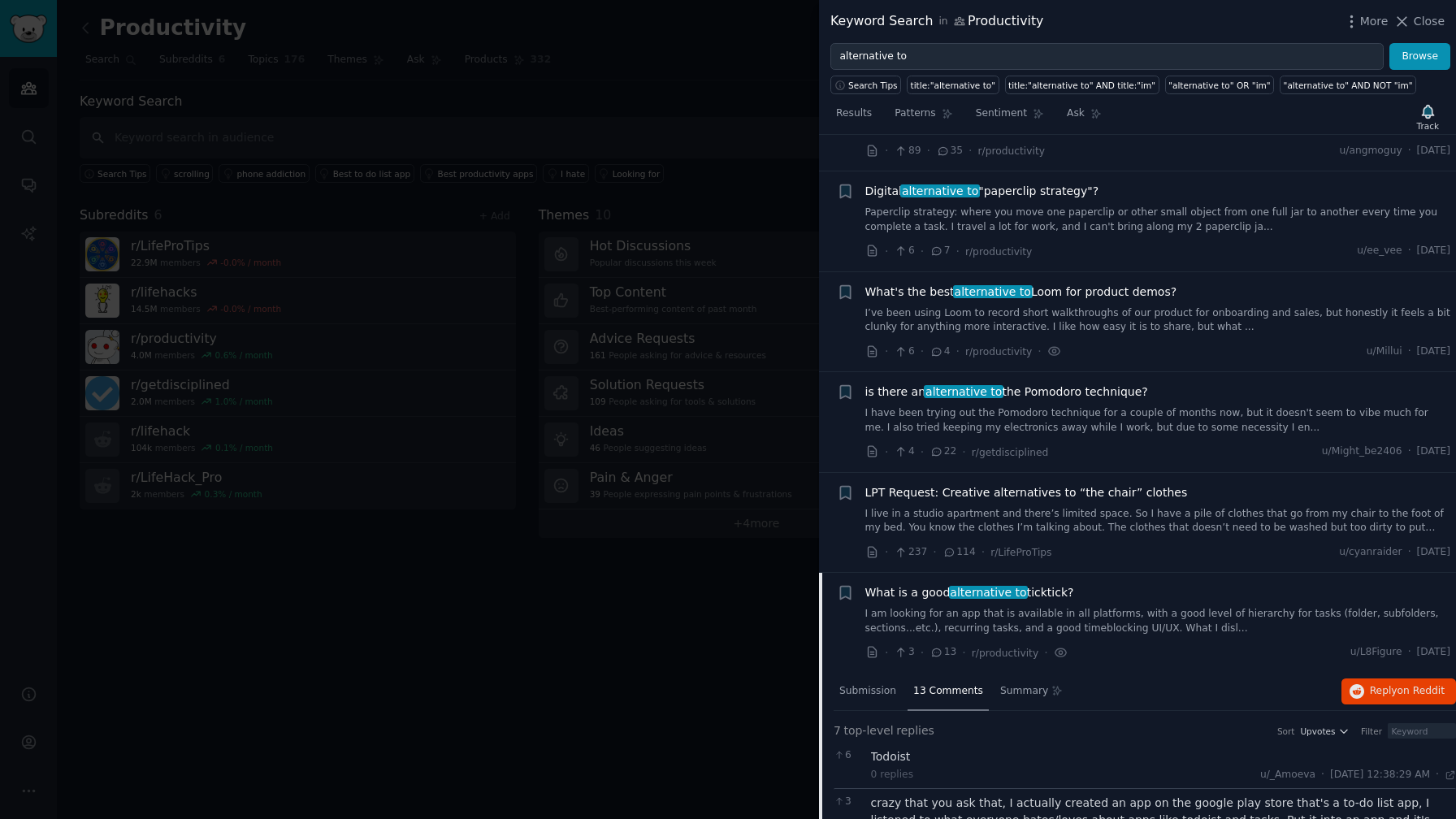
click at [713, 170] on div at bounding box center [728, 409] width 1456 height 819
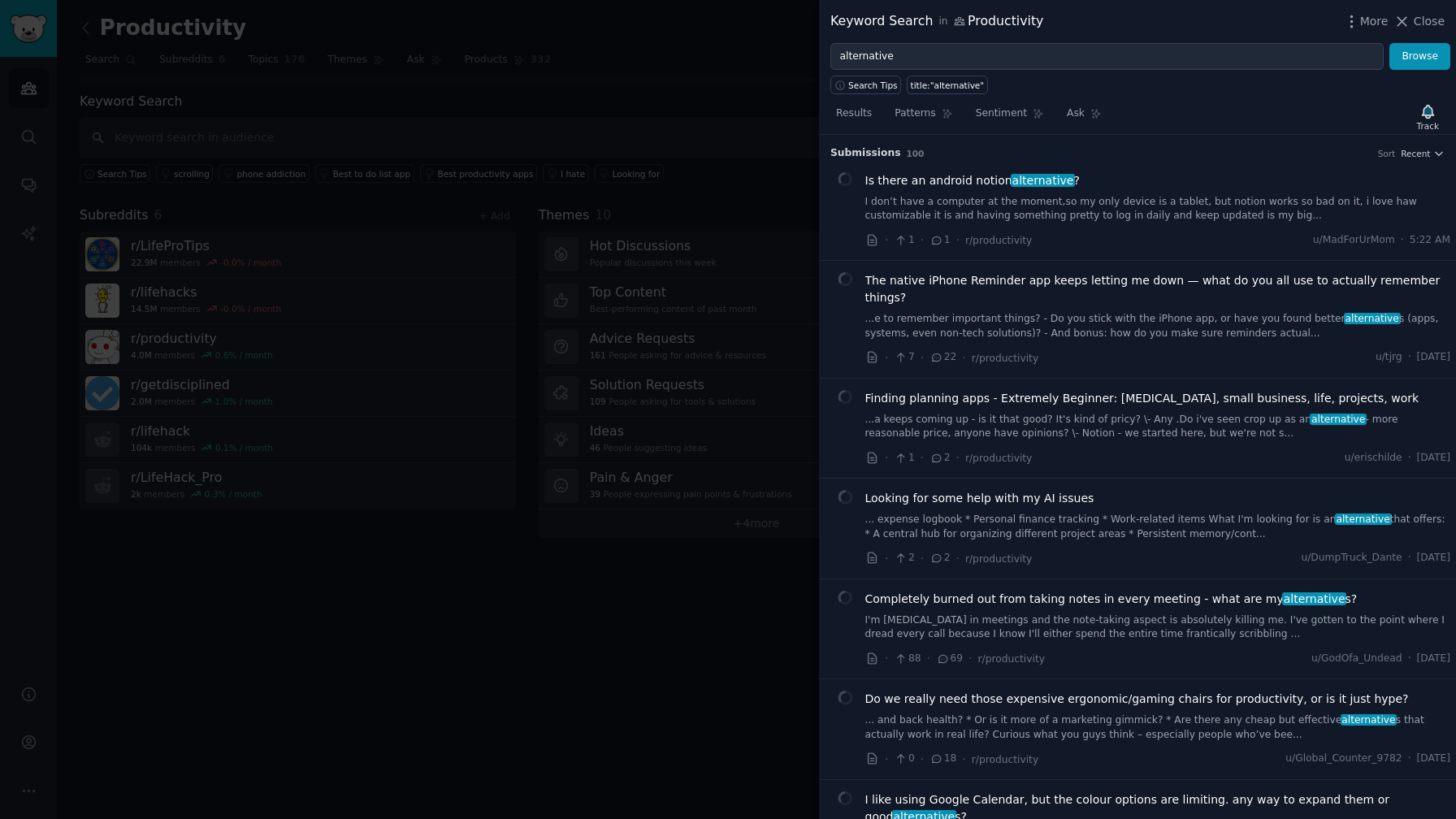
click at [439, 80] on div at bounding box center [728, 409] width 1456 height 819
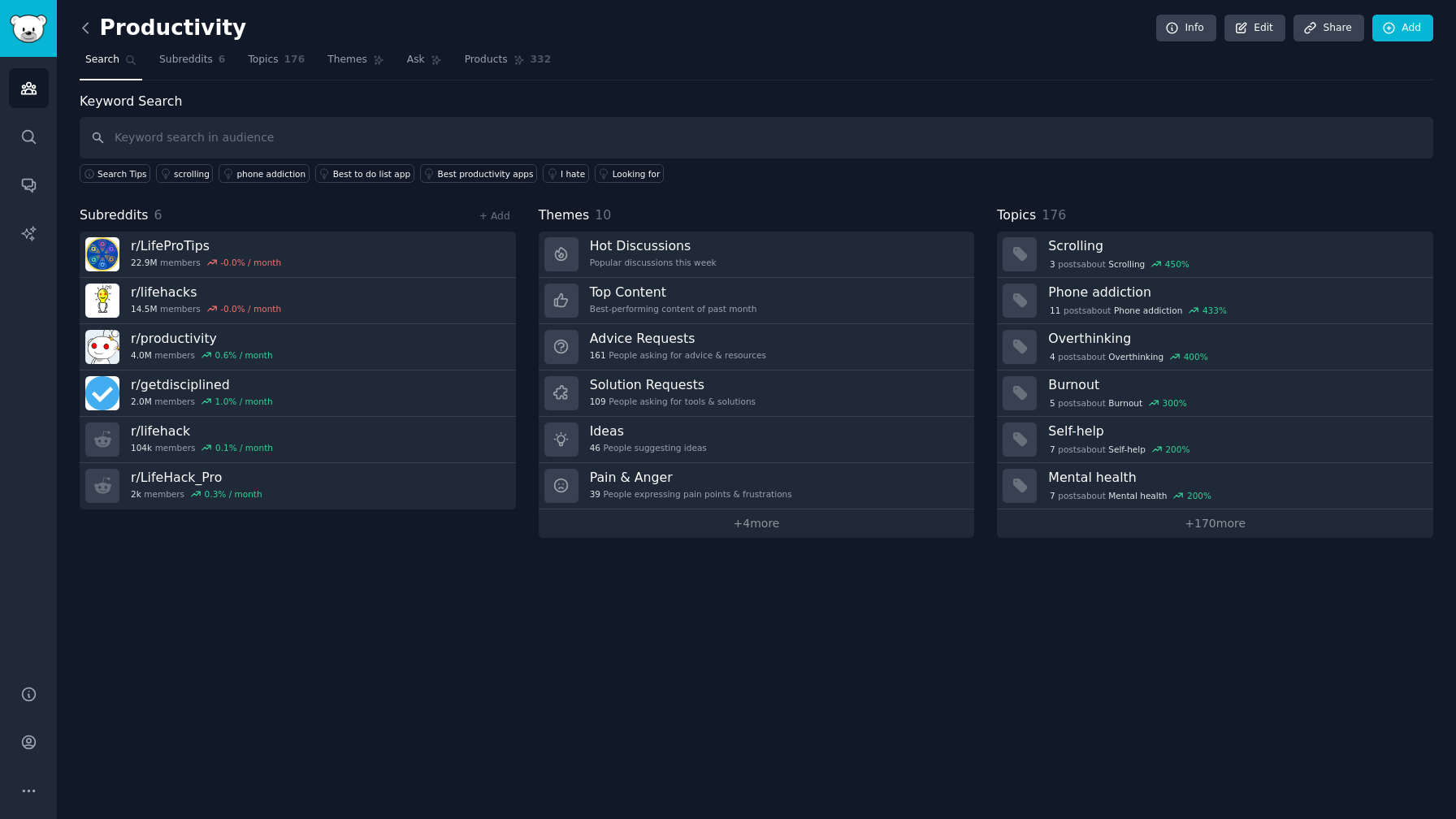
click at [84, 31] on icon at bounding box center [85, 27] width 5 height 10
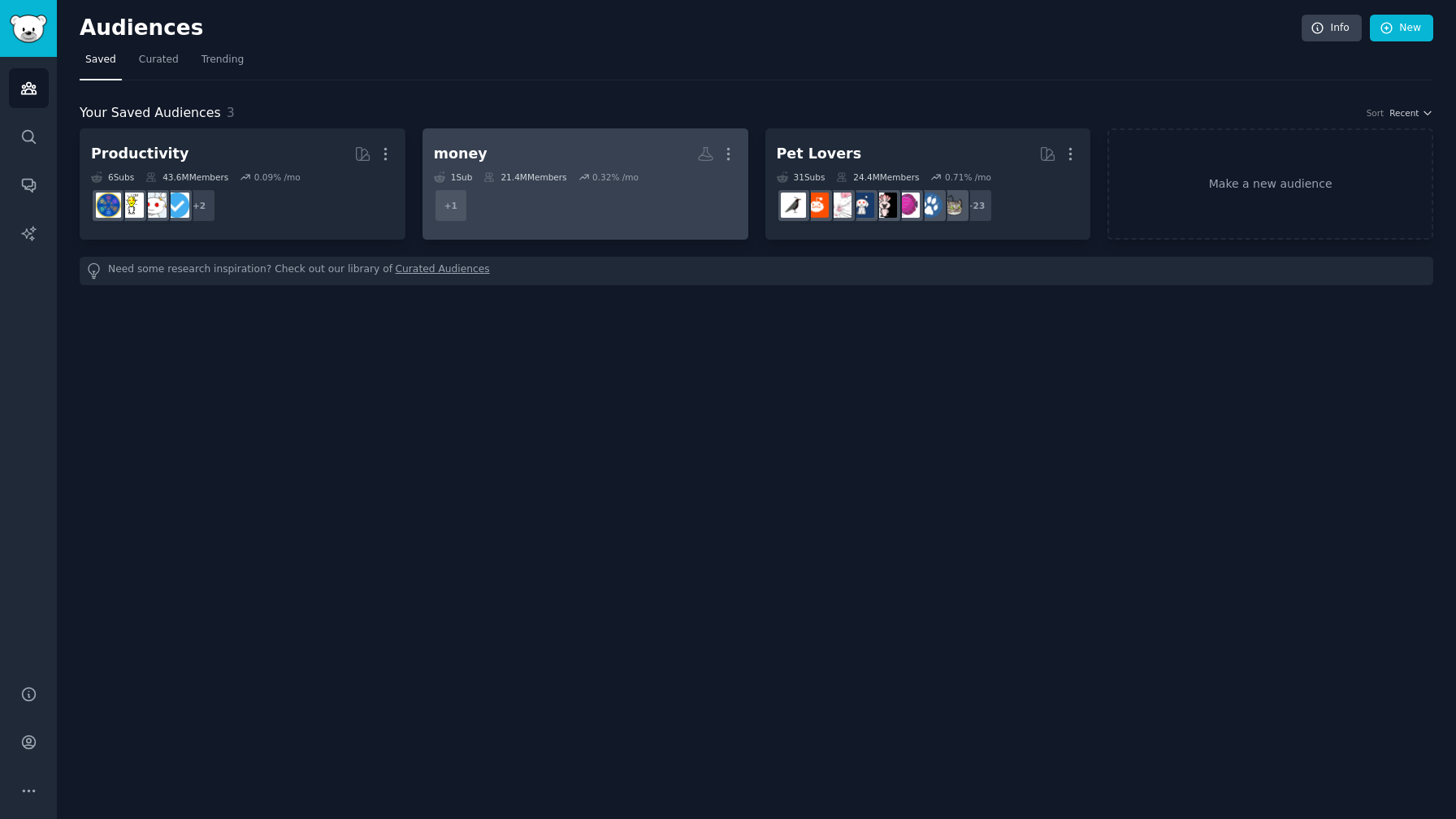
click at [642, 199] on dd "+ 1" at bounding box center [585, 206] width 303 height 46
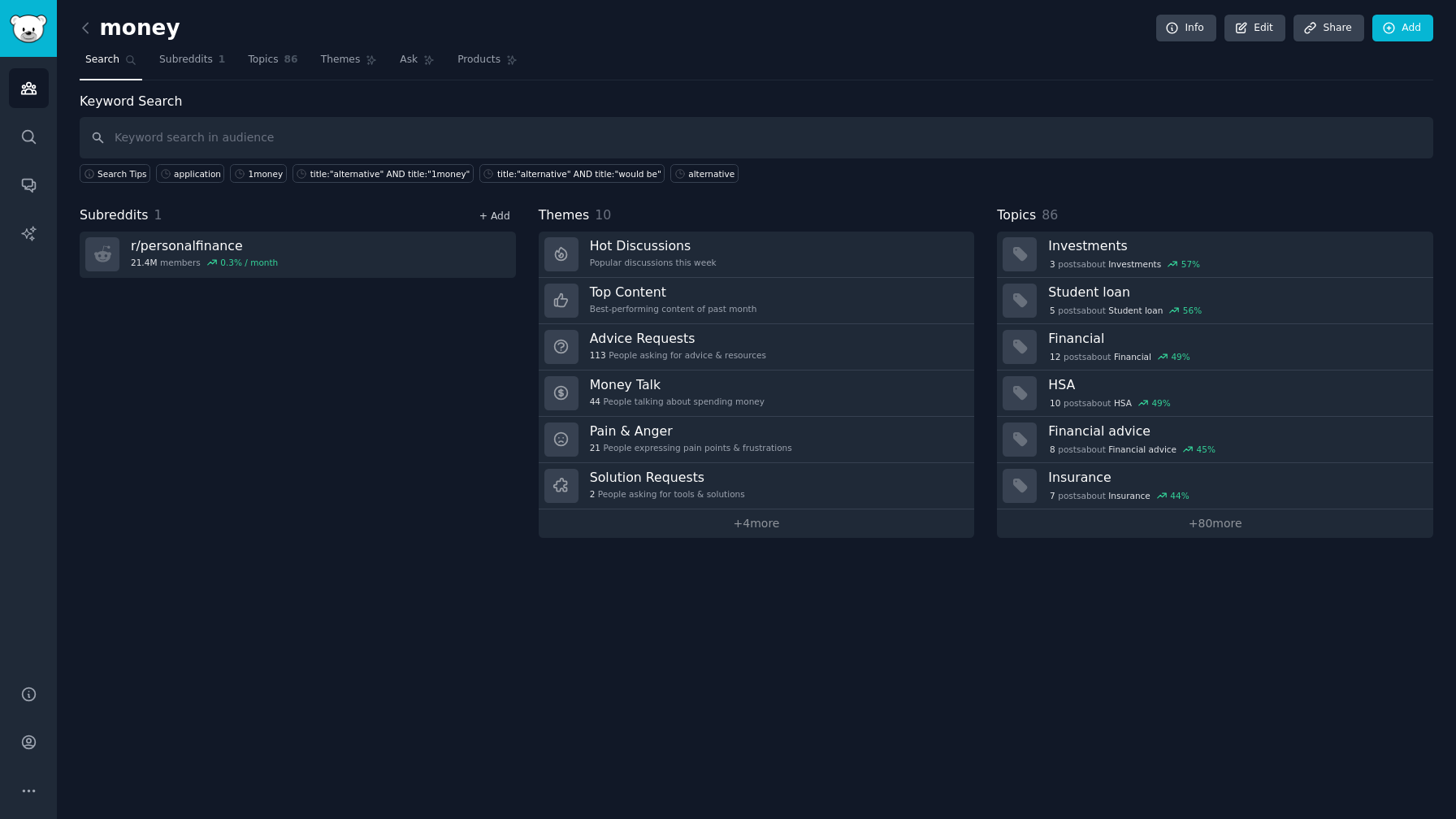
click at [502, 217] on link "+ Add" at bounding box center [495, 216] width 31 height 11
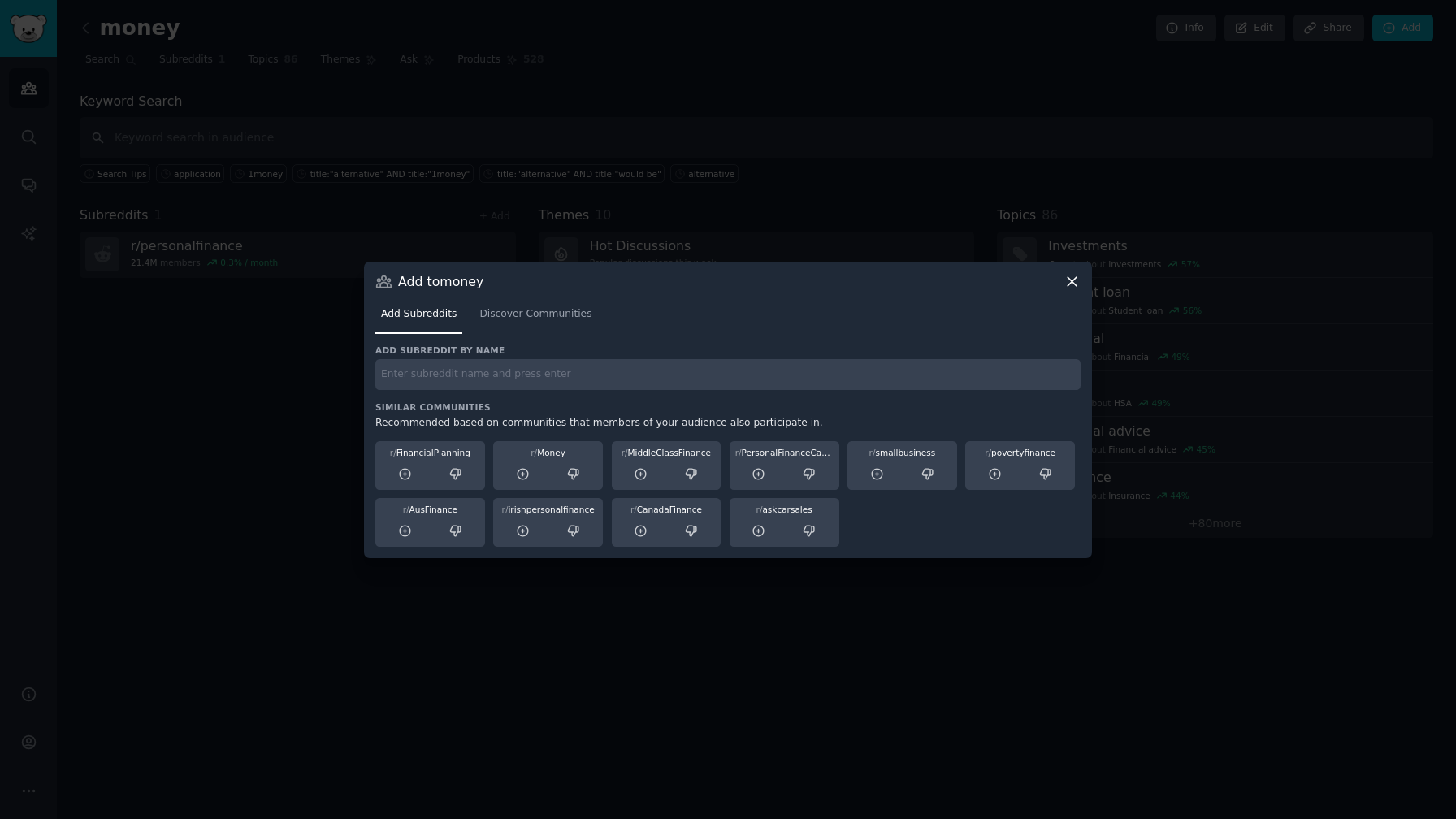
click at [483, 370] on input "text" at bounding box center [728, 374] width 705 height 32
click at [402, 480] on icon at bounding box center [405, 474] width 15 height 15
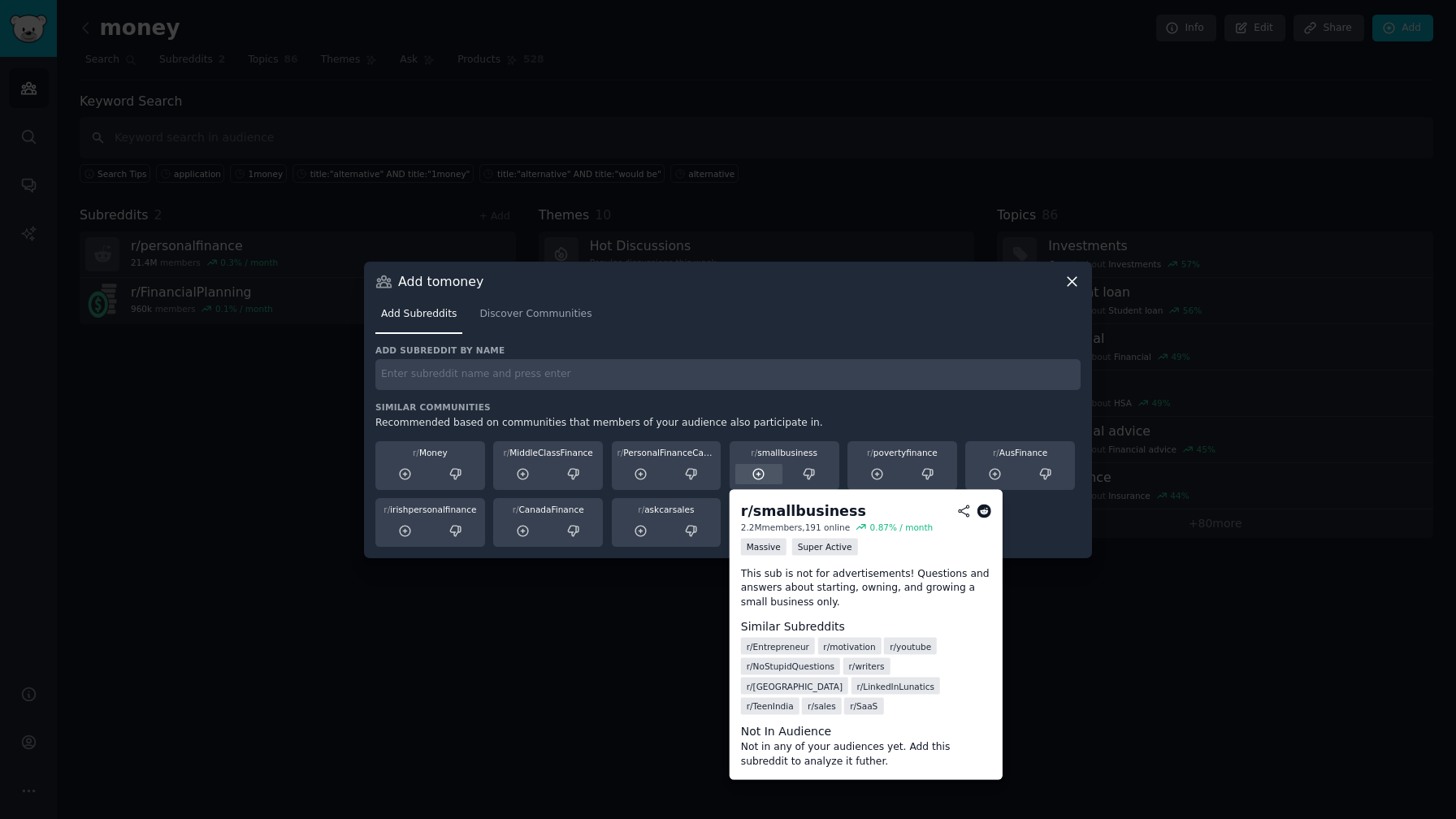
click at [761, 471] on icon at bounding box center [759, 474] width 15 height 15
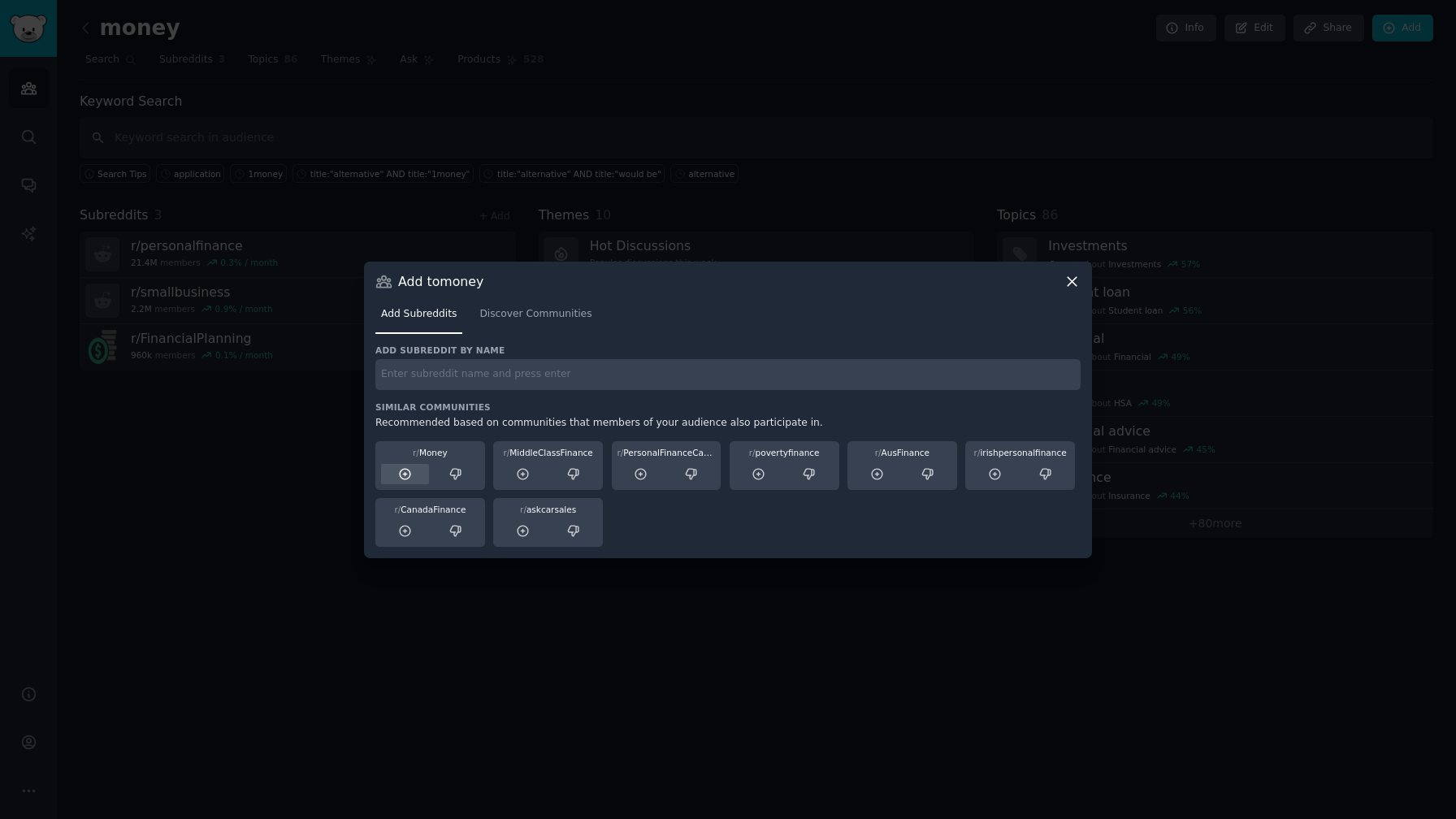
click at [412, 480] on div at bounding box center [404, 474] width 48 height 20
click at [404, 469] on icon at bounding box center [405, 474] width 15 height 15
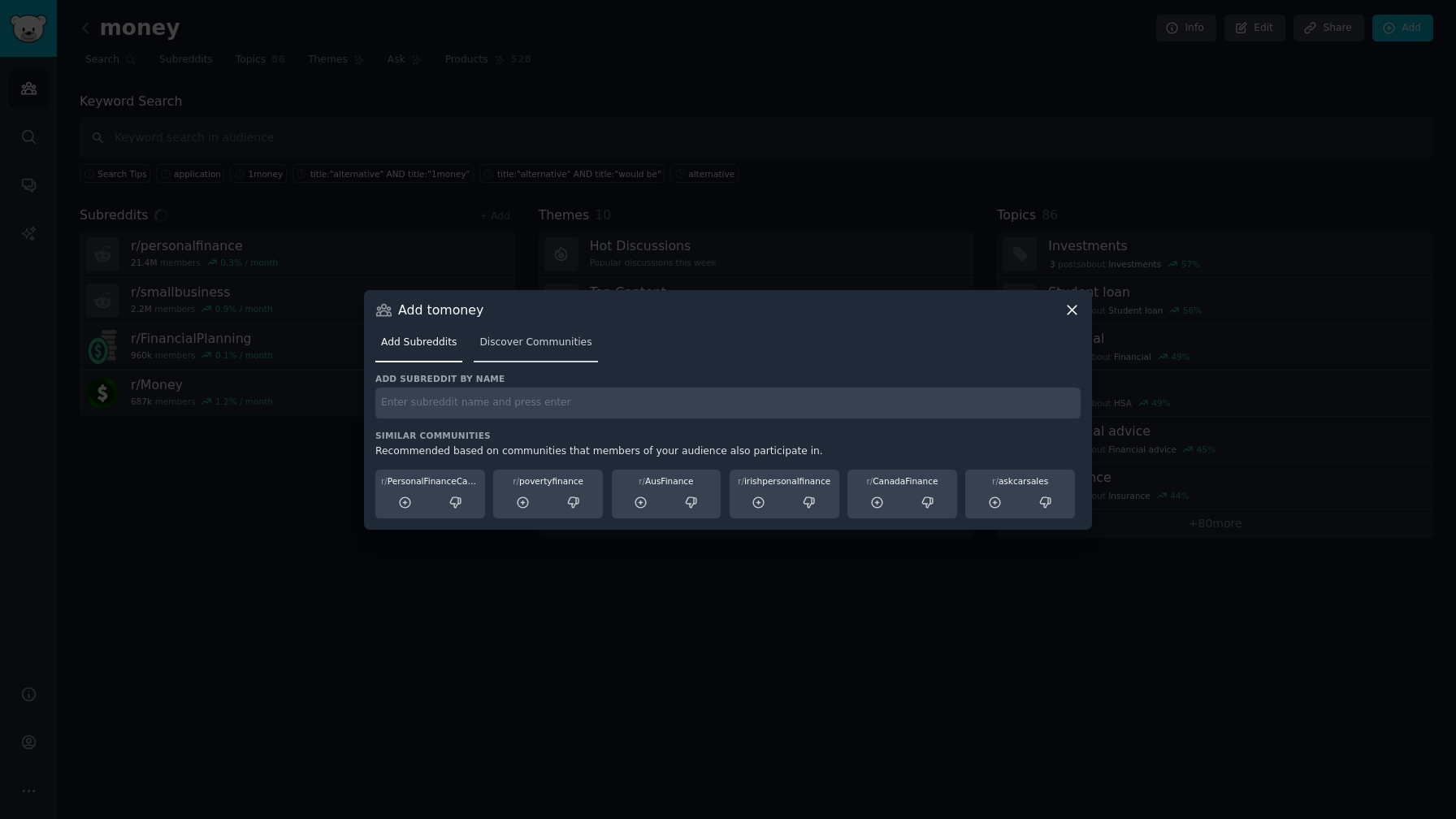
click at [502, 348] on span "Discover Communities" at bounding box center [535, 343] width 112 height 15
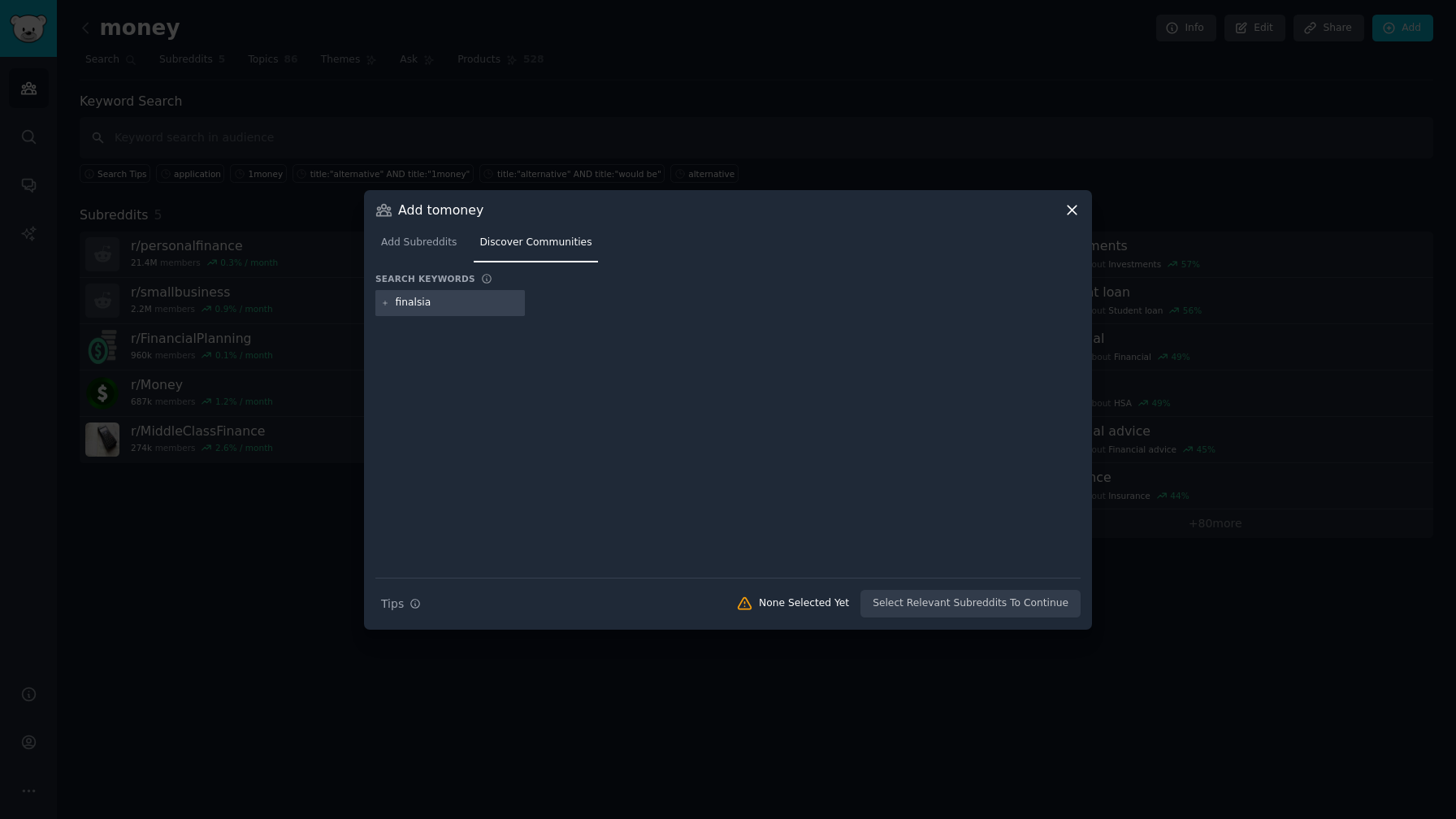
type input "finalsial"
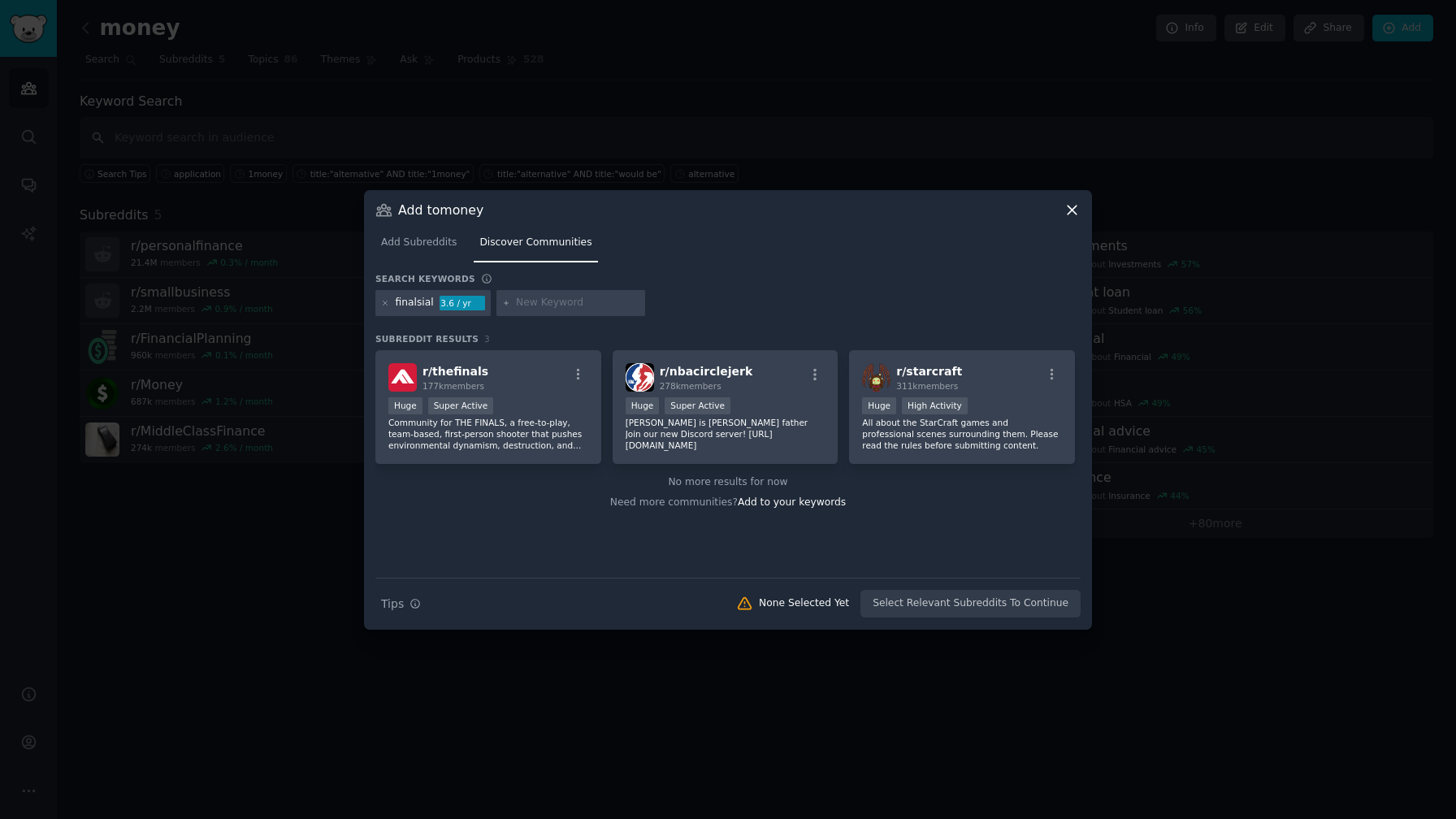
click at [467, 302] on div "3.6 / yr" at bounding box center [462, 303] width 46 height 15
click at [415, 306] on div "finalsial" at bounding box center [415, 303] width 38 height 15
click at [383, 304] on icon at bounding box center [385, 302] width 4 height 4
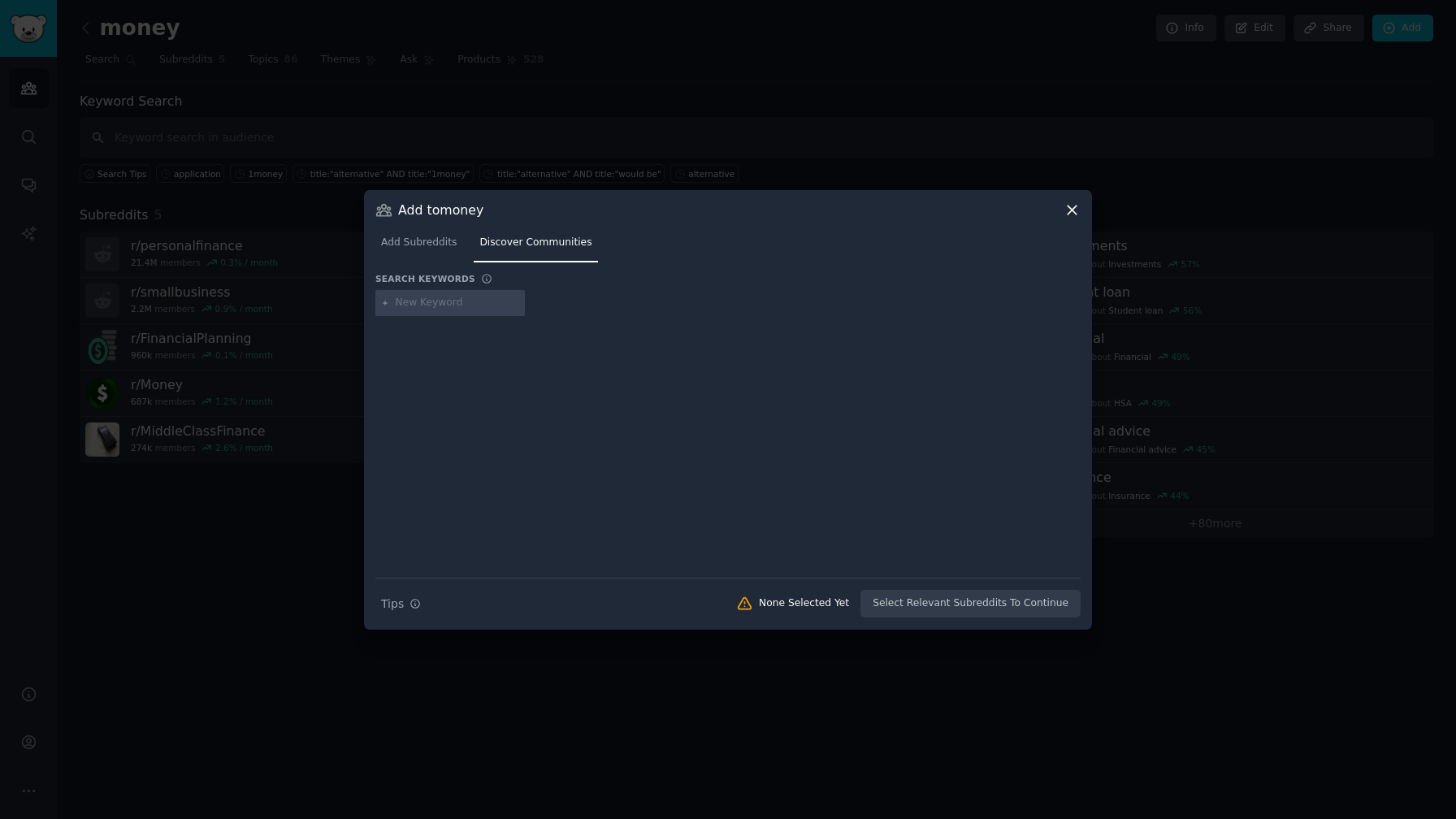
click at [409, 303] on input "text" at bounding box center [457, 303] width 124 height 15
type input "finansialku"
click at [387, 307] on icon at bounding box center [385, 304] width 9 height 9
click at [437, 249] on span "Add Subreddits" at bounding box center [418, 242] width 76 height 15
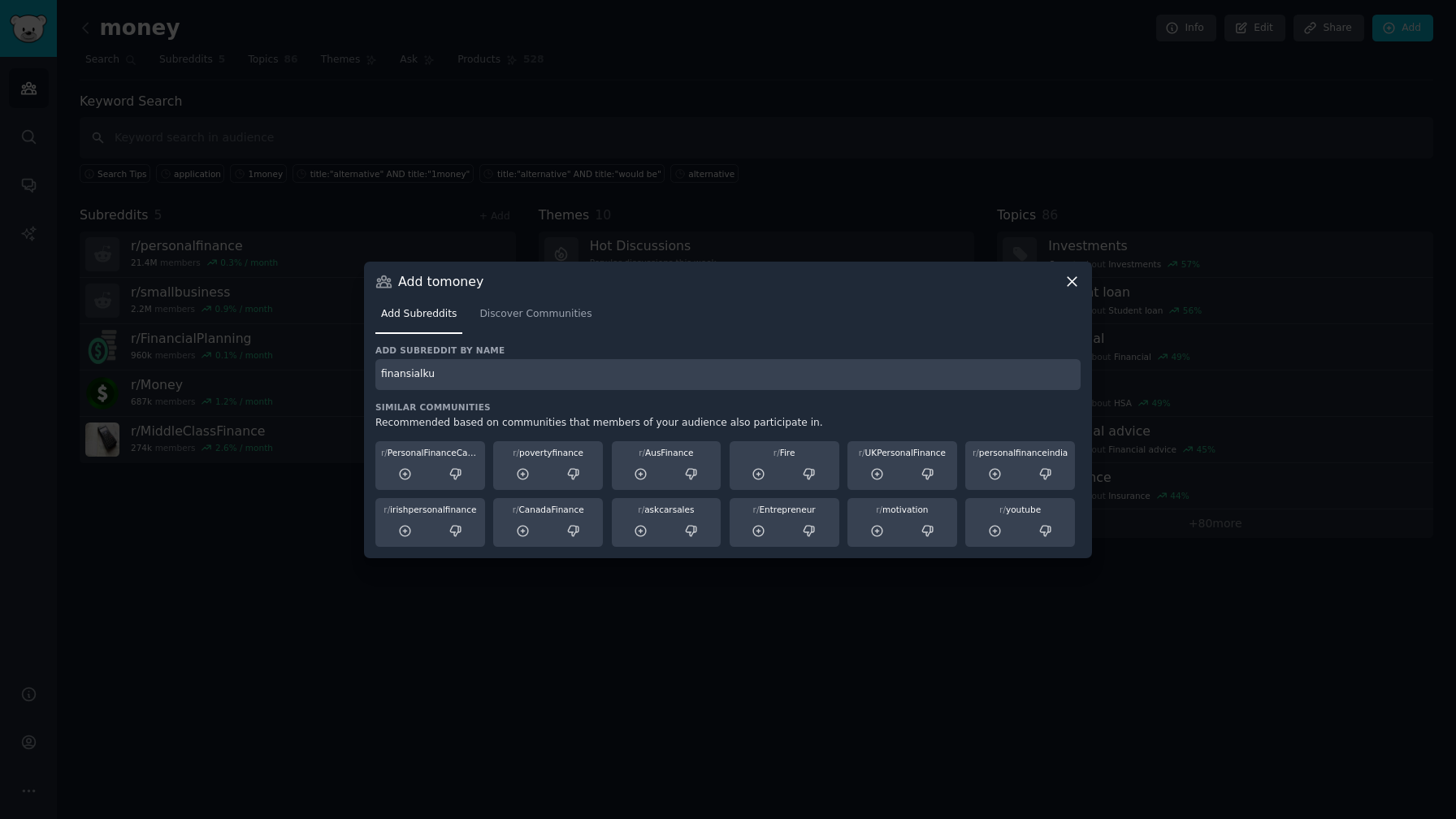
type input "finansialku"
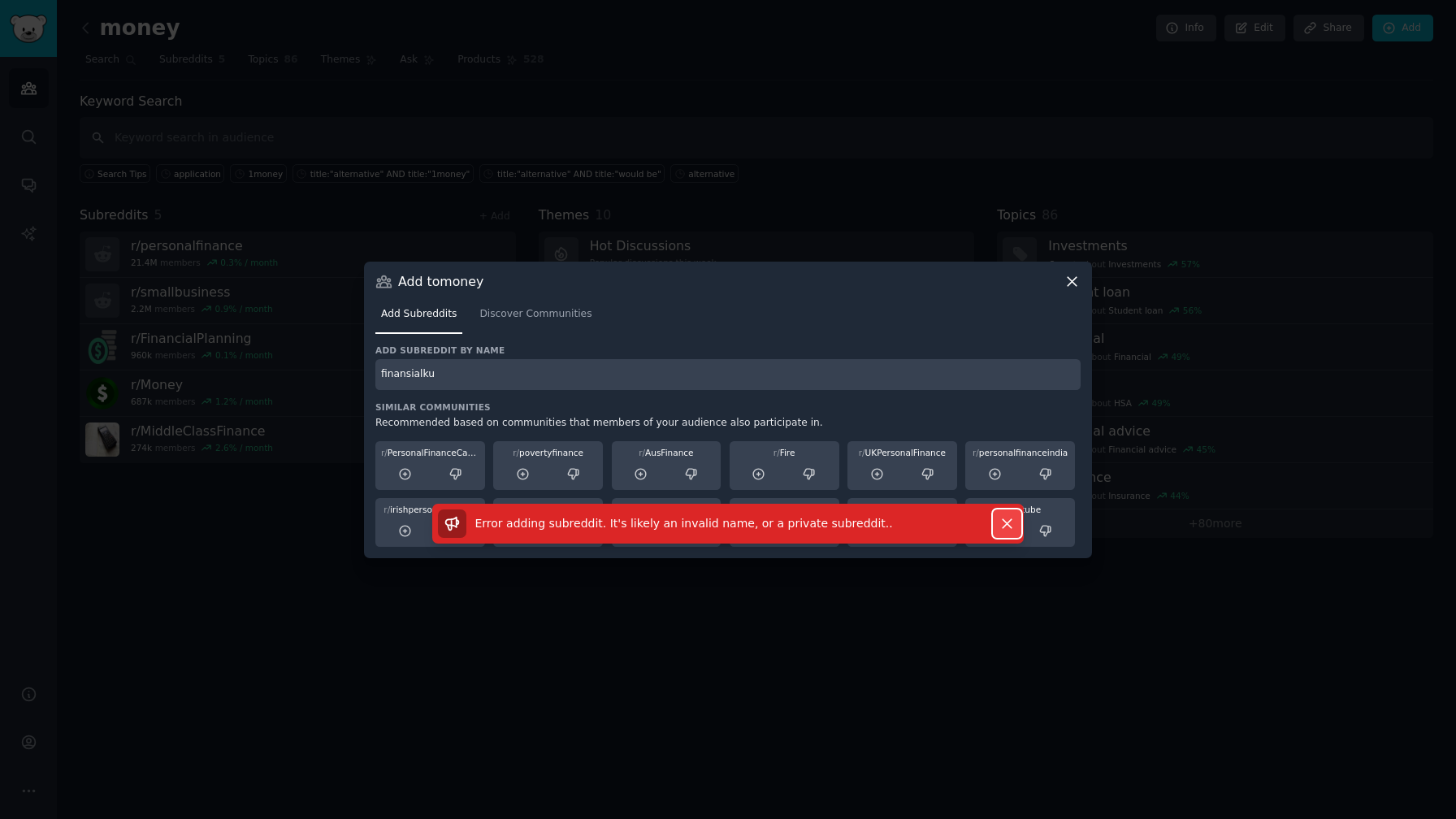
click at [1006, 523] on icon "button" at bounding box center [1007, 523] width 9 height 9
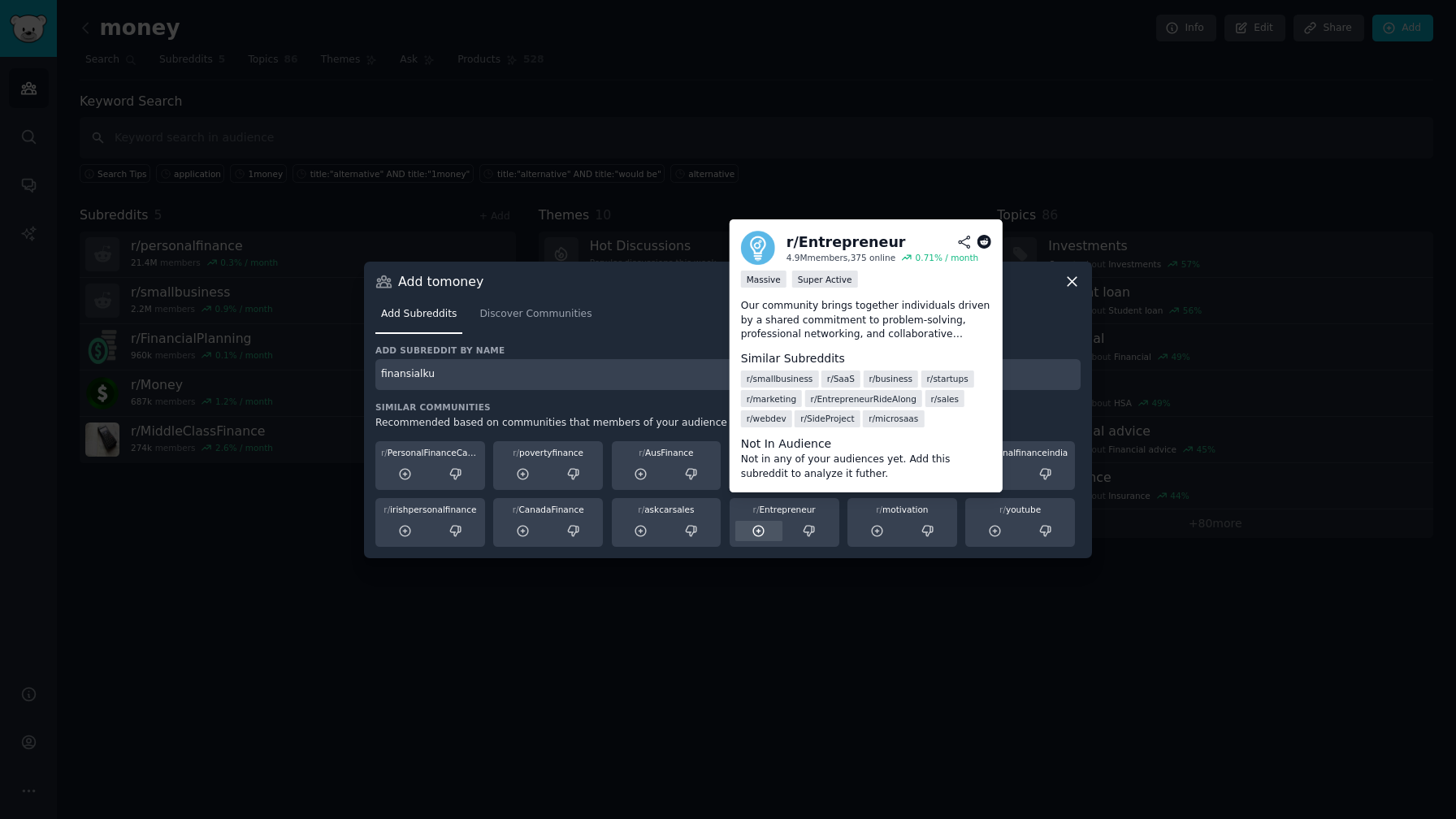
click at [771, 525] on div at bounding box center [759, 531] width 48 height 20
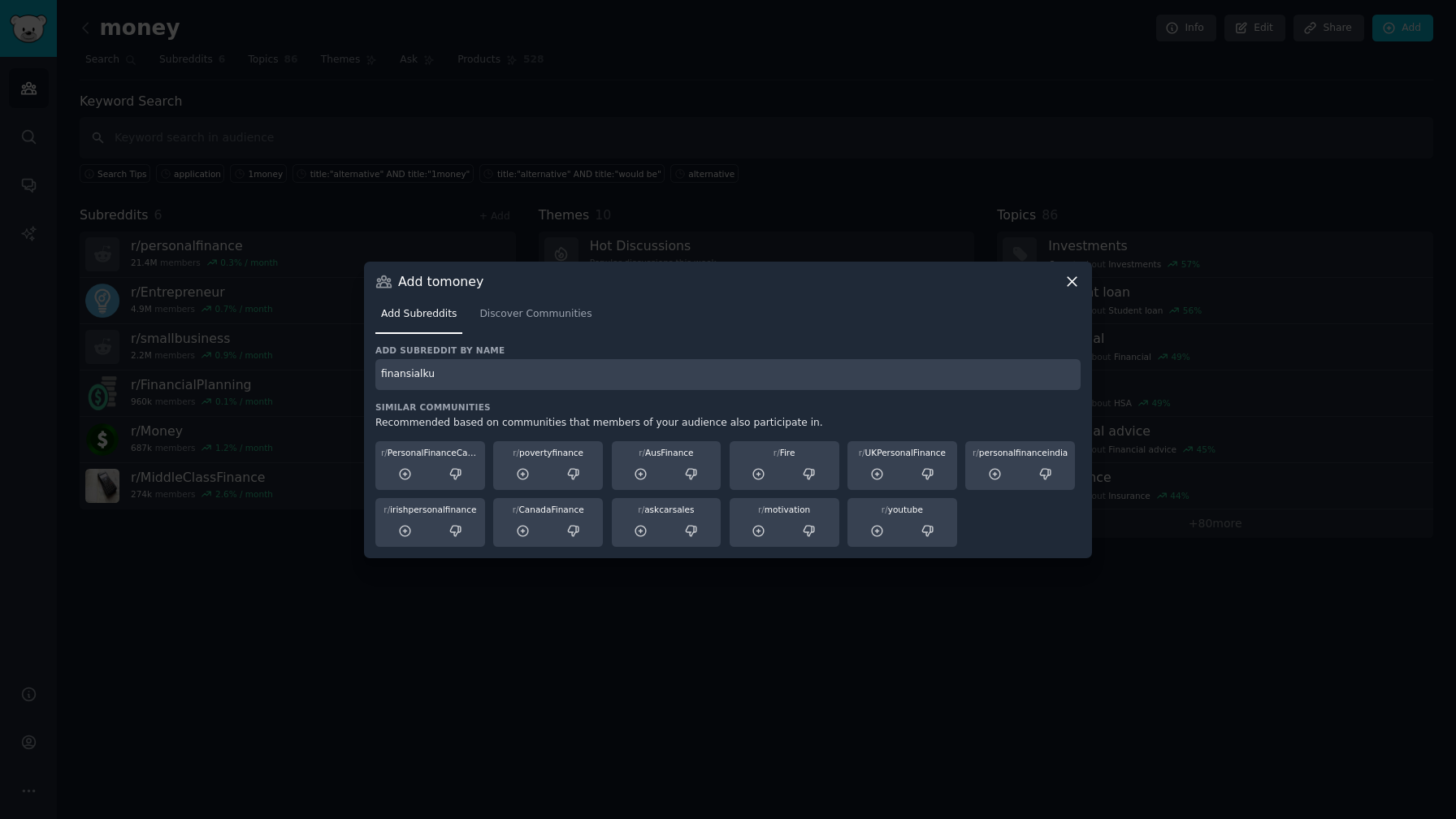
click at [1069, 280] on icon at bounding box center [1072, 281] width 17 height 17
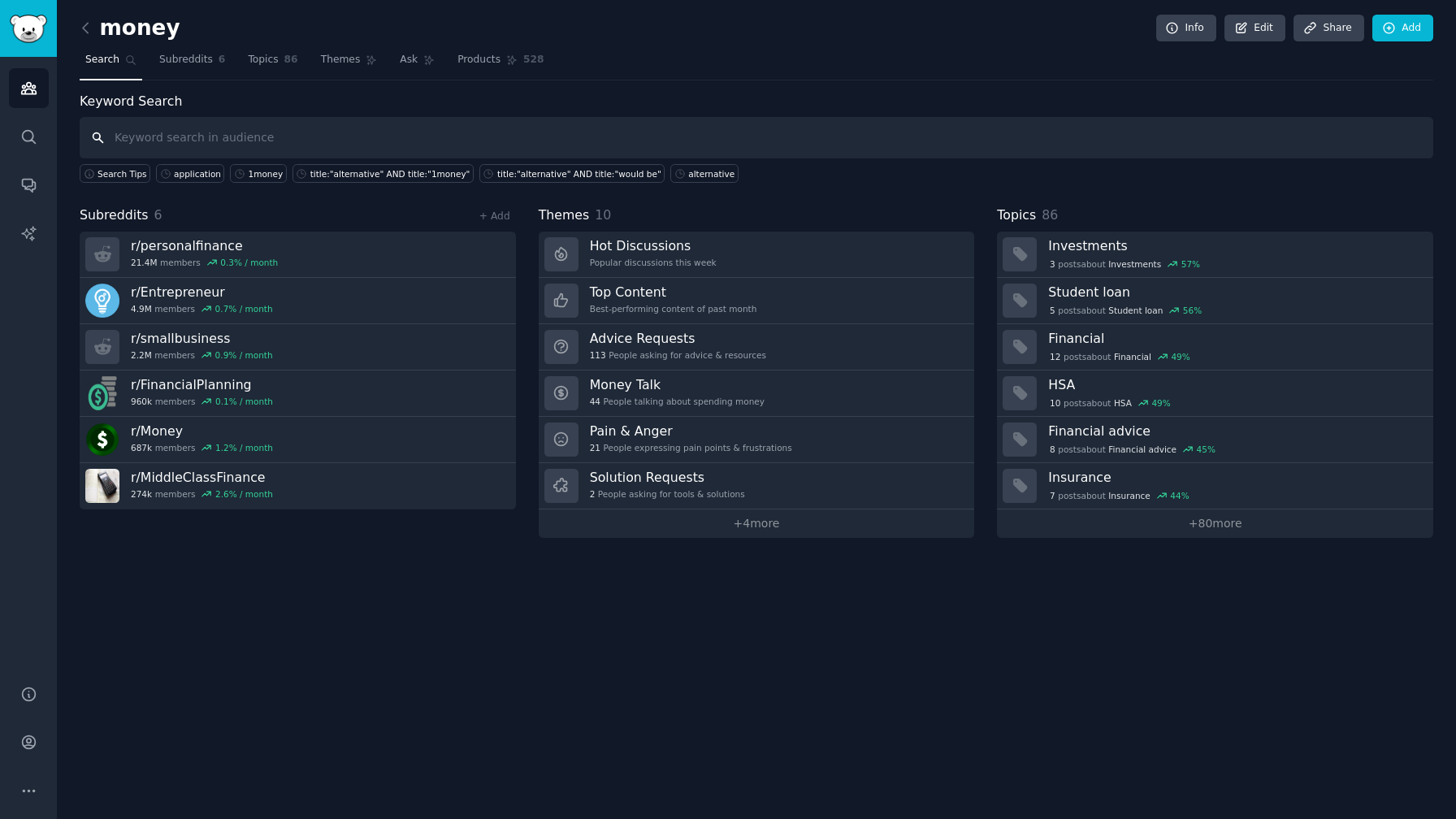
click at [448, 130] on input "text" at bounding box center [756, 137] width 1354 height 41
type input "alternative"
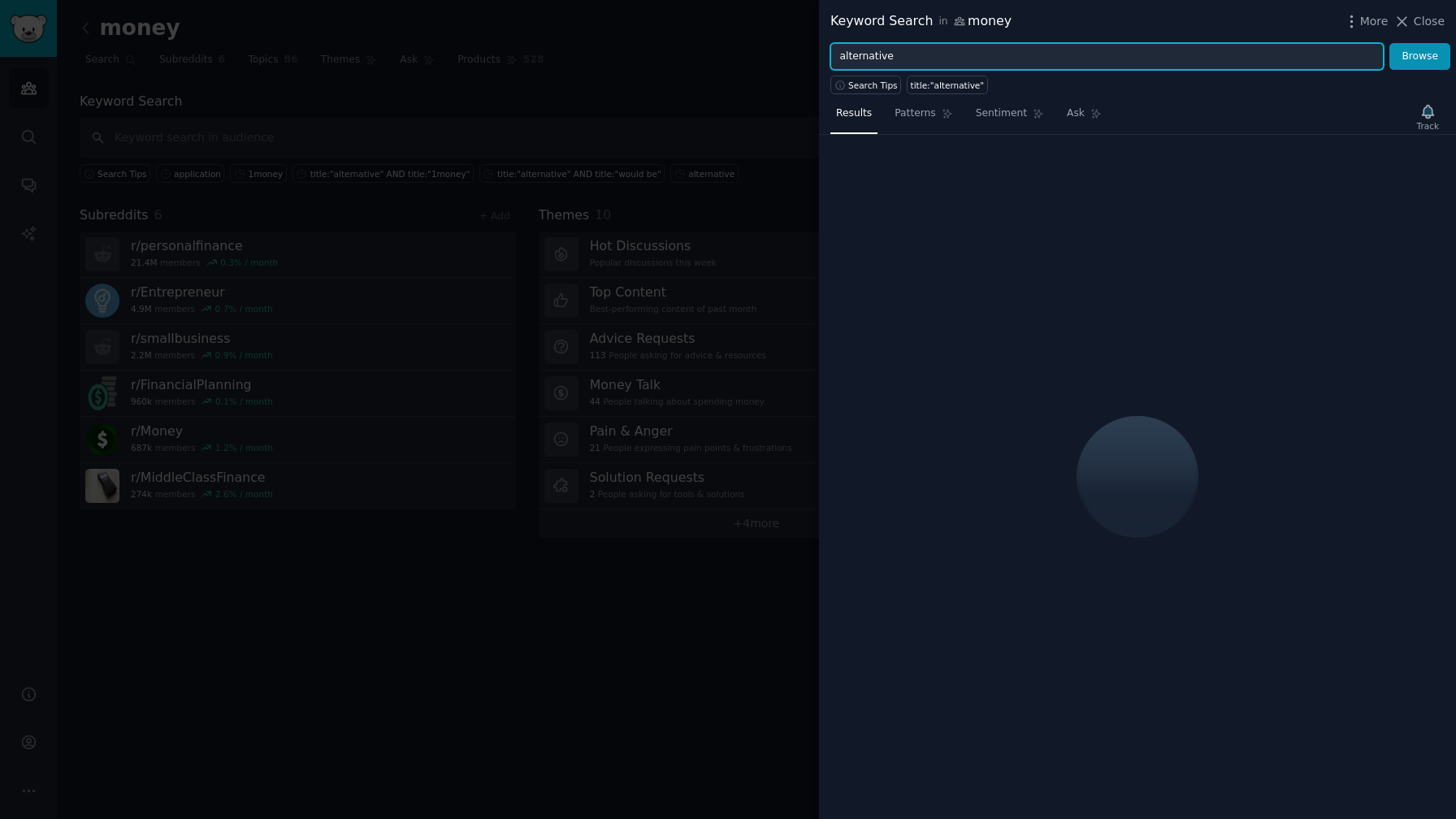
click at [924, 56] on input "alternative" at bounding box center [1106, 57] width 553 height 27
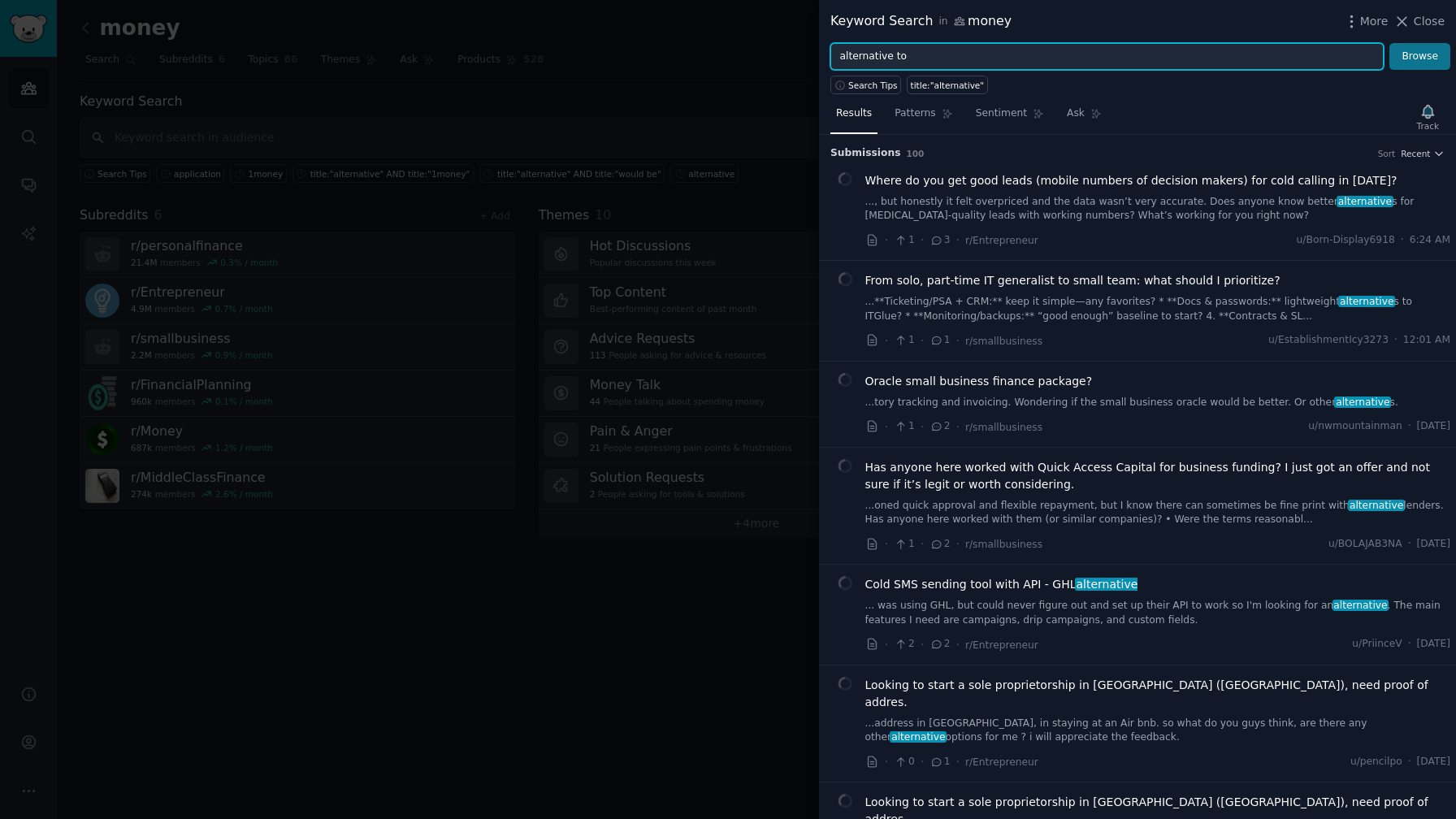
type input "alternative to"
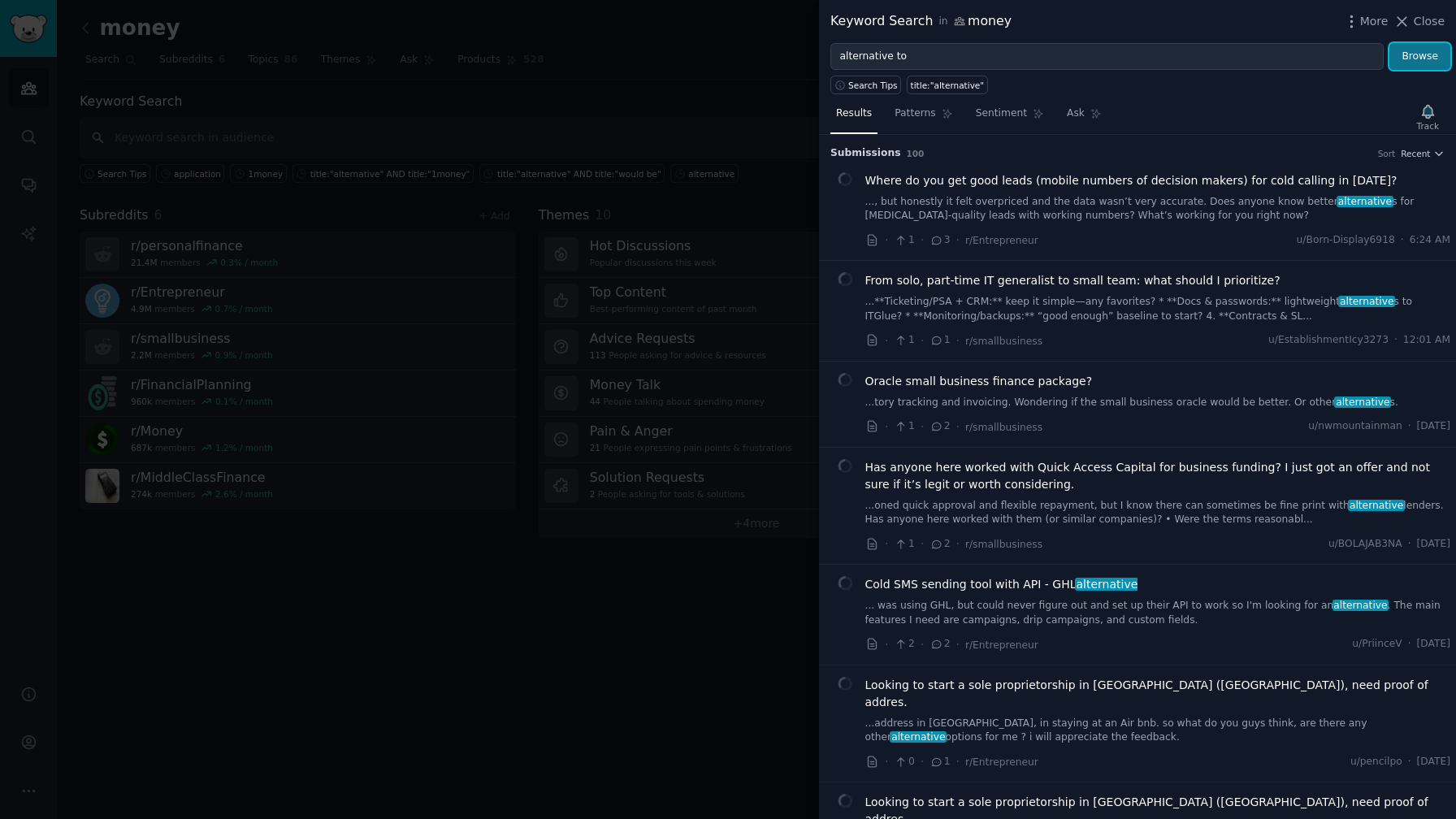
click at [1409, 65] on button "Browse" at bounding box center [1419, 57] width 61 height 27
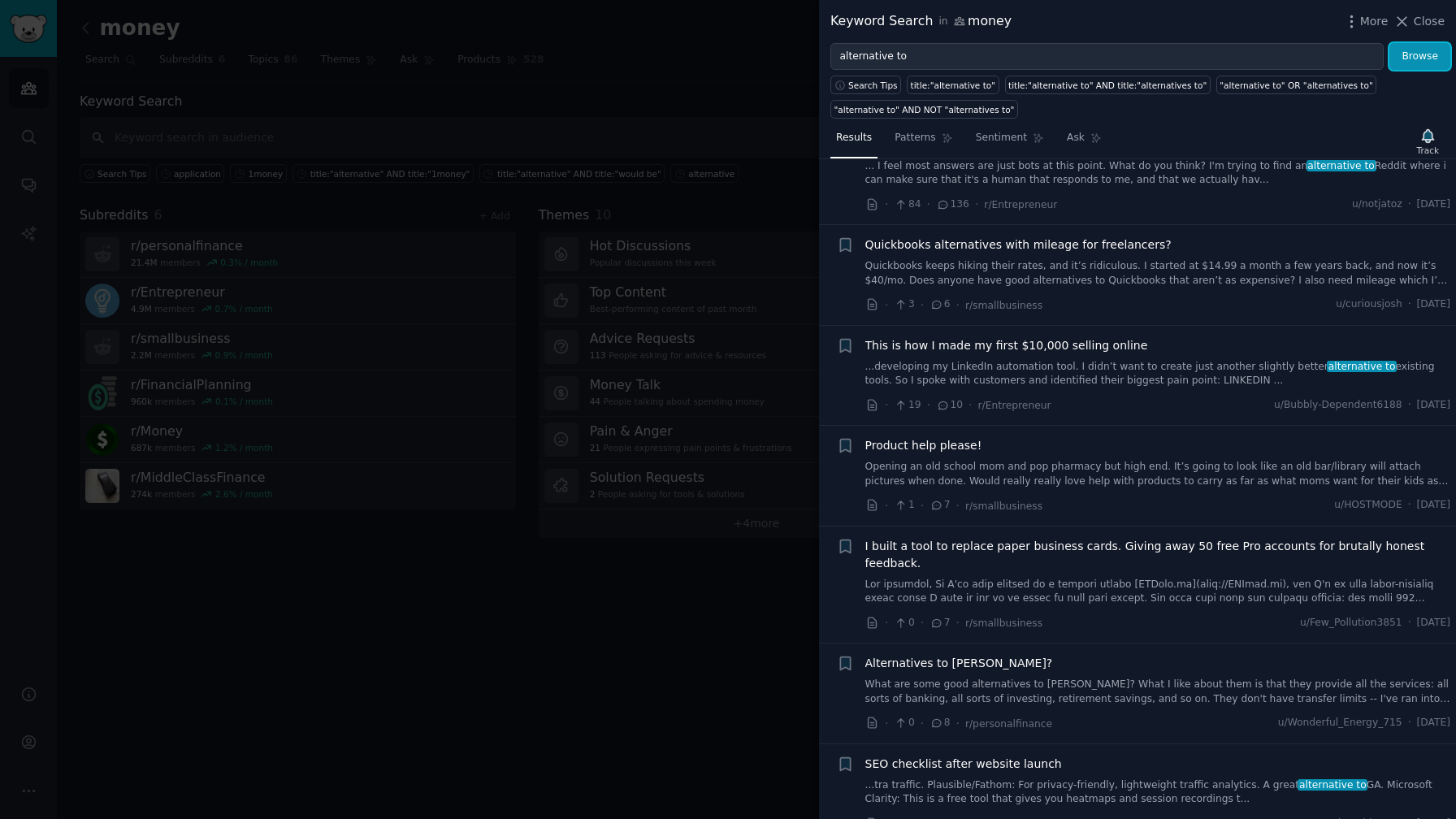
scroll to position [480, 0]
